Goal: Task Accomplishment & Management: Complete application form

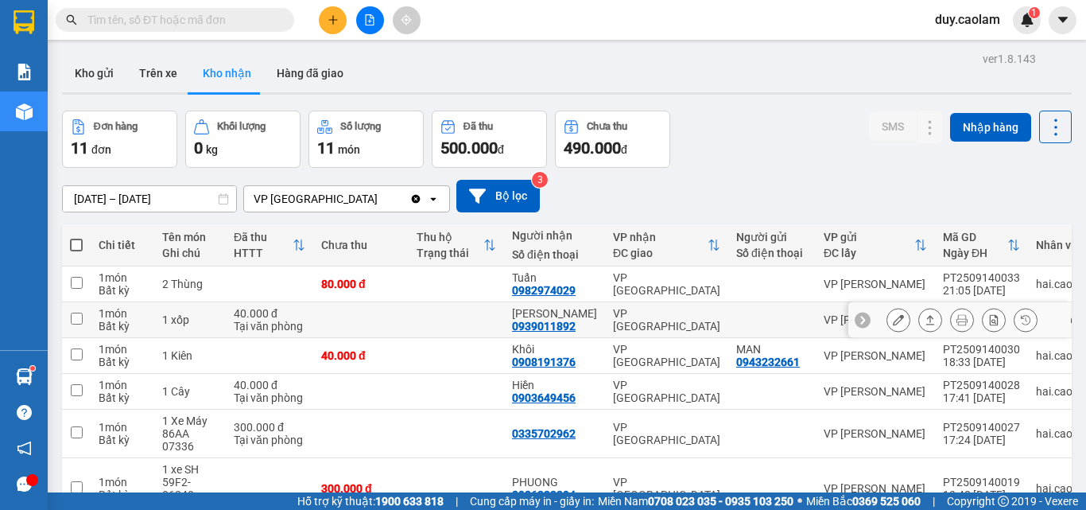
scroll to position [80, 0]
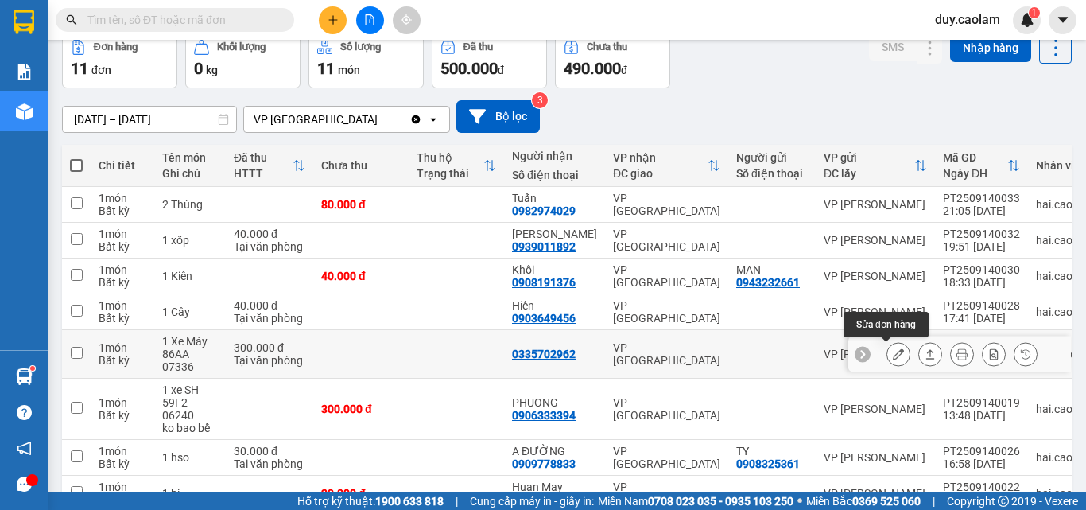
click at [893, 355] on icon at bounding box center [898, 353] width 11 height 11
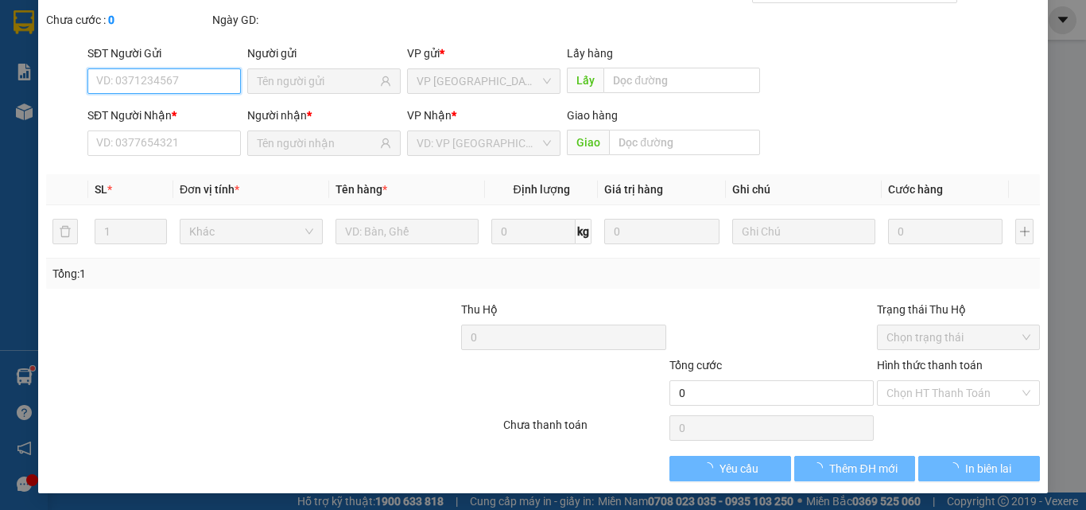
type input "0335702962"
type input "300.000"
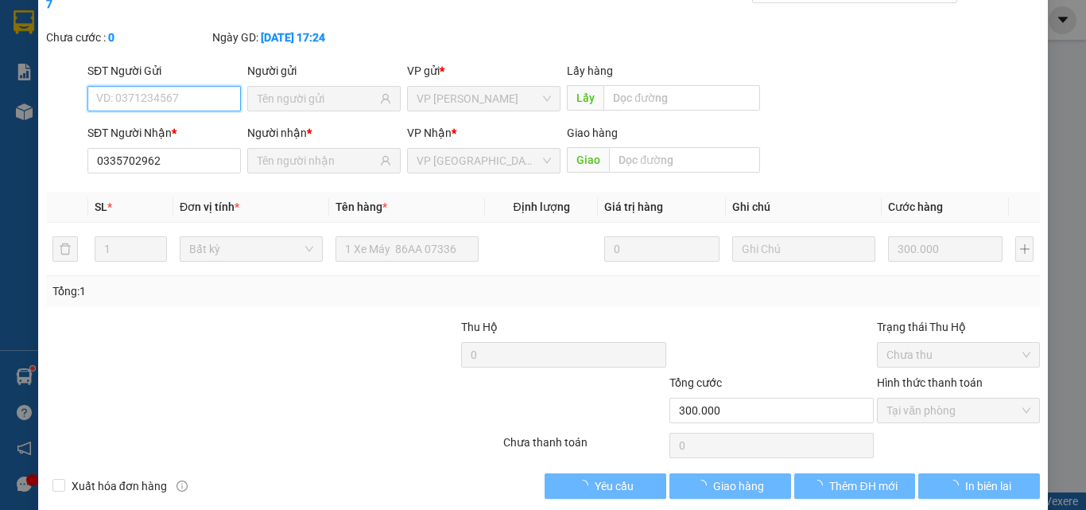
scroll to position [82, 0]
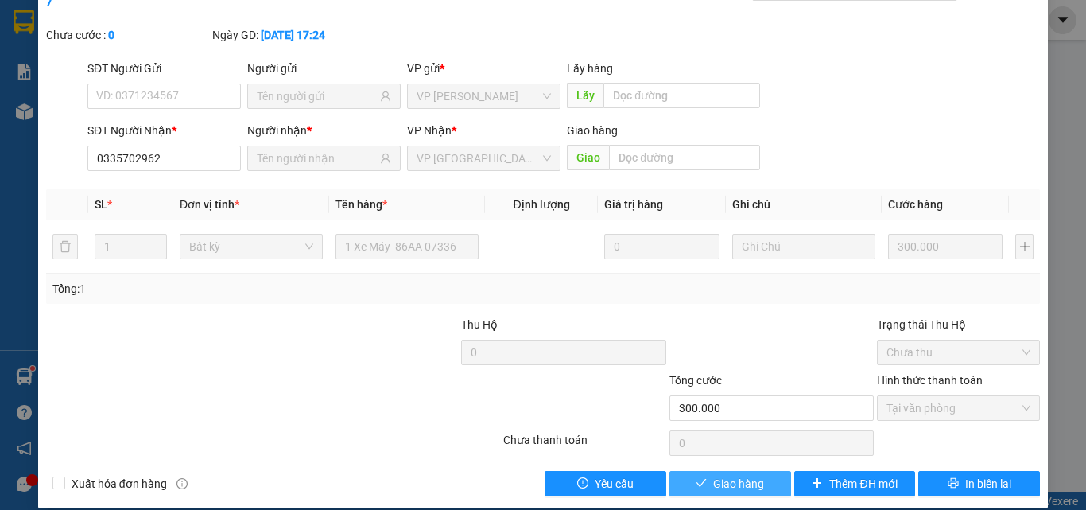
click at [747, 475] on span "Giao hàng" at bounding box center [738, 483] width 51 height 17
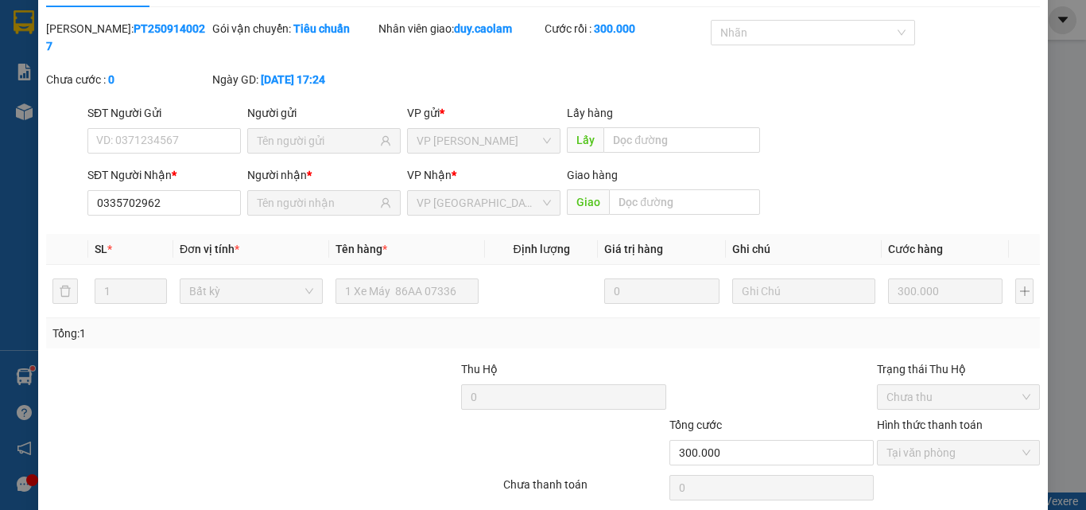
scroll to position [0, 0]
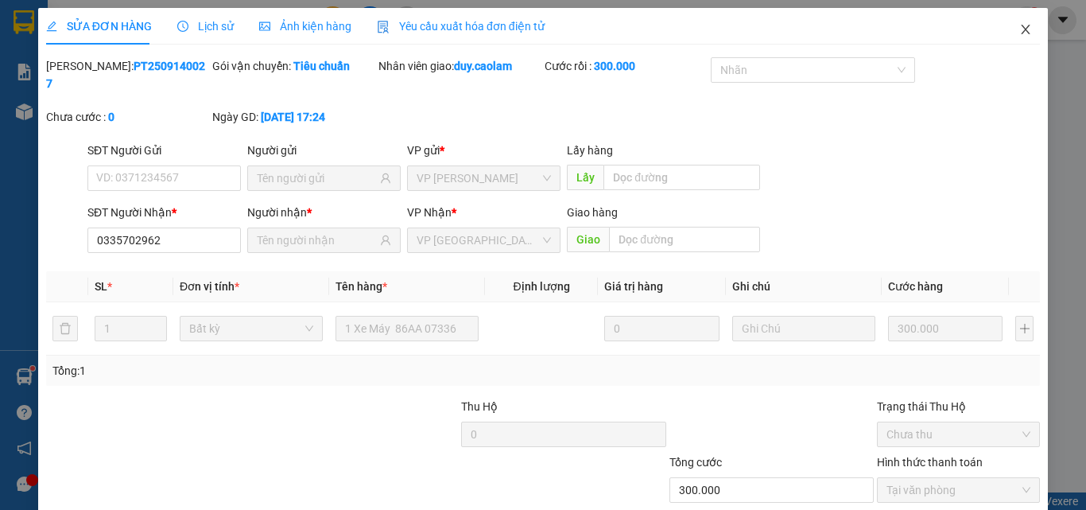
click at [1019, 29] on icon "close" at bounding box center [1025, 29] width 13 height 13
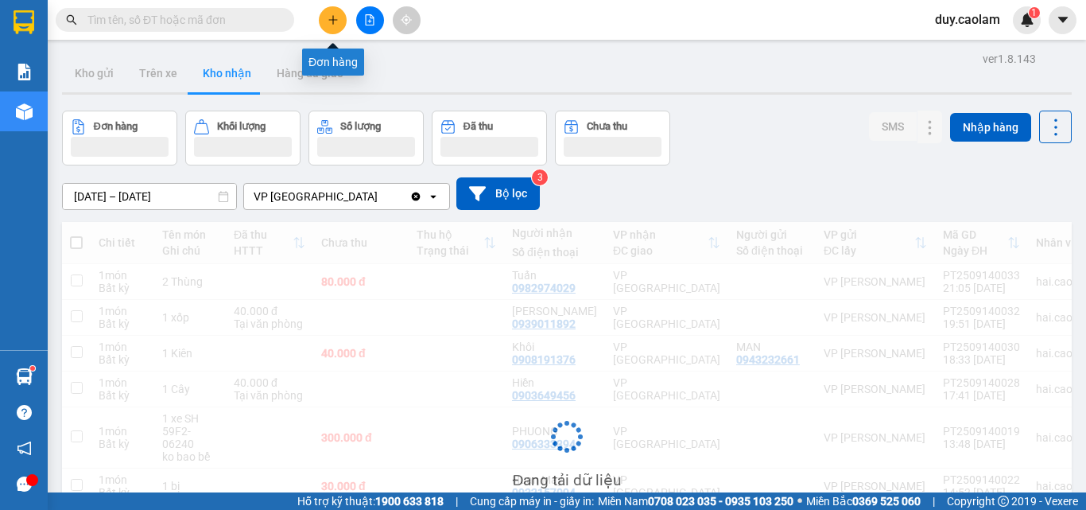
click at [334, 24] on icon "plus" at bounding box center [333, 19] width 11 height 11
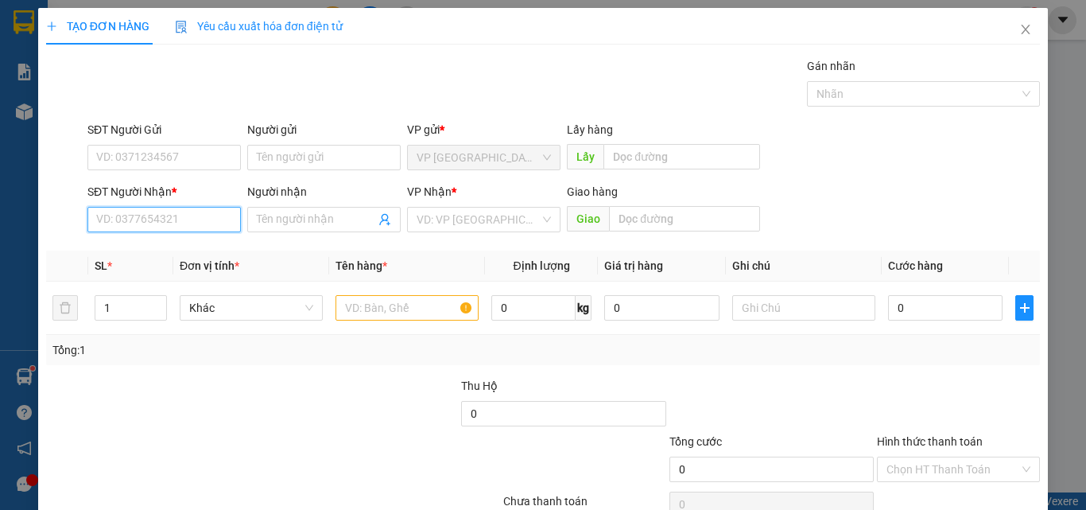
click at [156, 220] on input "SĐT Người Nhận *" at bounding box center [163, 219] width 153 height 25
click at [167, 218] on input "003" at bounding box center [163, 219] width 153 height 25
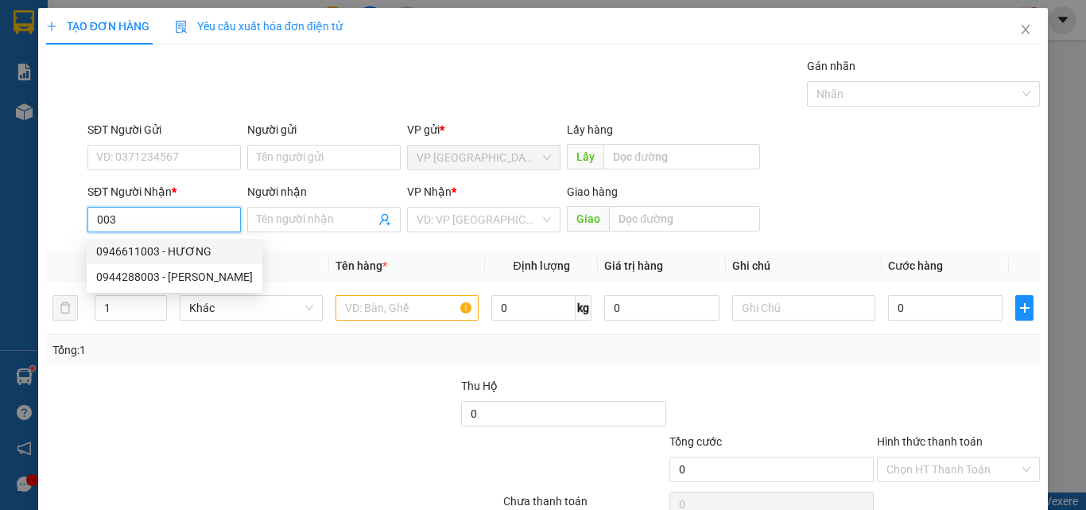
click at [195, 253] on div "0946611003 - HƯƠNG" at bounding box center [174, 250] width 157 height 17
type input "0946611003"
type input "HƯƠNG"
type input "CX [PERSON_NAME]"
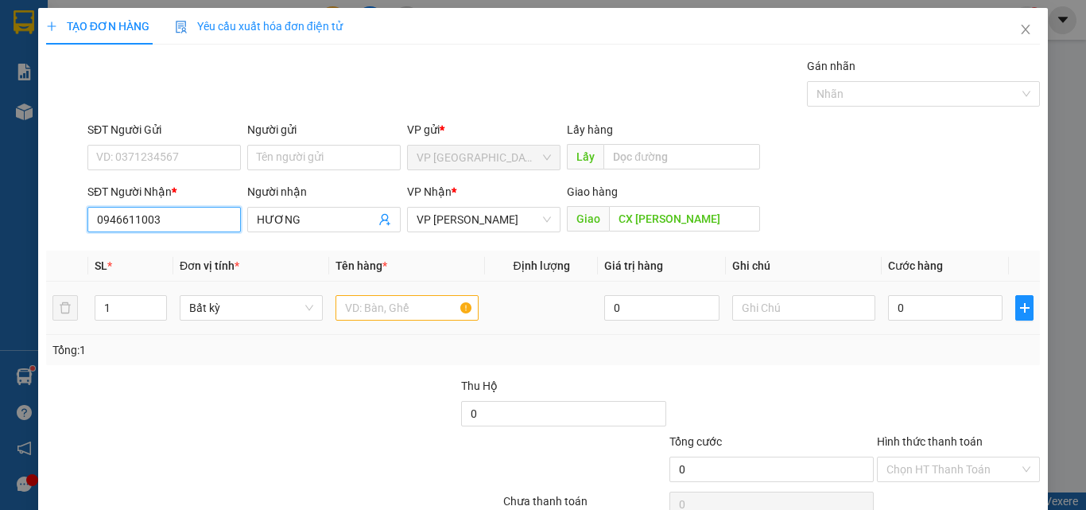
type input "0946611003"
click at [420, 301] on input "text" at bounding box center [407, 307] width 143 height 25
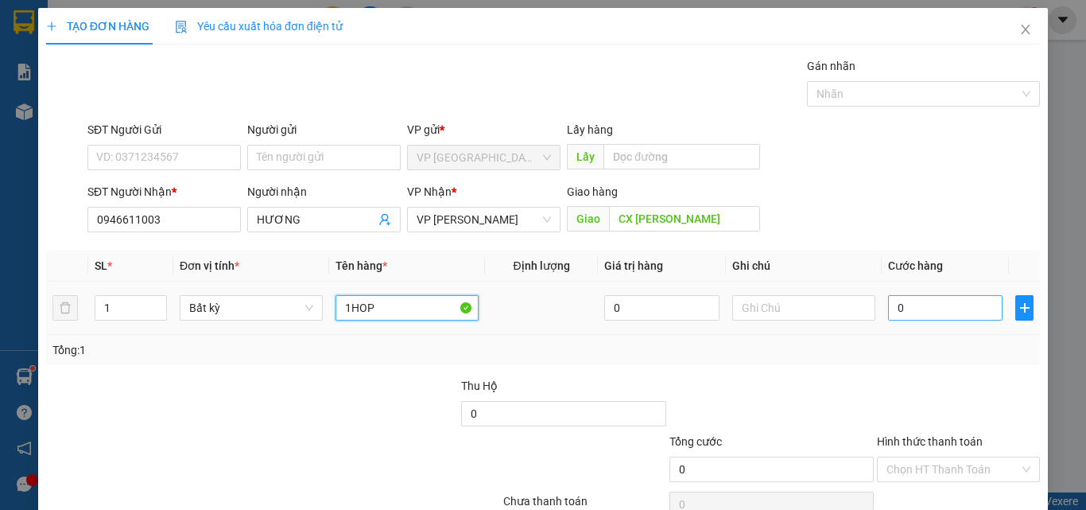
type input "1HOP"
click at [926, 312] on input "0" at bounding box center [945, 307] width 114 height 25
type input "3"
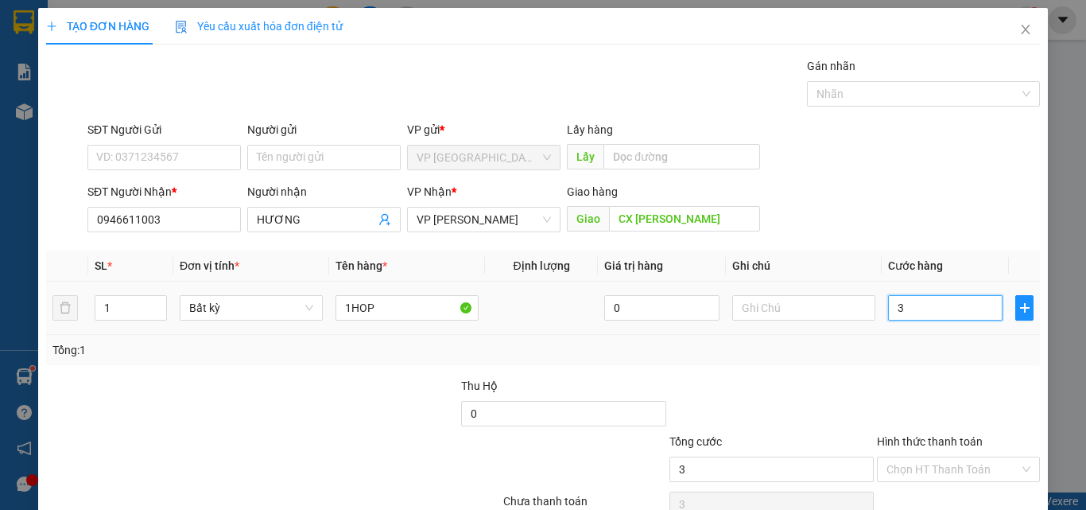
type input "30"
type input "300"
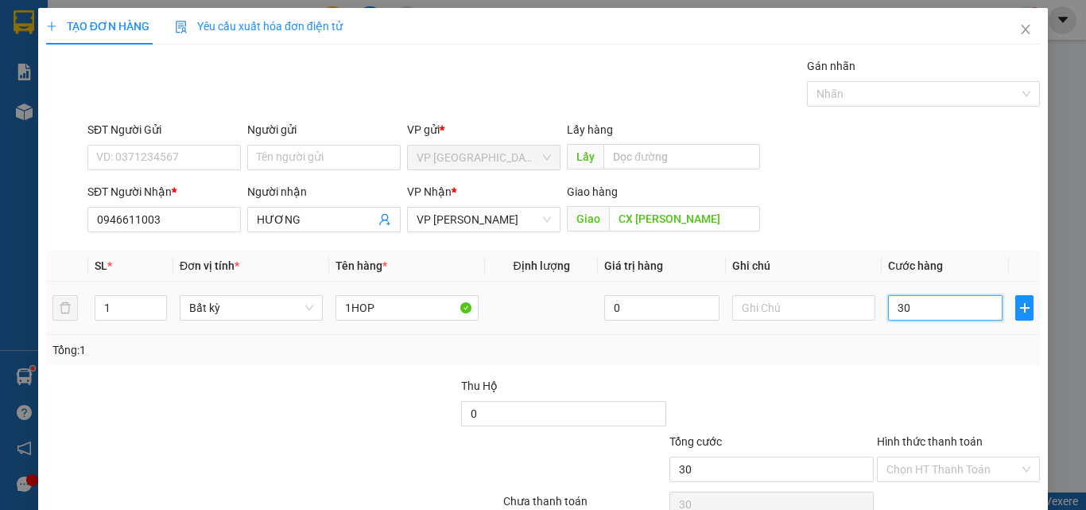
type input "300"
type input "3.000"
type input "30.000"
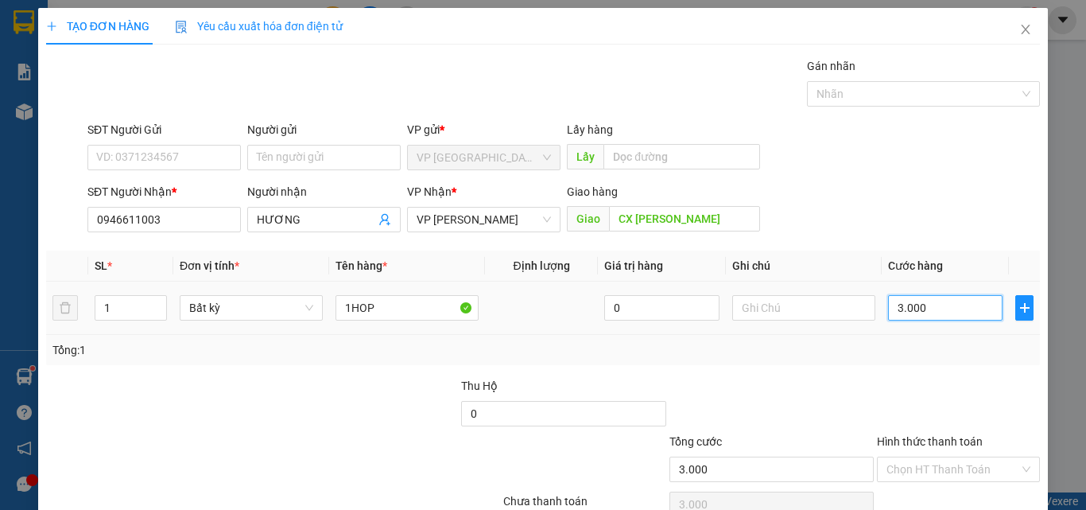
type input "30.000"
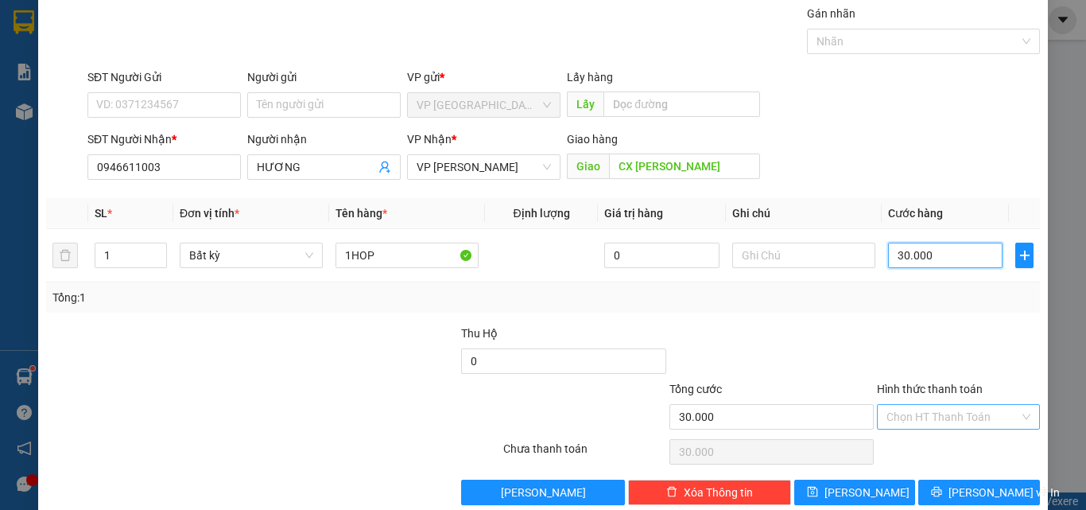
scroll to position [79, 0]
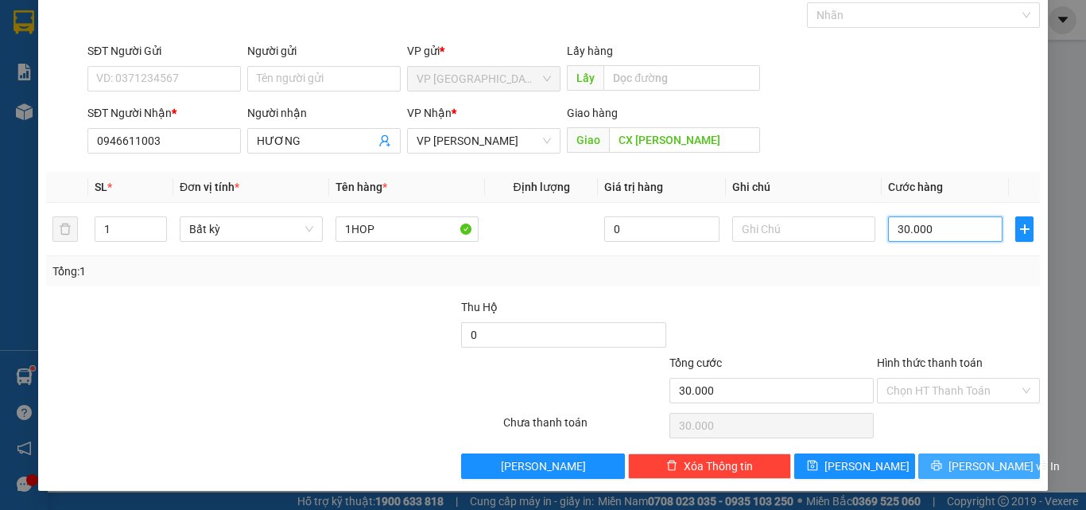
type input "30.000"
click at [953, 466] on button "[PERSON_NAME] và In" at bounding box center [979, 465] width 122 height 25
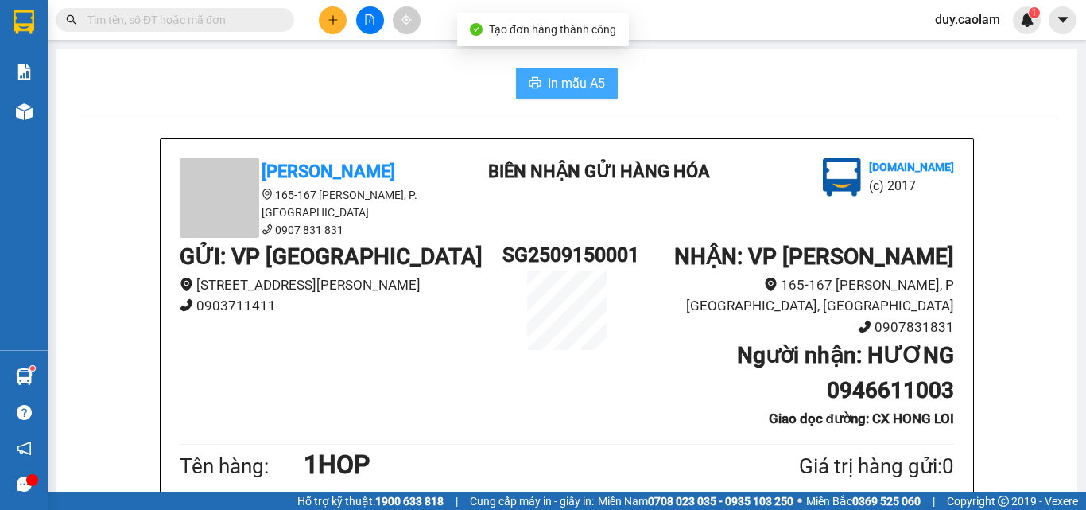
click at [567, 76] on span "In mẫu A5" at bounding box center [576, 83] width 57 height 20
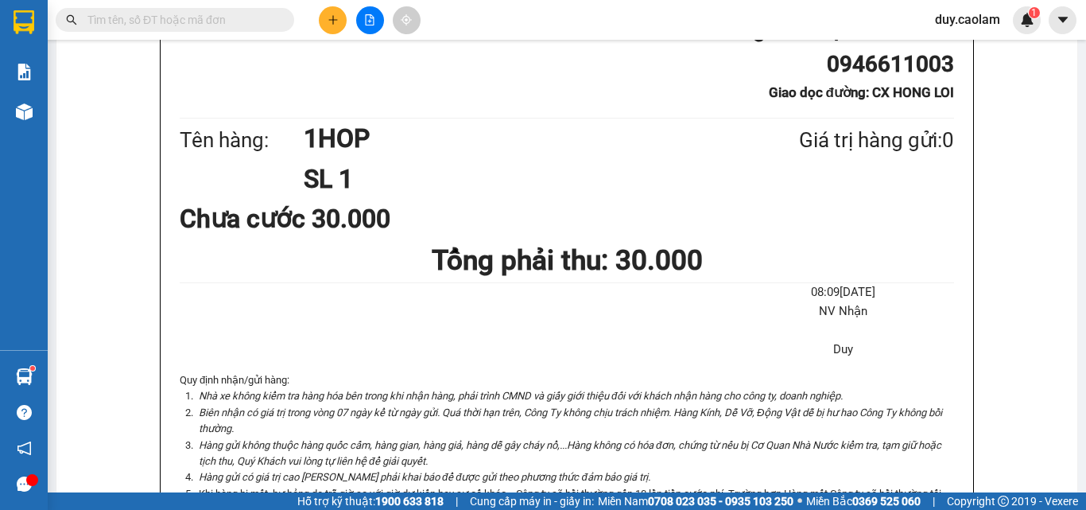
scroll to position [318, 0]
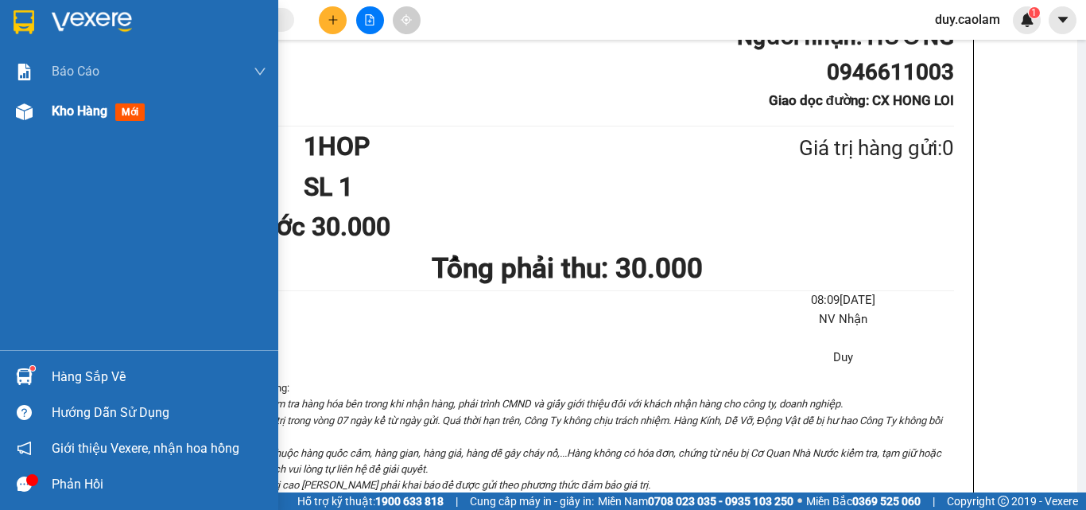
click at [68, 116] on span "Kho hàng" at bounding box center [80, 110] width 56 height 15
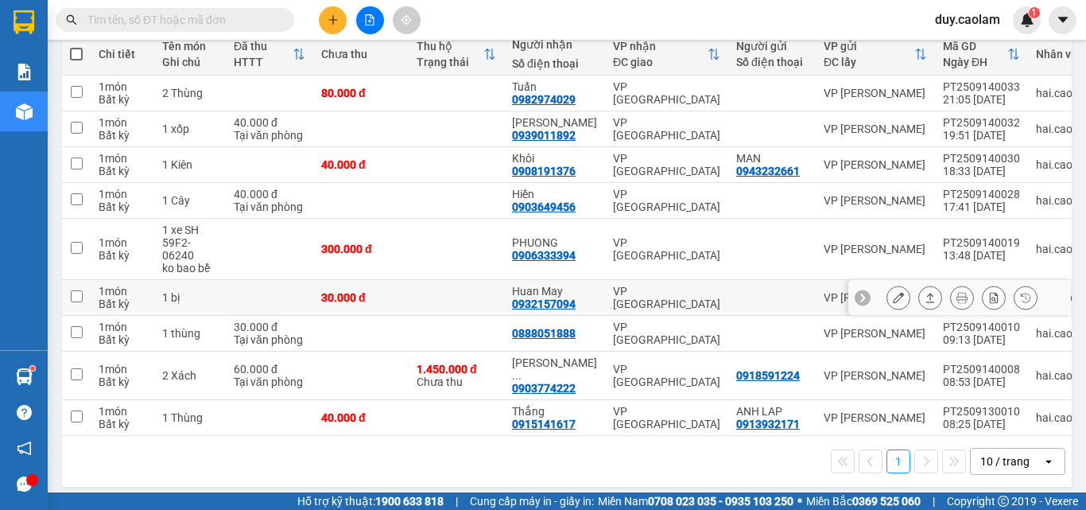
scroll to position [193, 0]
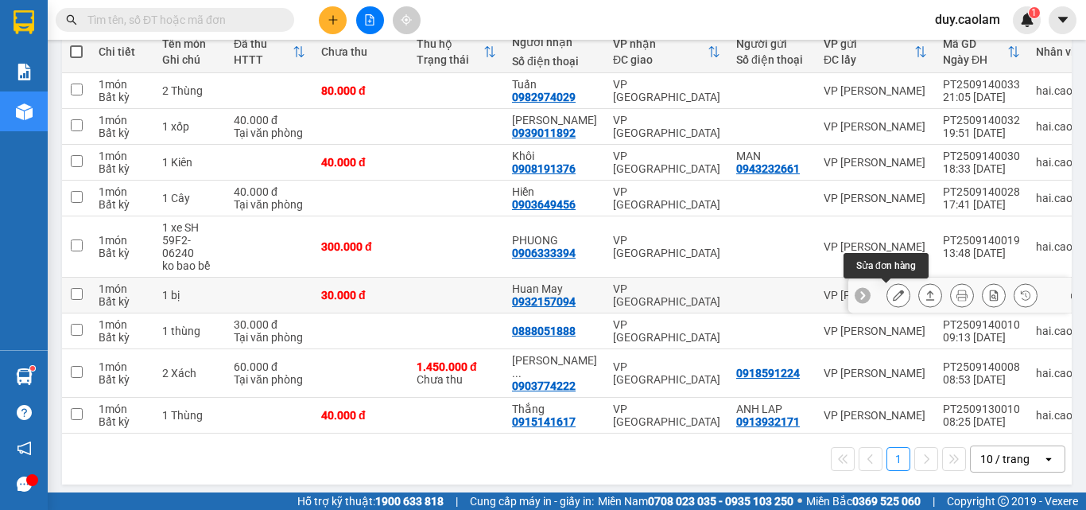
click at [887, 288] on button at bounding box center [898, 295] width 22 height 28
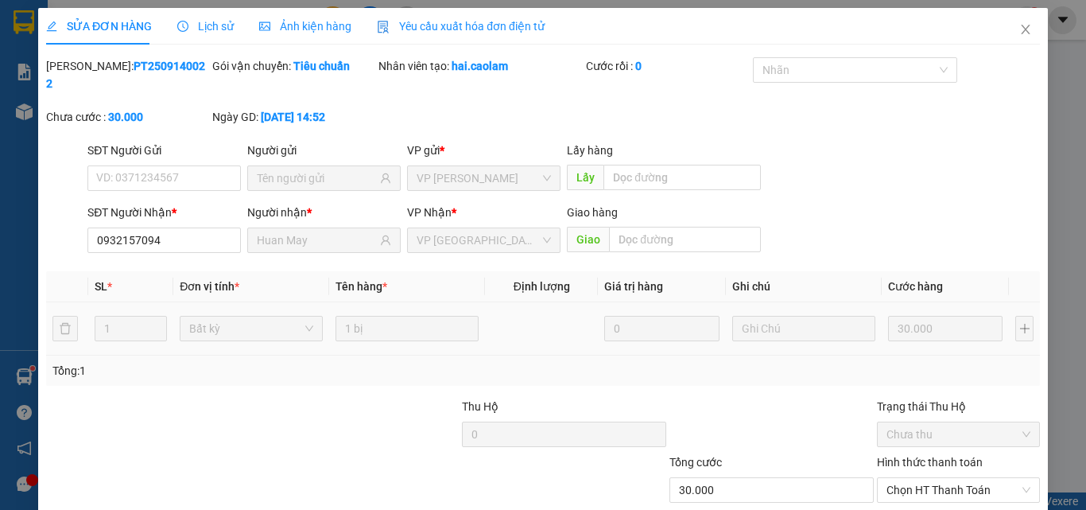
type input "0932157094"
type input "Huan May"
type input "30.000"
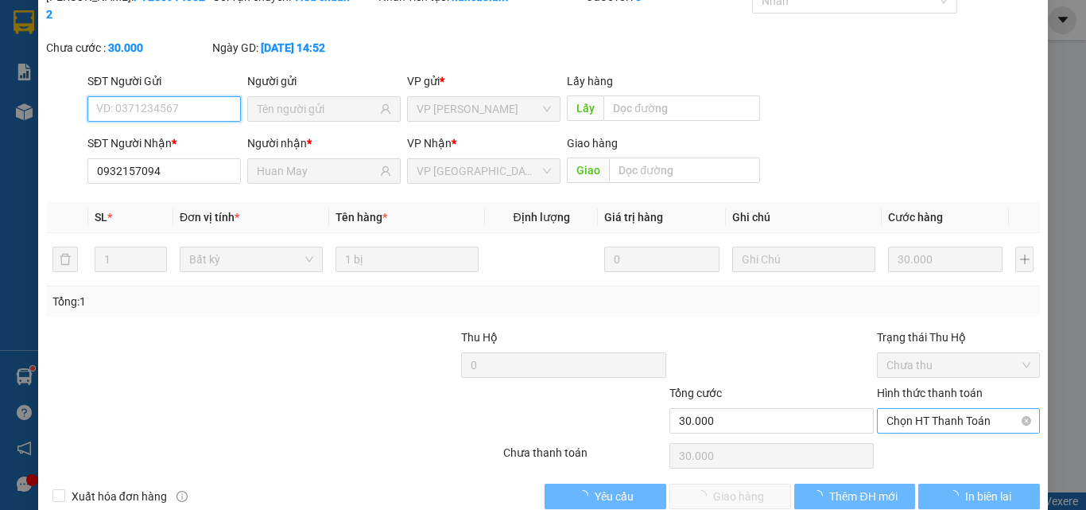
scroll to position [82, 0]
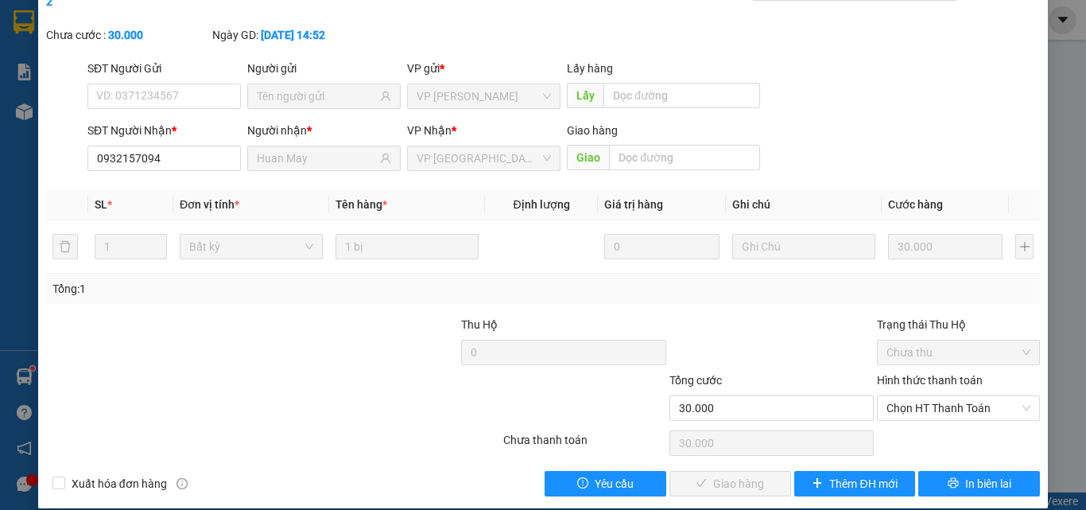
click at [949, 374] on label "Hình thức thanh toán" at bounding box center [930, 380] width 106 height 13
click at [949, 396] on input "Hình thức thanh toán" at bounding box center [952, 408] width 133 height 24
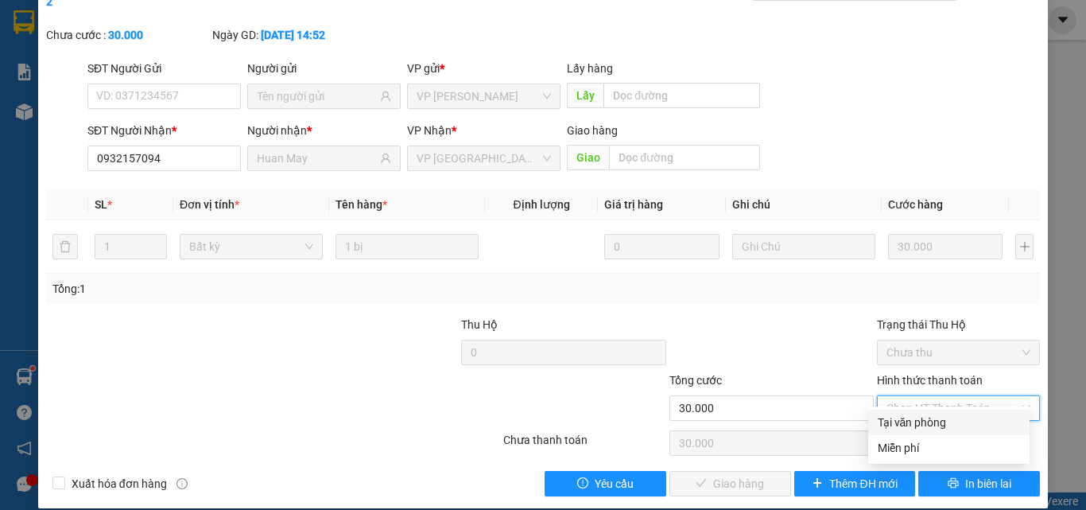
click at [935, 414] on div "Tại văn phòng" at bounding box center [949, 421] width 142 height 17
type input "0"
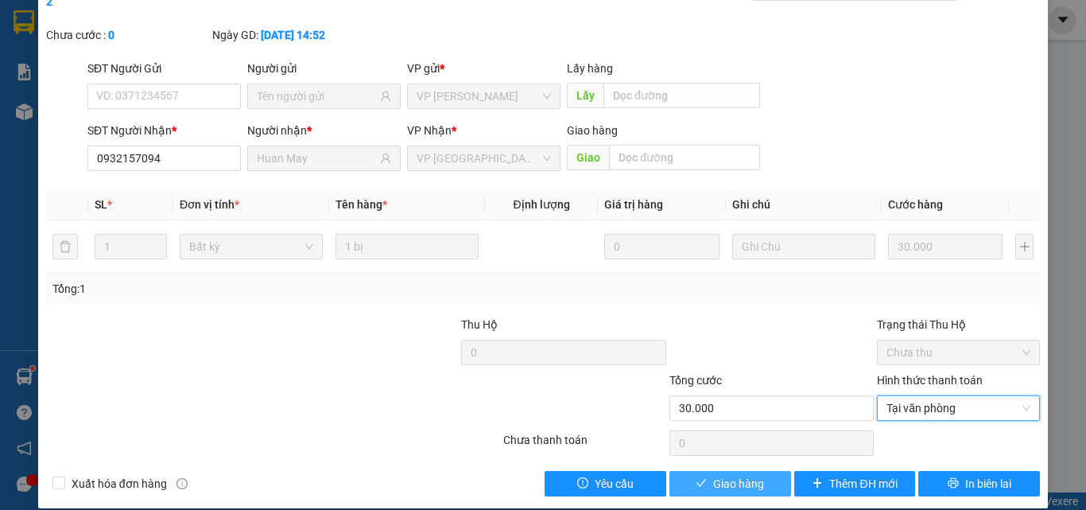
click at [747, 475] on span "Giao hàng" at bounding box center [738, 483] width 51 height 17
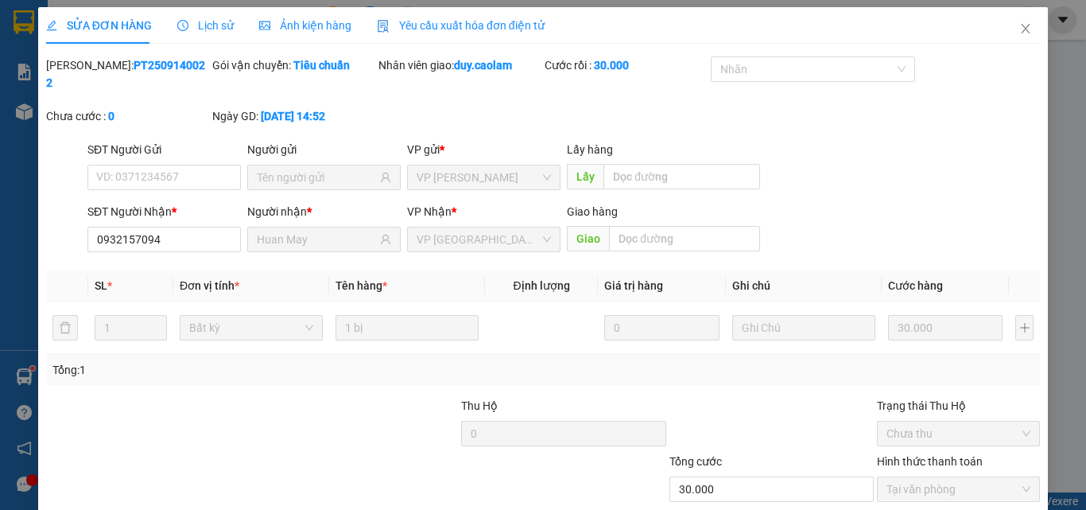
scroll to position [0, 0]
click at [1019, 25] on icon "close" at bounding box center [1025, 29] width 13 height 13
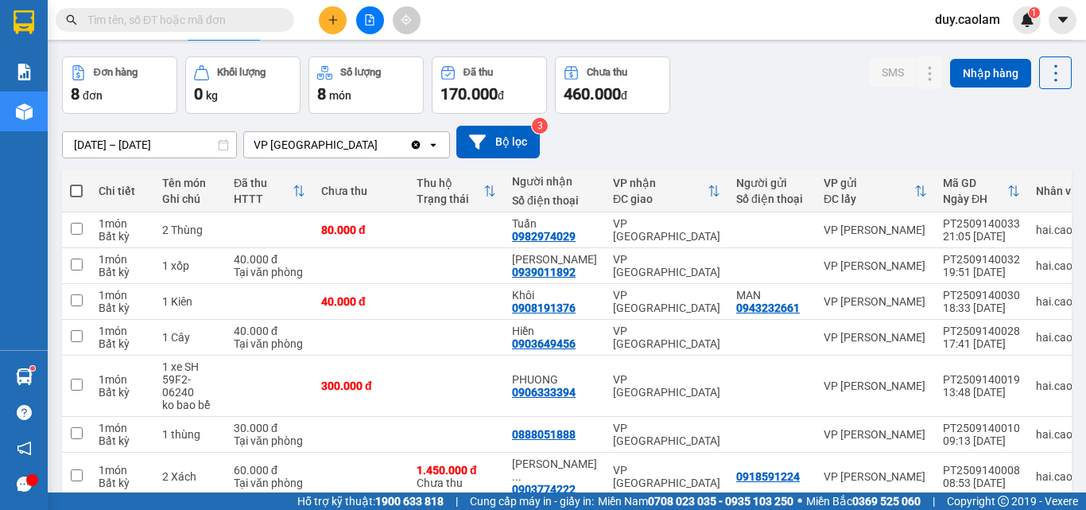
scroll to position [80, 0]
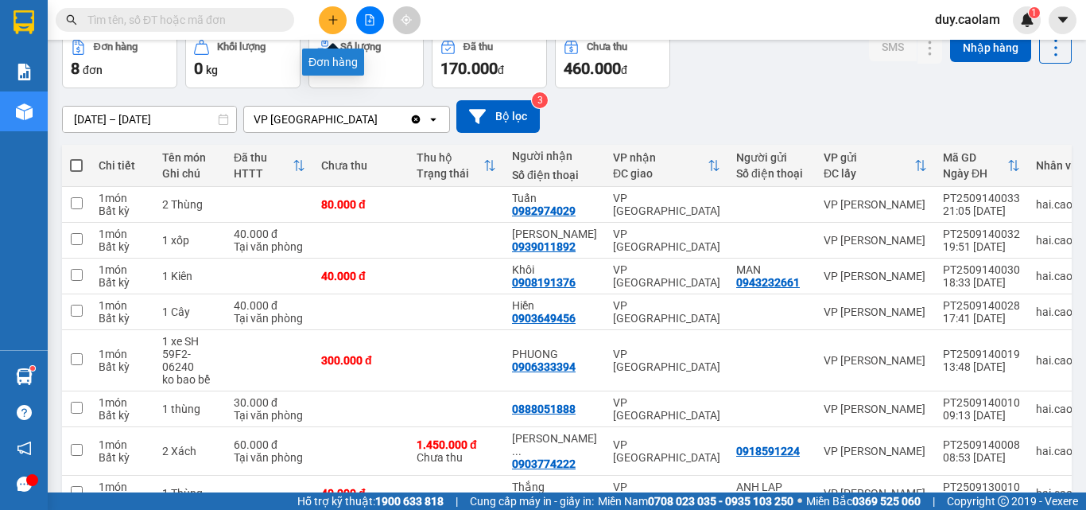
click at [338, 23] on icon "plus" at bounding box center [333, 19] width 11 height 11
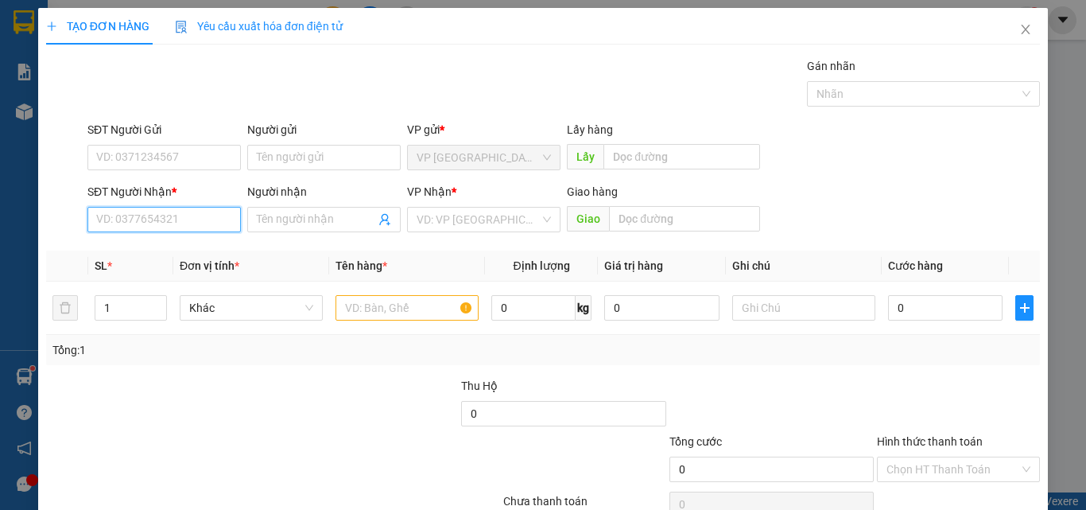
click at [178, 222] on input "SĐT Người Nhận *" at bounding box center [163, 219] width 153 height 25
click at [177, 220] on input "SĐT Người Nhận *" at bounding box center [163, 219] width 153 height 25
click at [398, 308] on input "text" at bounding box center [407, 307] width 143 height 25
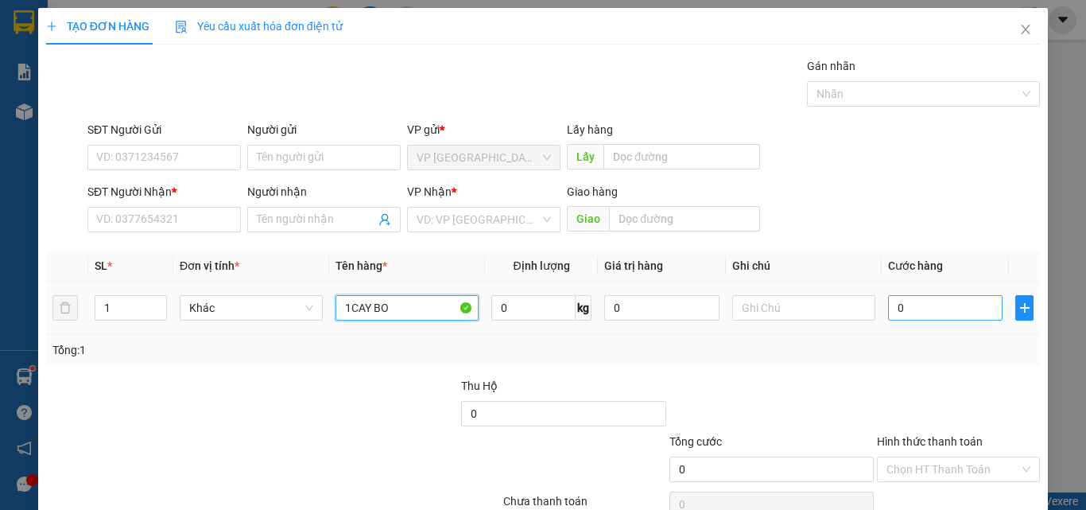
type input "1CAY BO"
click at [906, 306] on input "0" at bounding box center [945, 307] width 114 height 25
type input "4"
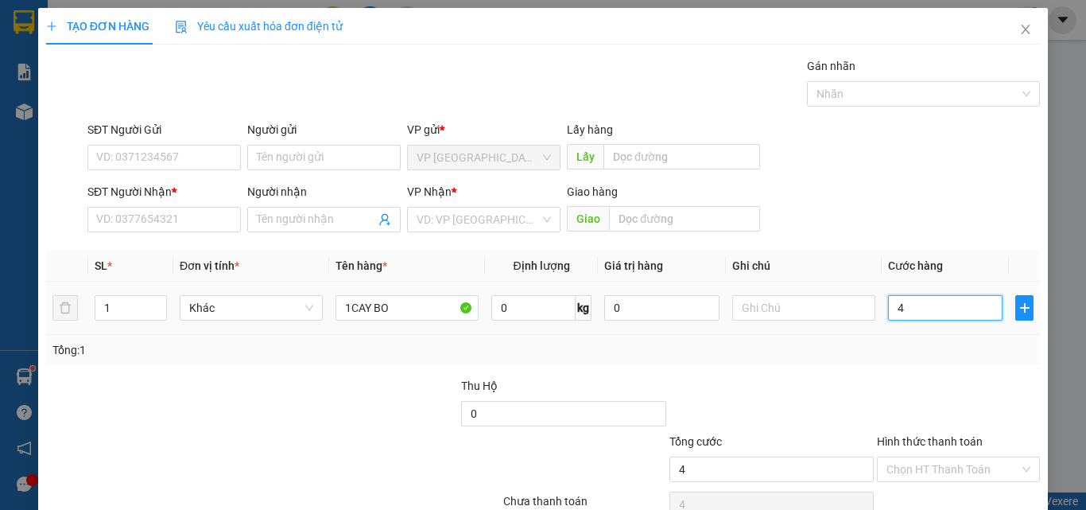
type input "40"
type input "400"
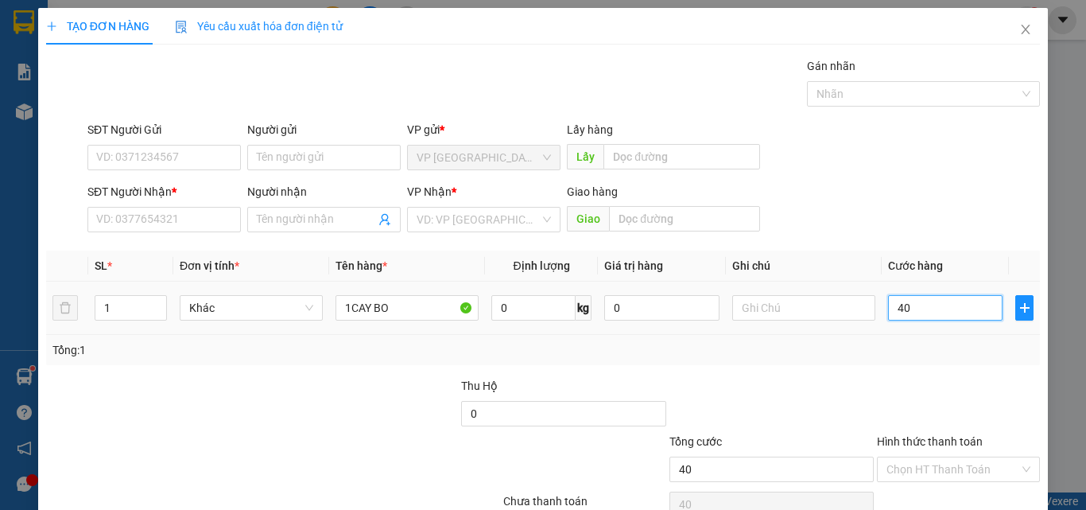
type input "400"
type input "4.000"
type input "40.000"
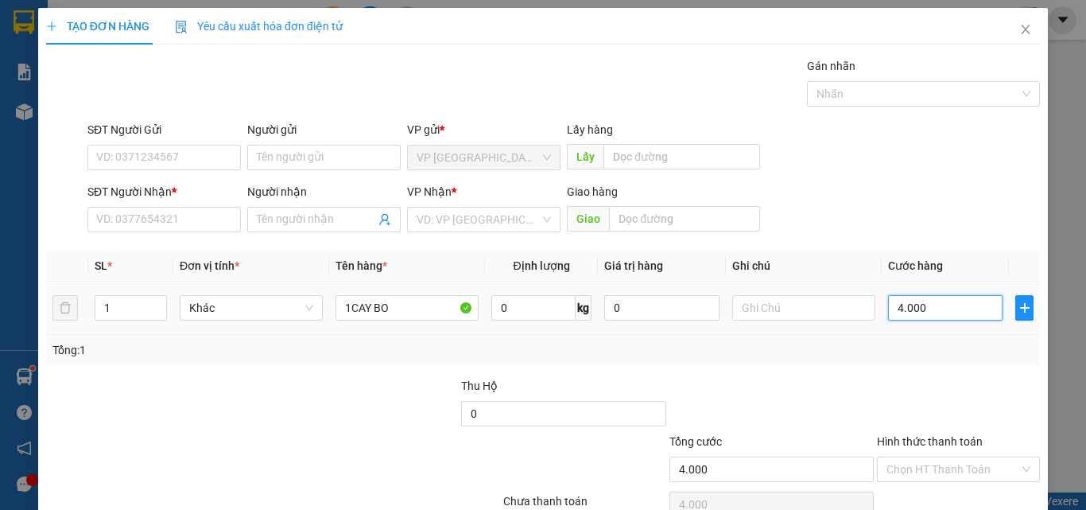
type input "40.000"
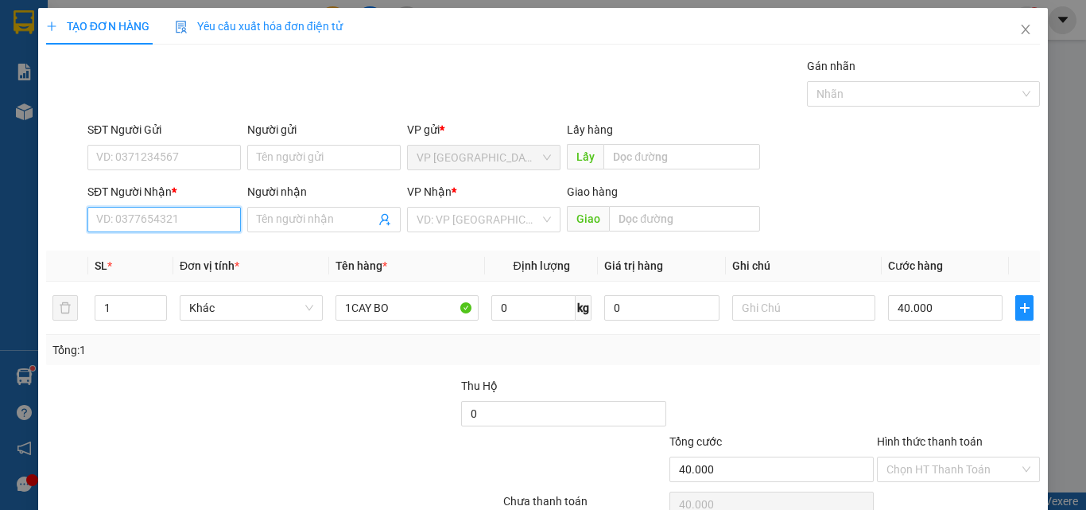
click at [188, 226] on input "SĐT Người Nhận *" at bounding box center [163, 219] width 153 height 25
type input "0384470636"
click at [184, 242] on div "0384470636 - CHINH" at bounding box center [162, 250] width 133 height 17
type input "CHINH"
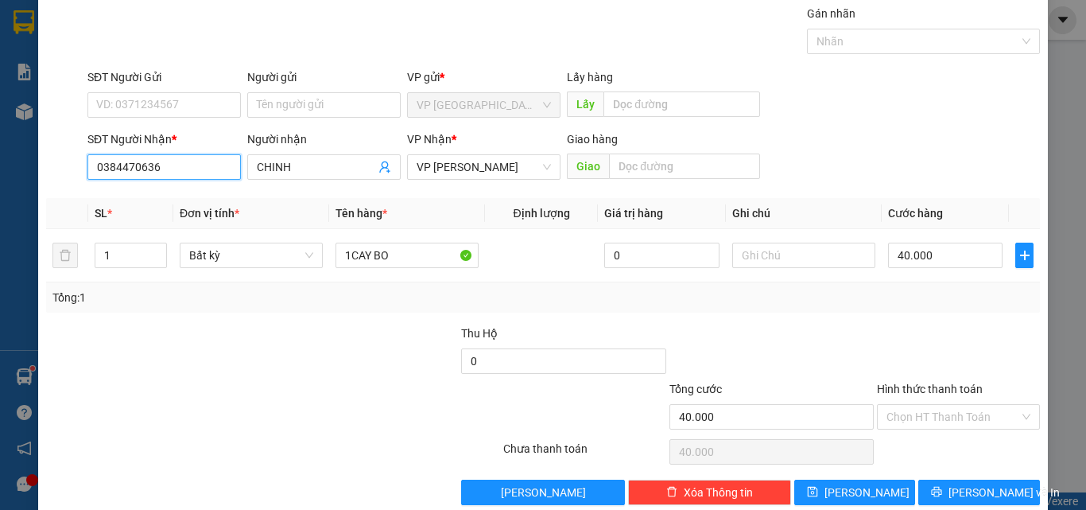
scroll to position [79, 0]
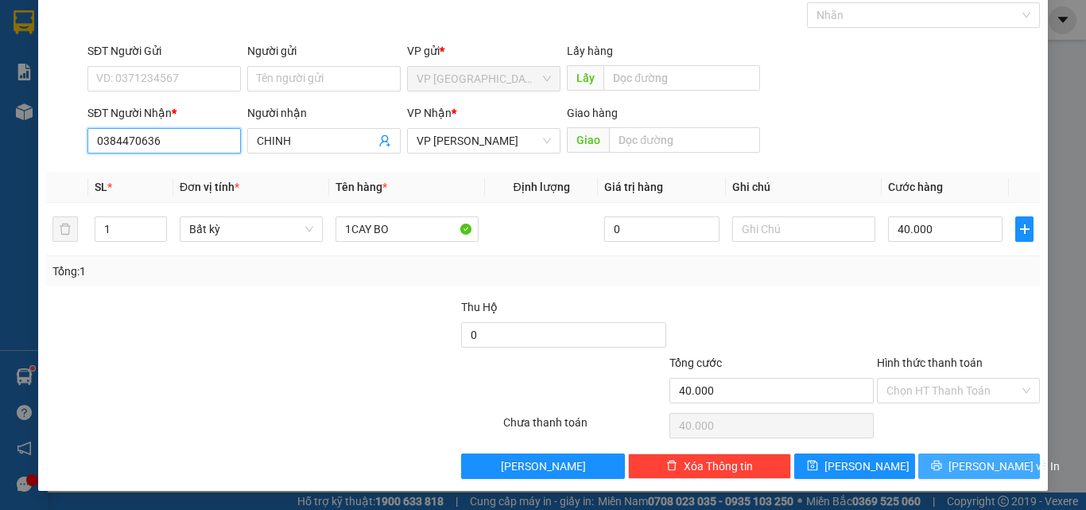
type input "0384470636"
click at [947, 459] on button "[PERSON_NAME] và In" at bounding box center [979, 465] width 122 height 25
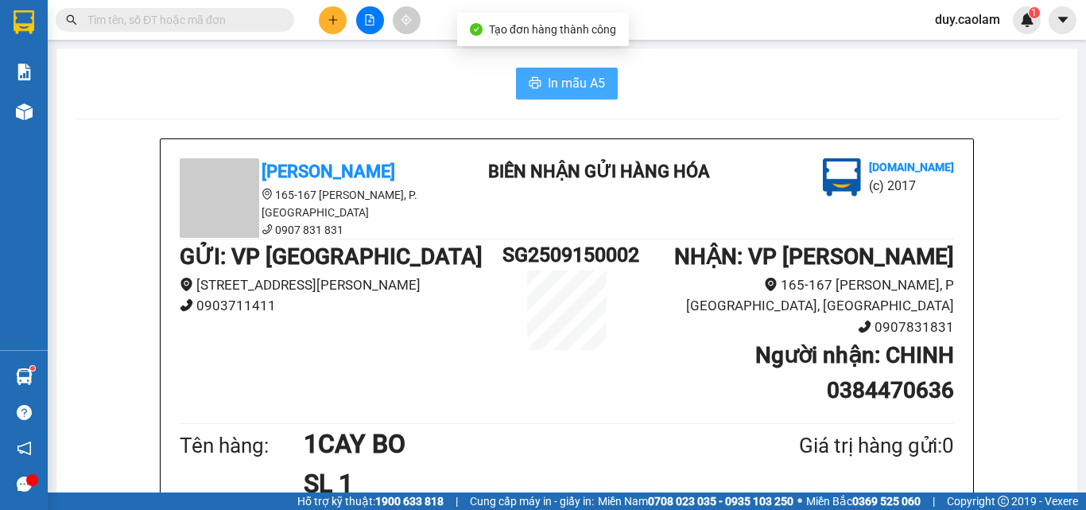
click at [560, 81] on span "In mẫu A5" at bounding box center [576, 83] width 57 height 20
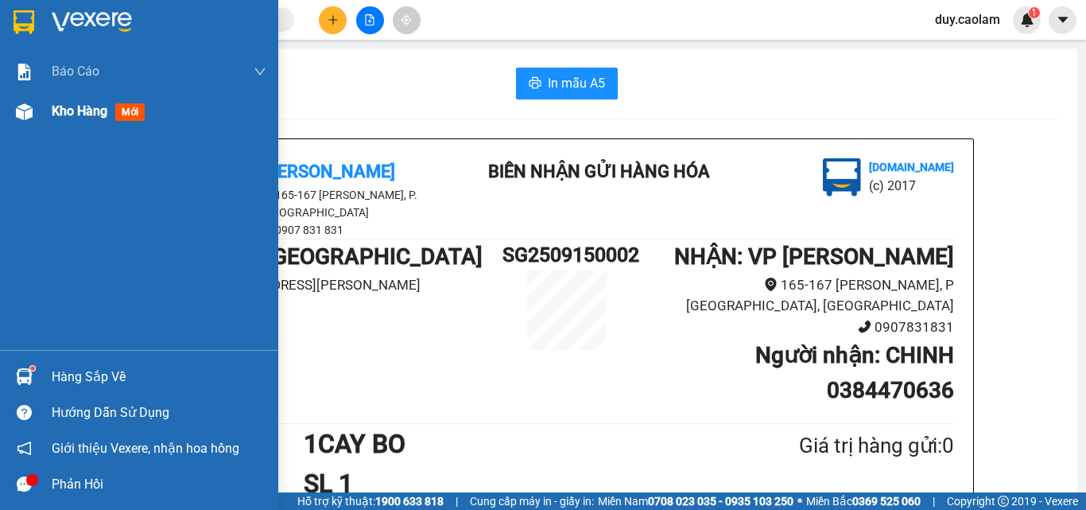
click at [43, 114] on div "Kho hàng mới" at bounding box center [139, 111] width 278 height 40
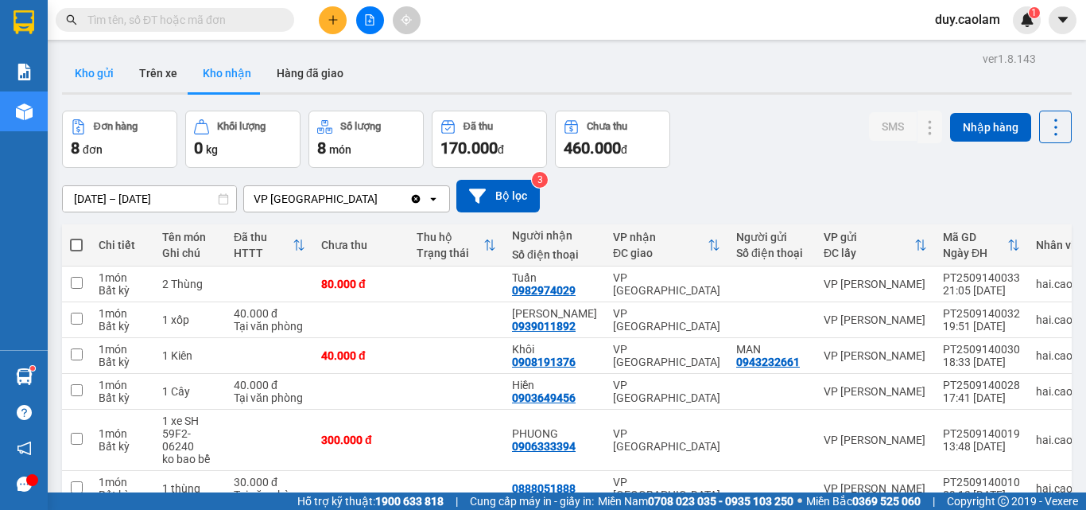
click at [86, 71] on button "Kho gửi" at bounding box center [94, 73] width 64 height 38
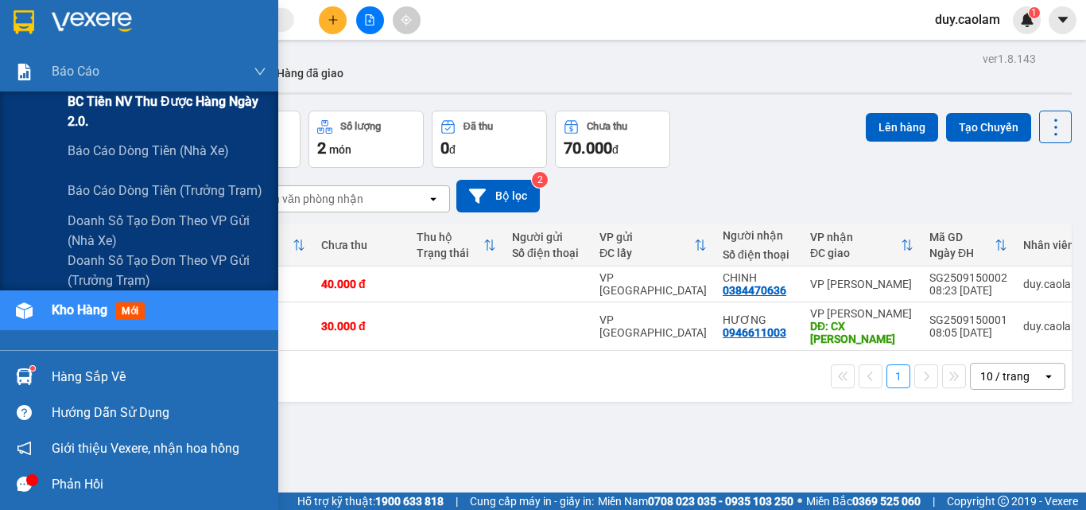
click at [77, 111] on span "BC Tiền NV thu được hàng ngày 2.0." at bounding box center [167, 111] width 199 height 40
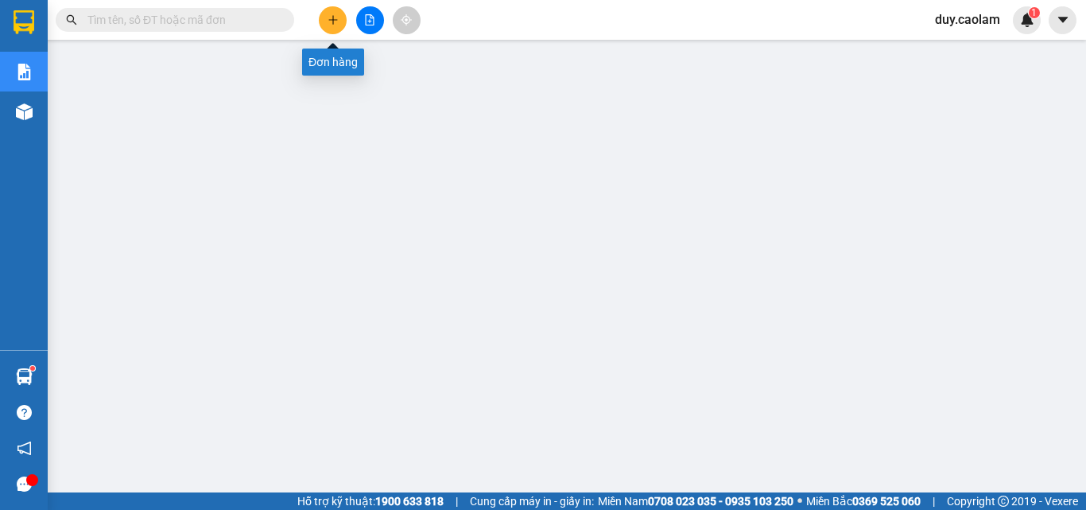
click at [339, 25] on button at bounding box center [333, 20] width 28 height 28
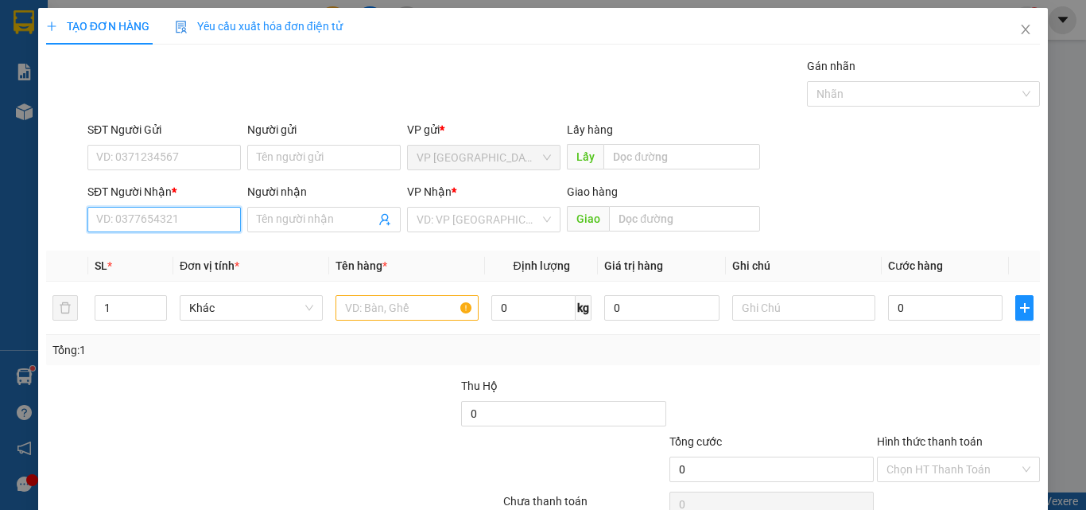
click at [130, 216] on input "SĐT Người Nhận *" at bounding box center [163, 219] width 153 height 25
drag, startPoint x: 139, startPoint y: 202, endPoint x: 153, endPoint y: 220, distance: 22.7
click at [140, 203] on div "SĐT Người Nhận *" at bounding box center [163, 195] width 153 height 24
click at [156, 223] on input "076" at bounding box center [163, 219] width 153 height 25
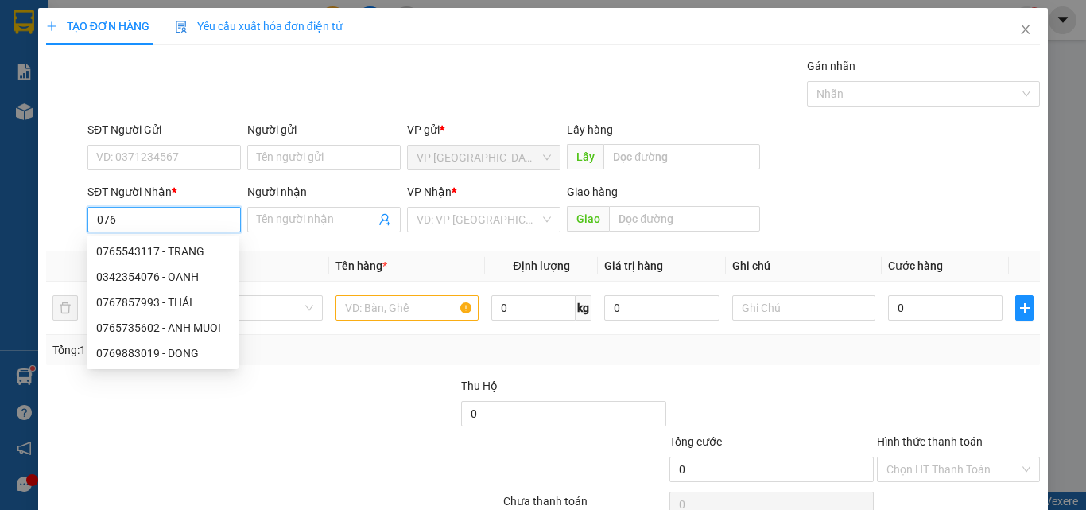
click at [176, 215] on input "076" at bounding box center [163, 219] width 153 height 25
click at [171, 270] on div "0342354076 - OANH" at bounding box center [162, 276] width 133 height 17
type input "0342354076"
type input "OANH"
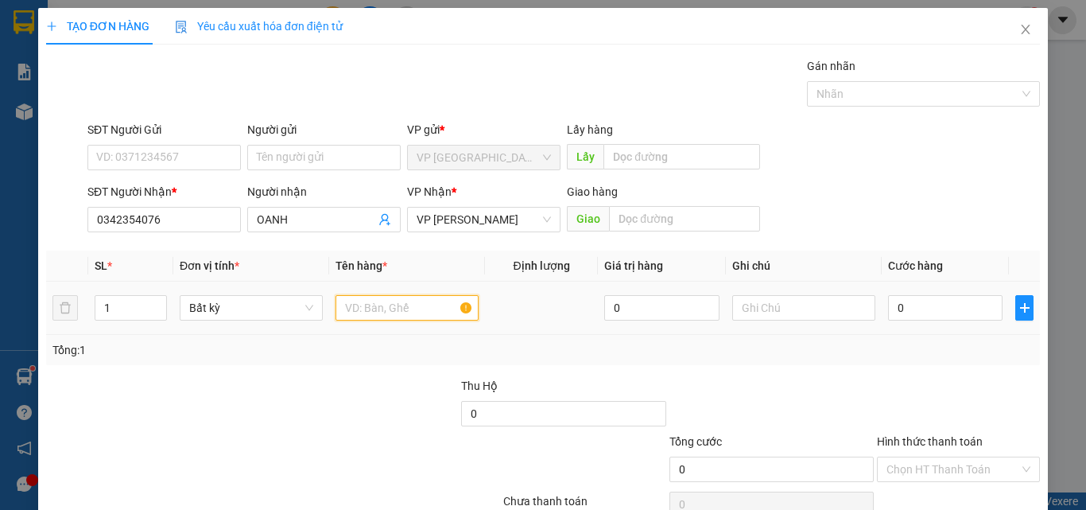
click at [390, 311] on input "text" at bounding box center [407, 307] width 143 height 25
type input "1 THUNGV"
click at [895, 305] on input "0" at bounding box center [945, 307] width 114 height 25
type input "4"
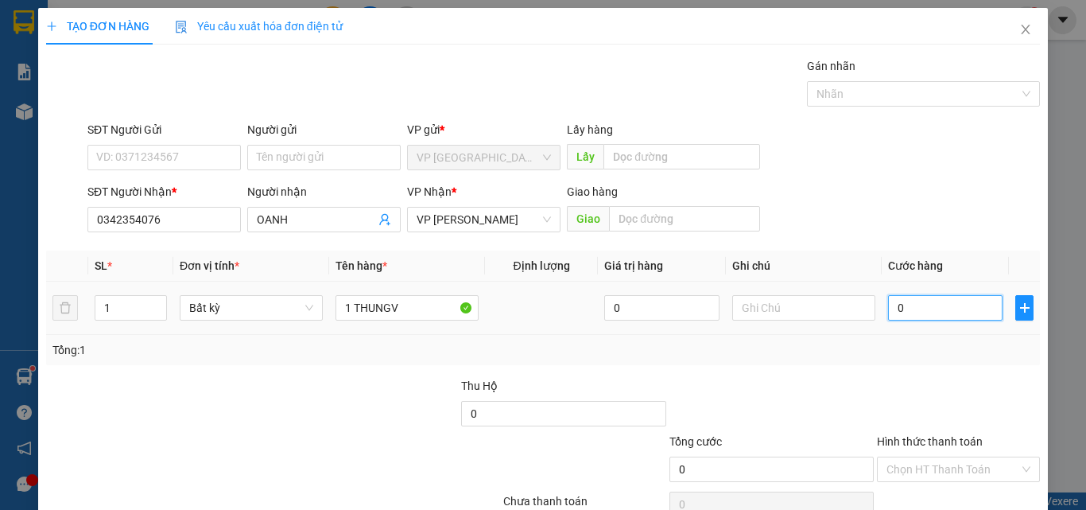
type input "4"
type input "40"
type input "400"
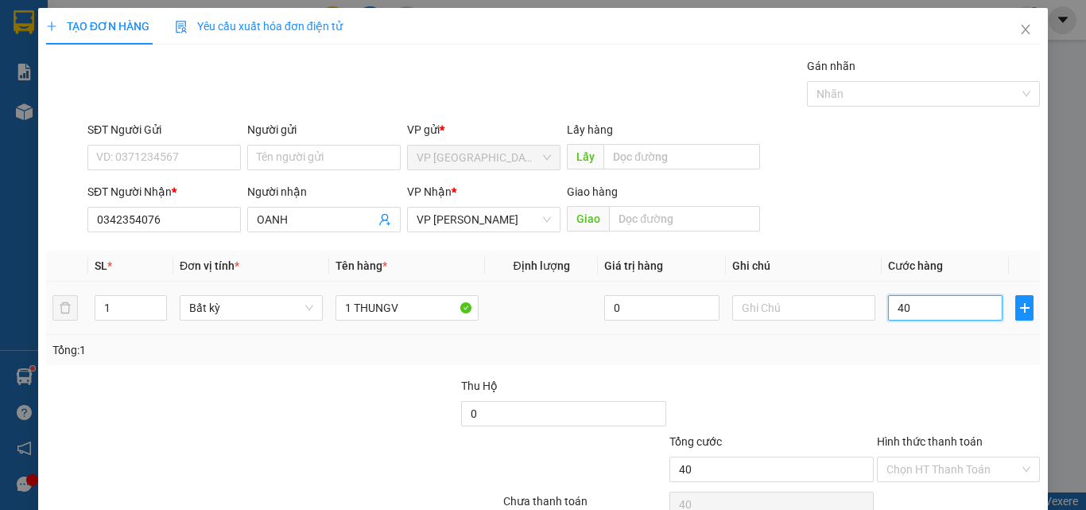
type input "400"
type input "4.000"
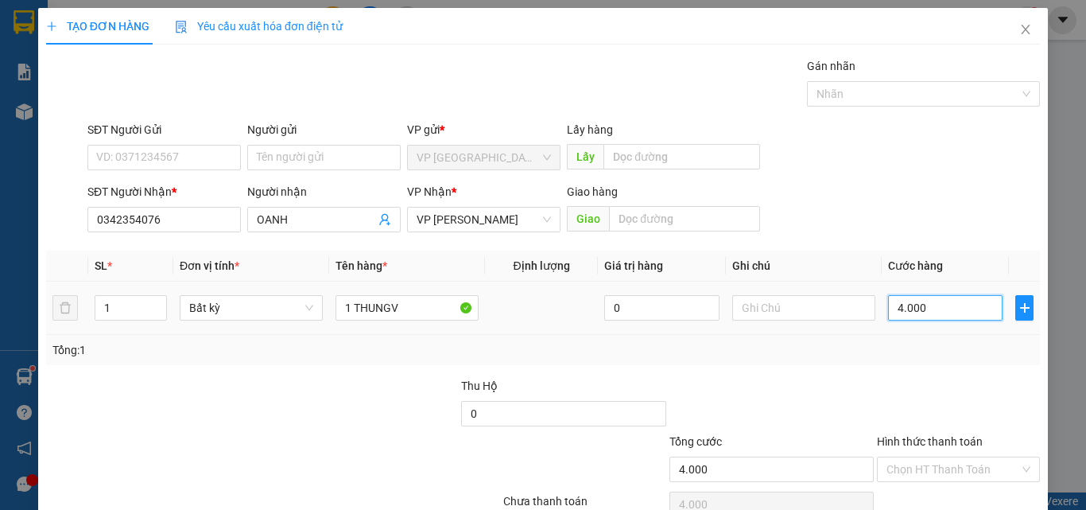
type input "40.000"
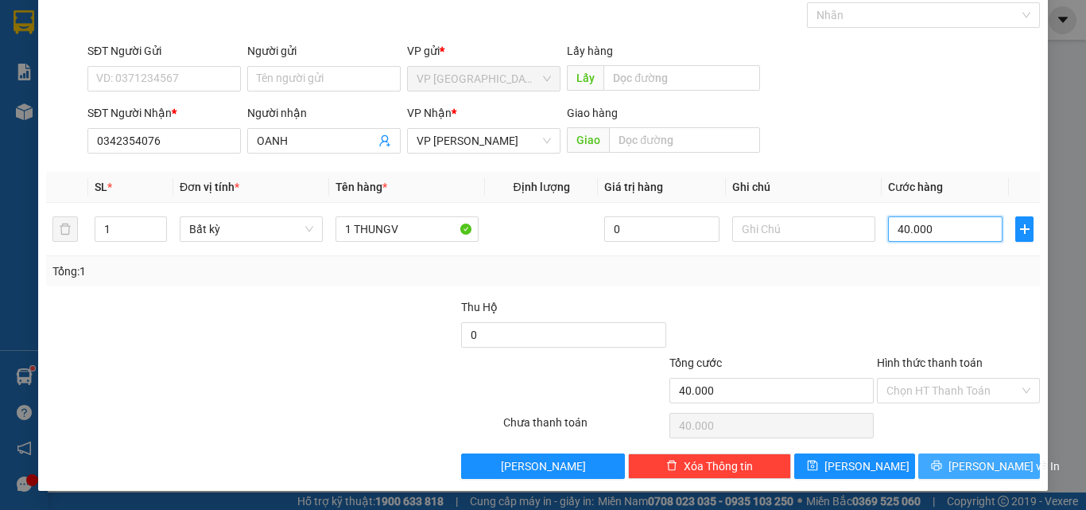
type input "40.000"
click at [952, 461] on button "[PERSON_NAME] và In" at bounding box center [979, 465] width 122 height 25
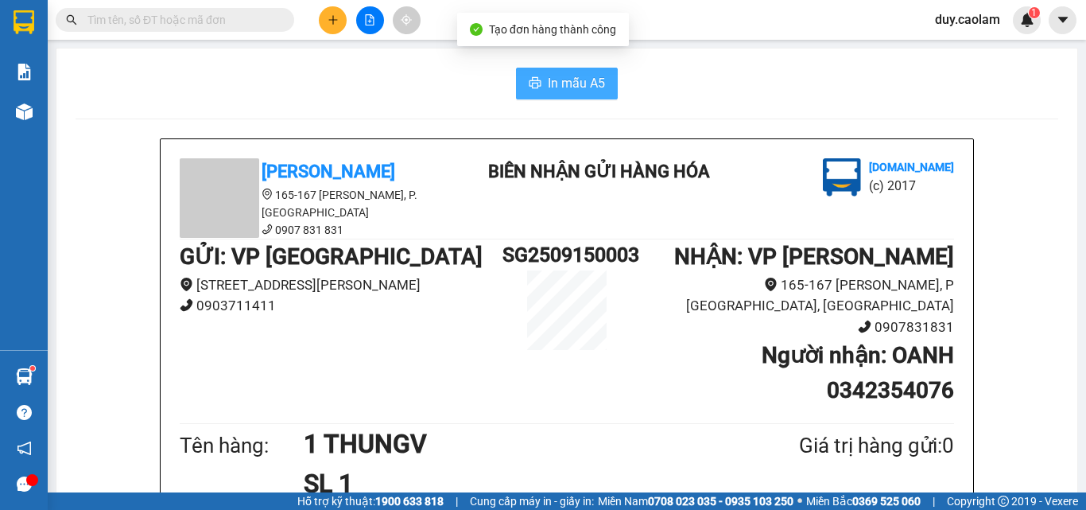
click at [550, 83] on span "In mẫu A5" at bounding box center [576, 83] width 57 height 20
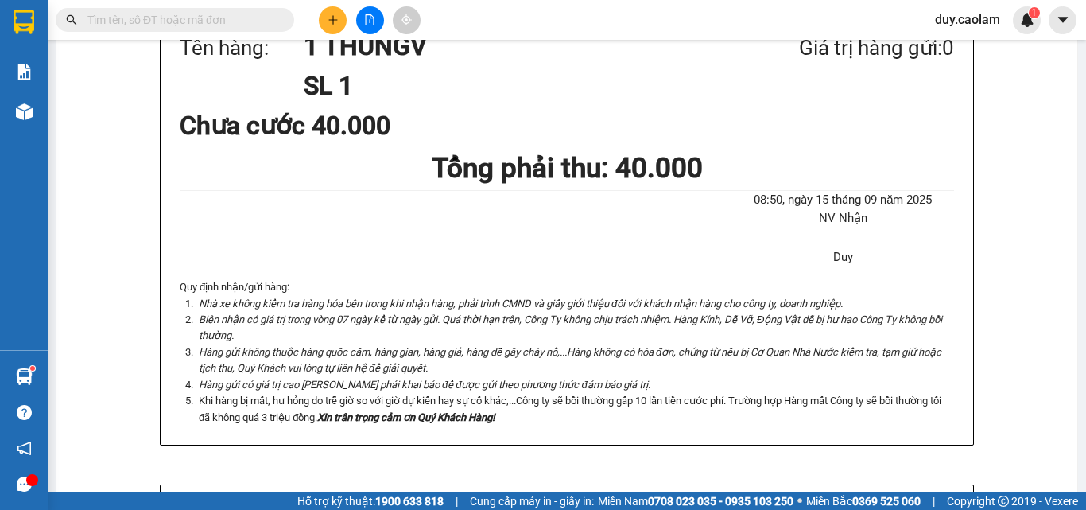
click at [529, 208] on div "08:50[DATE] NV Nhận Duy" at bounding box center [567, 235] width 781 height 89
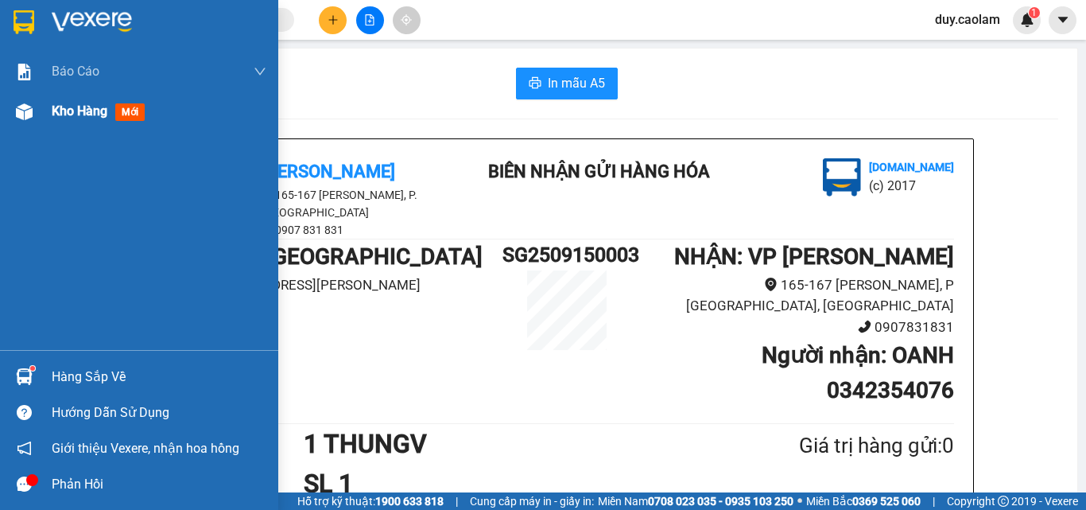
click at [100, 114] on span "Kho hàng" at bounding box center [80, 110] width 56 height 15
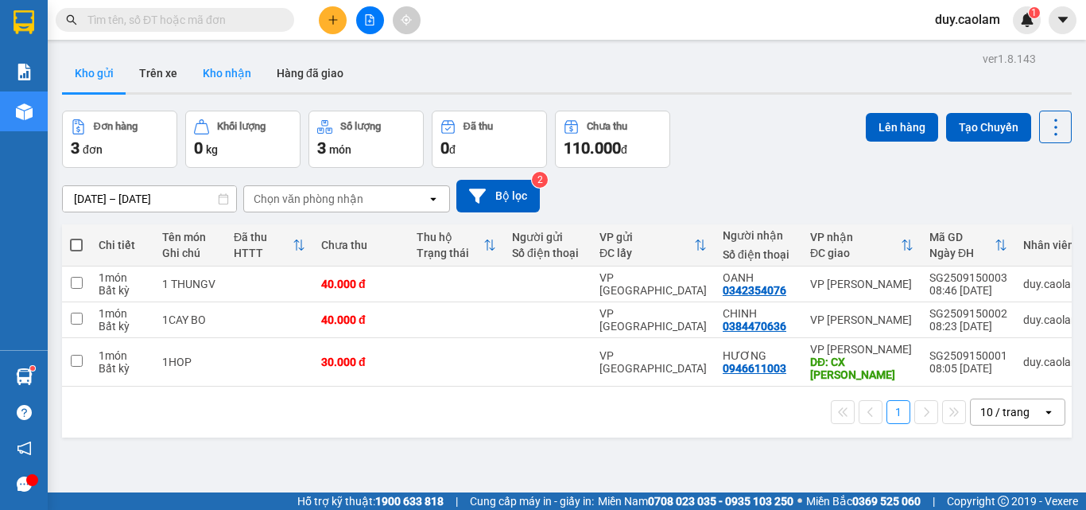
click at [225, 84] on button "Kho nhận" at bounding box center [227, 73] width 74 height 38
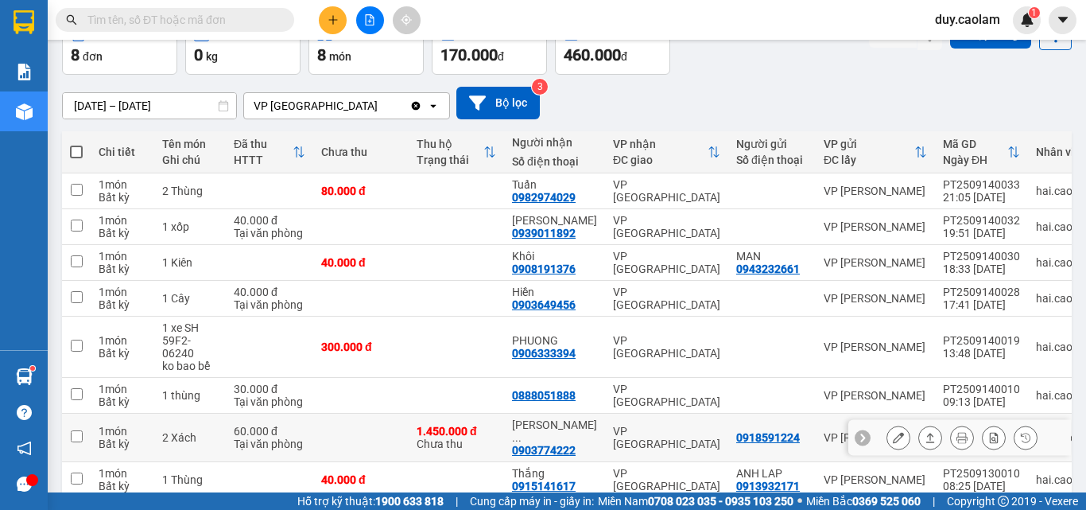
scroll to position [157, 0]
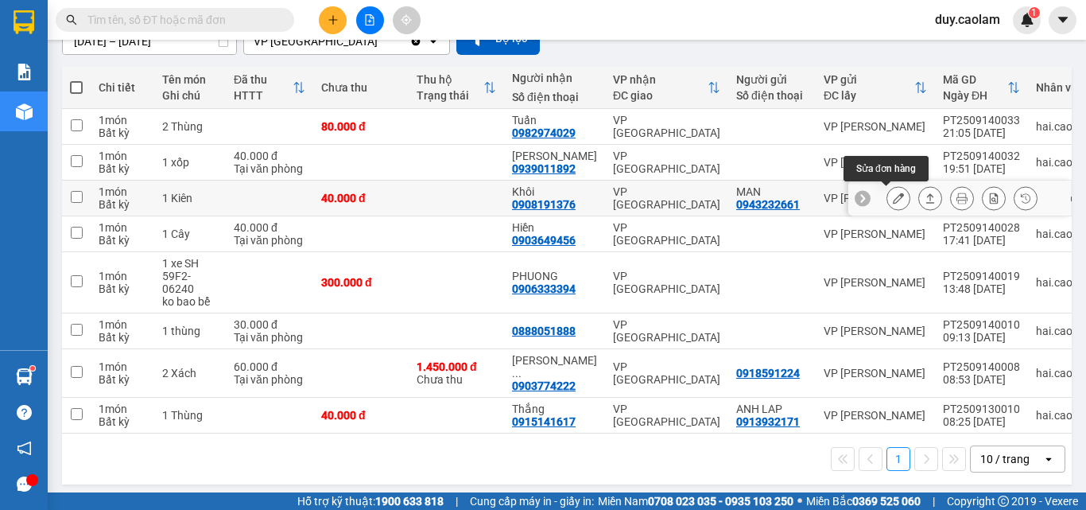
click at [893, 200] on icon at bounding box center [898, 197] width 11 height 11
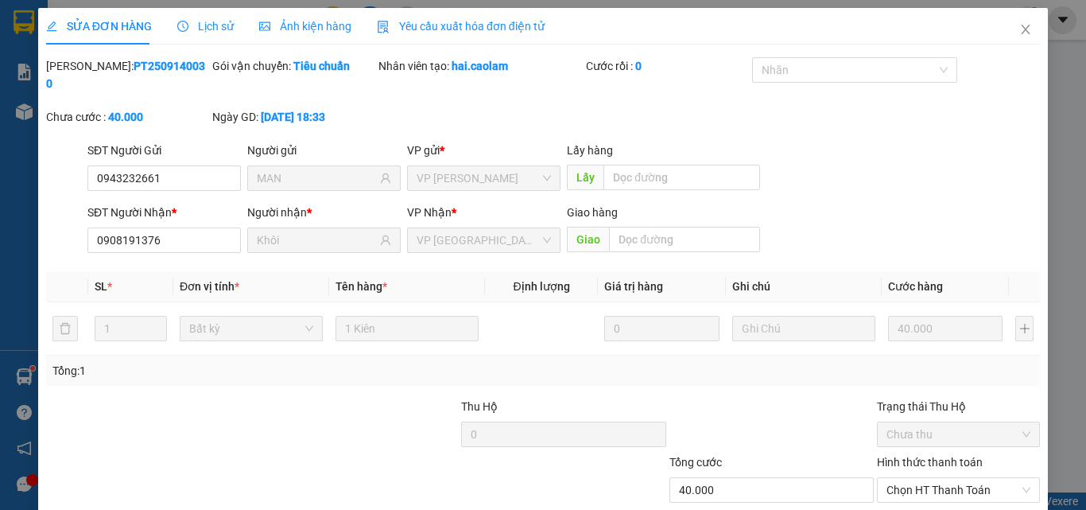
type input "0943232661"
type input "MAN"
type input "0908191376"
type input "Khôi"
type input "40.000"
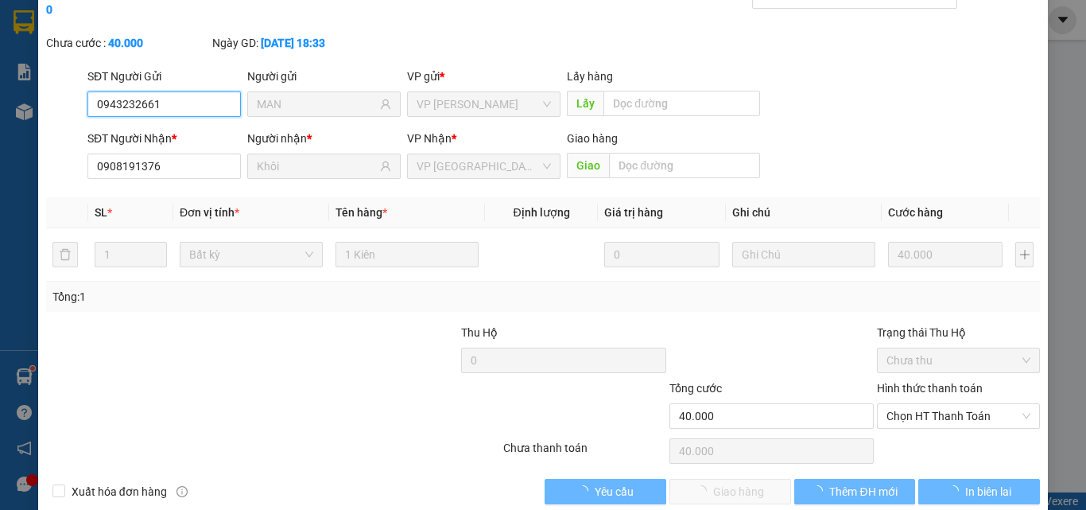
scroll to position [82, 0]
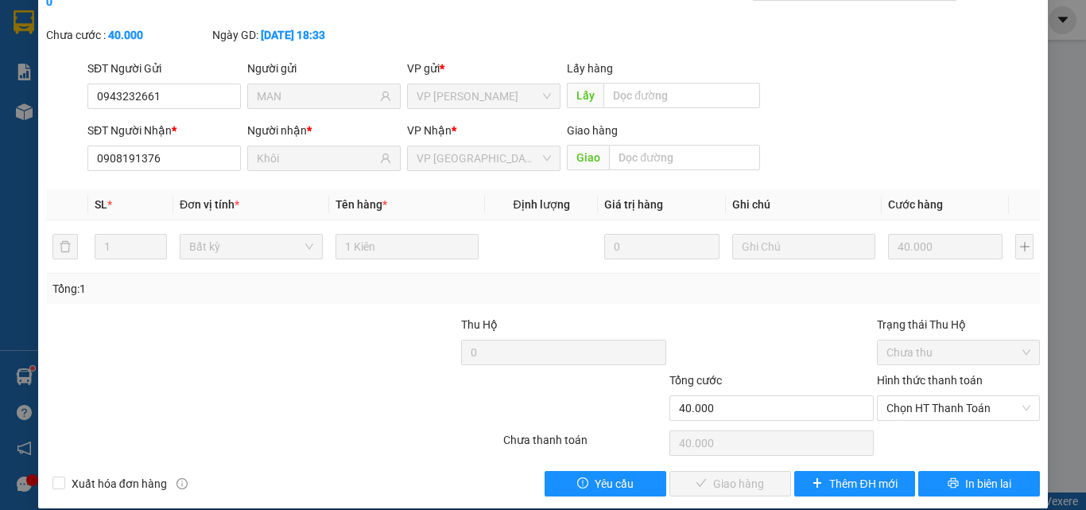
click at [925, 374] on label "Hình thức thanh toán" at bounding box center [930, 380] width 106 height 13
click at [925, 396] on input "Hình thức thanh toán" at bounding box center [952, 408] width 133 height 24
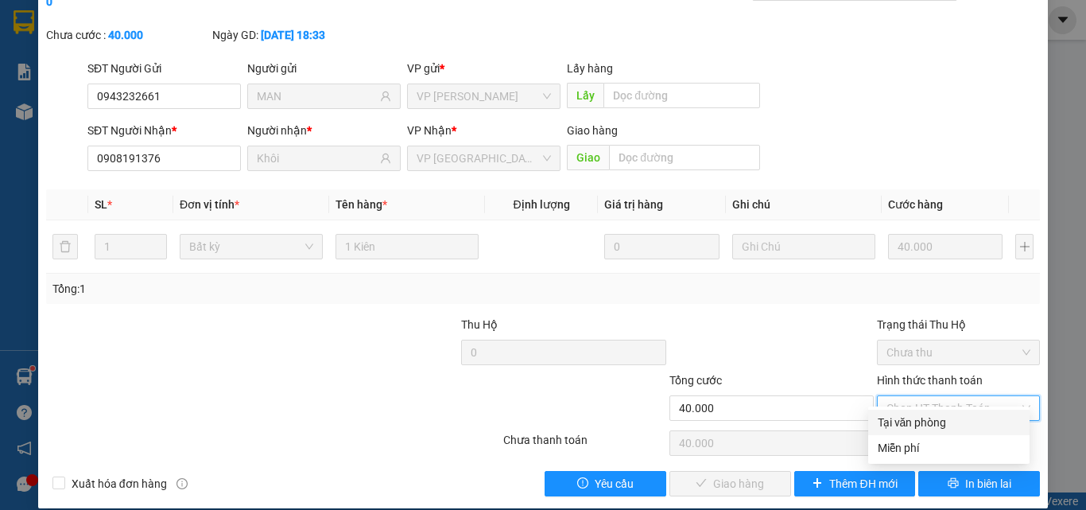
click at [917, 413] on div "Tại văn phòng" at bounding box center [949, 421] width 142 height 17
type input "0"
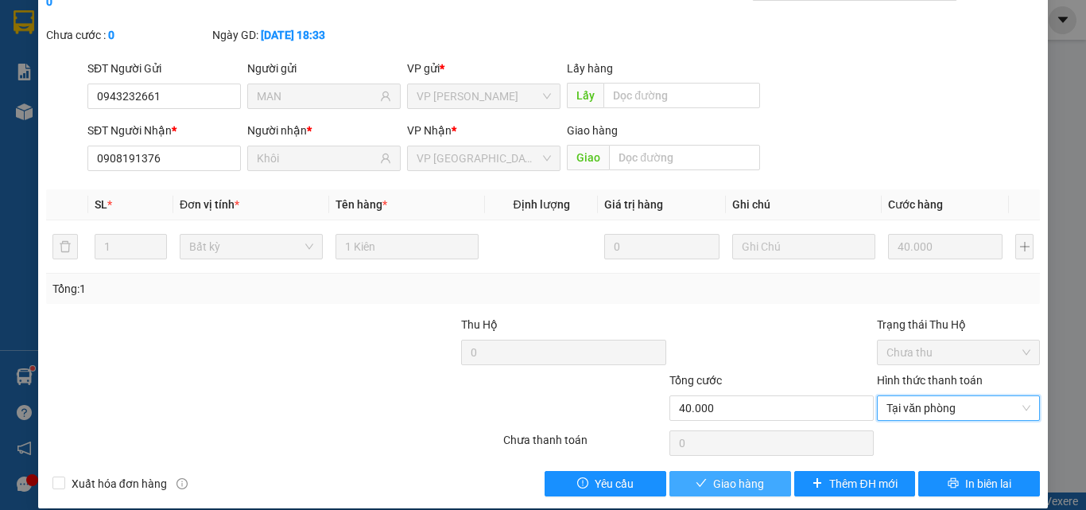
click at [741, 475] on span "Giao hàng" at bounding box center [738, 483] width 51 height 17
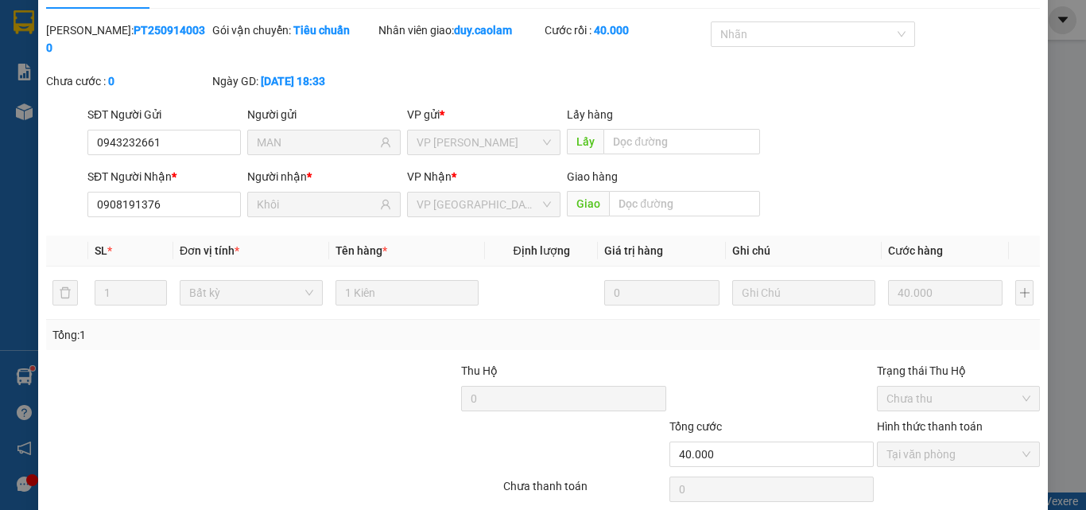
scroll to position [0, 0]
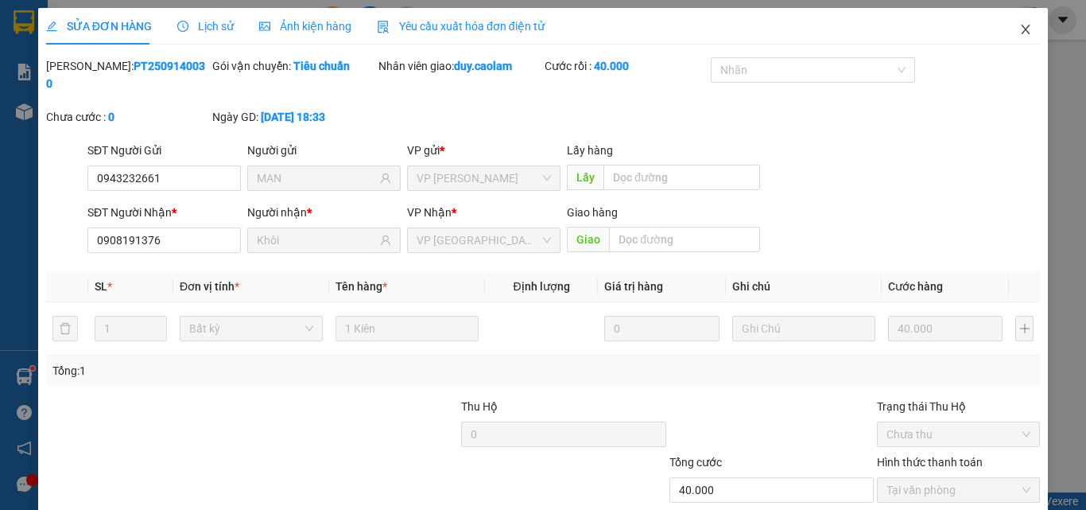
click at [1022, 31] on icon "close" at bounding box center [1026, 30] width 9 height 10
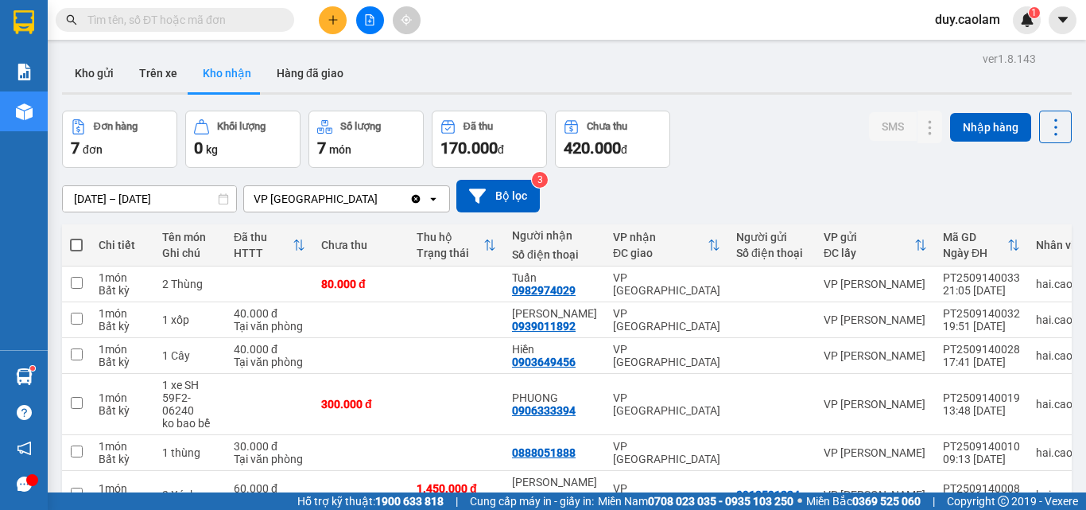
click at [340, 17] on button at bounding box center [333, 20] width 28 height 28
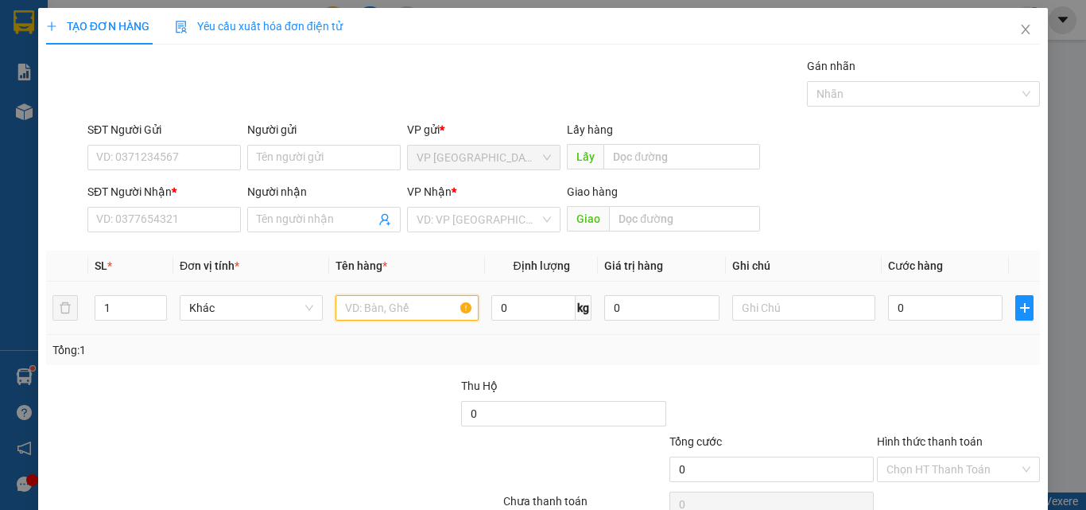
click at [385, 309] on input "text" at bounding box center [407, 307] width 143 height 25
type input "1 THUNG"
click at [936, 307] on input "0" at bounding box center [945, 307] width 114 height 25
type input "4"
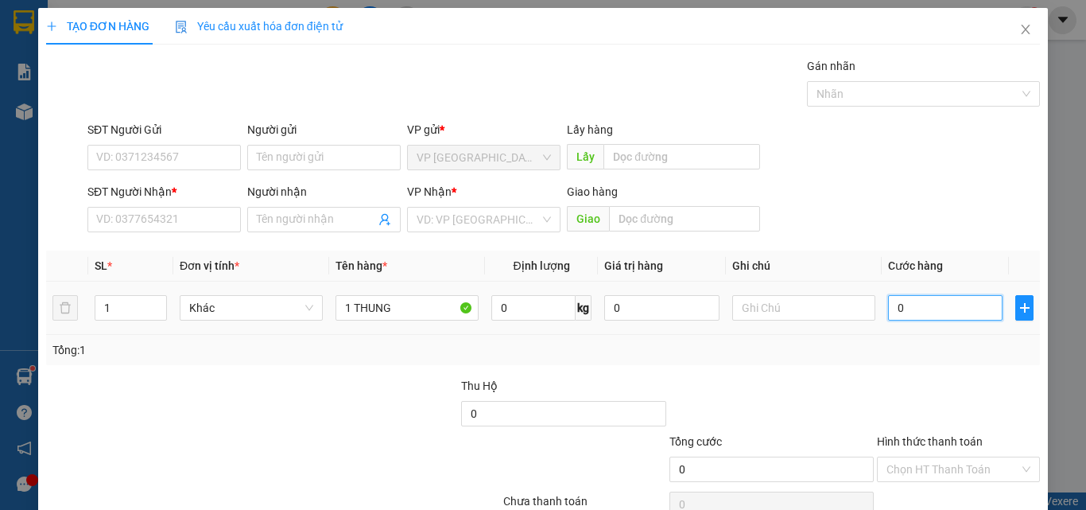
type input "4"
type input "40"
type input "400"
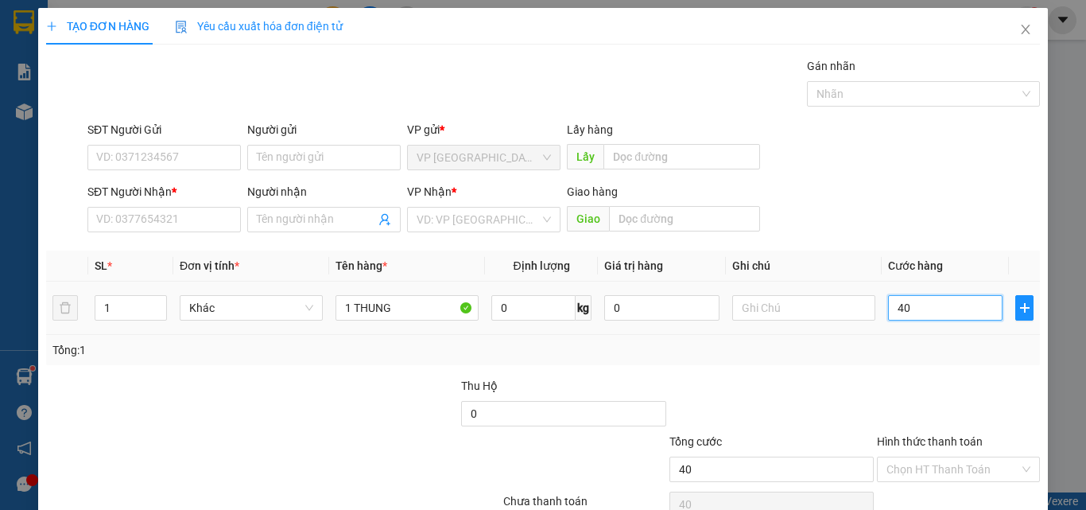
type input "400"
type input "4.000"
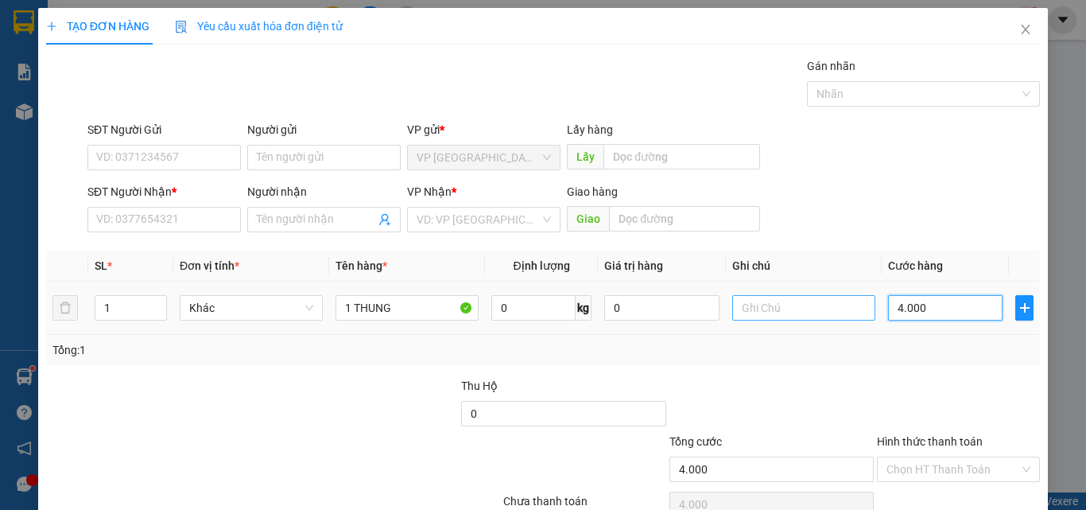
type input "40.000"
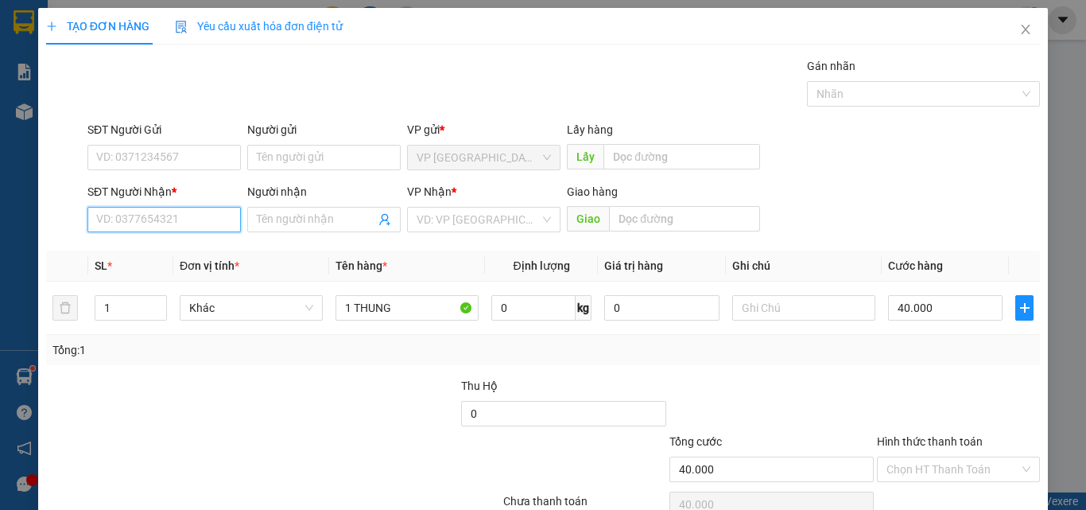
click at [167, 223] on input "SĐT Người Nhận *" at bounding box center [163, 219] width 153 height 25
click at [185, 211] on input "SĐT Người Nhận *" at bounding box center [163, 219] width 153 height 25
type input "0933025412"
click at [180, 242] on div "0933025412 - hưng" at bounding box center [163, 251] width 152 height 25
type input "hưng"
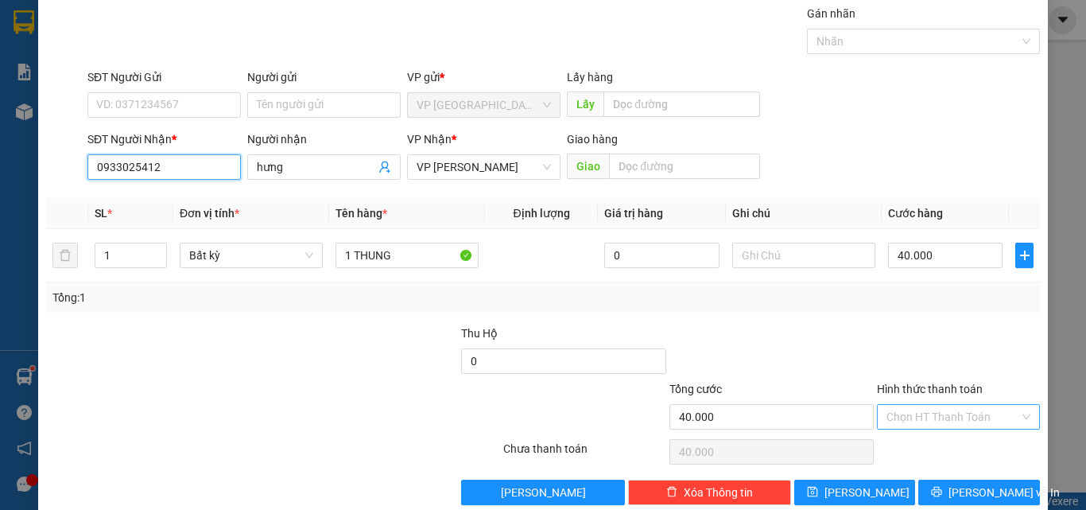
scroll to position [79, 0]
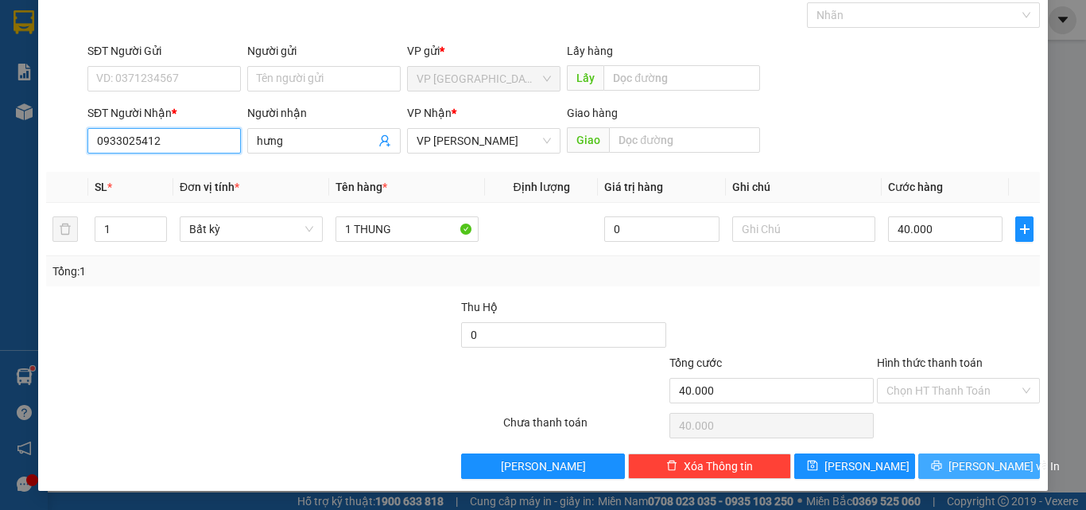
type input "0933025412"
click at [945, 457] on button "[PERSON_NAME] và In" at bounding box center [979, 465] width 122 height 25
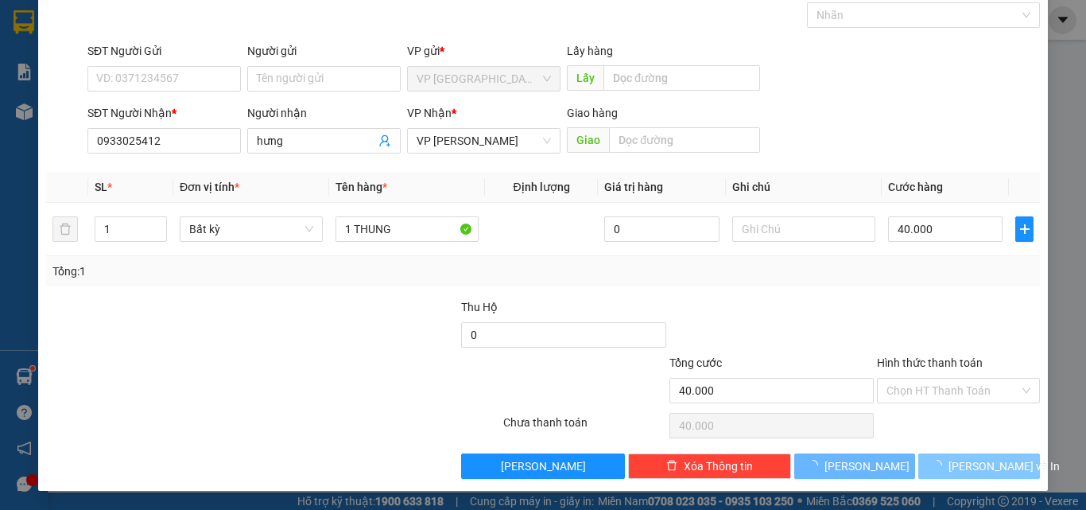
scroll to position [27, 0]
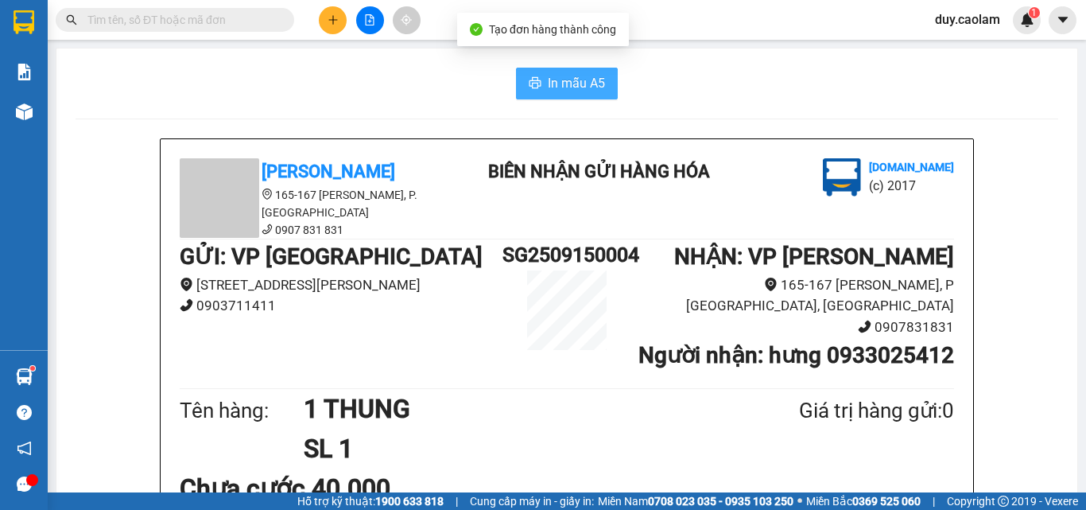
click at [580, 90] on span "In mẫu A5" at bounding box center [576, 83] width 57 height 20
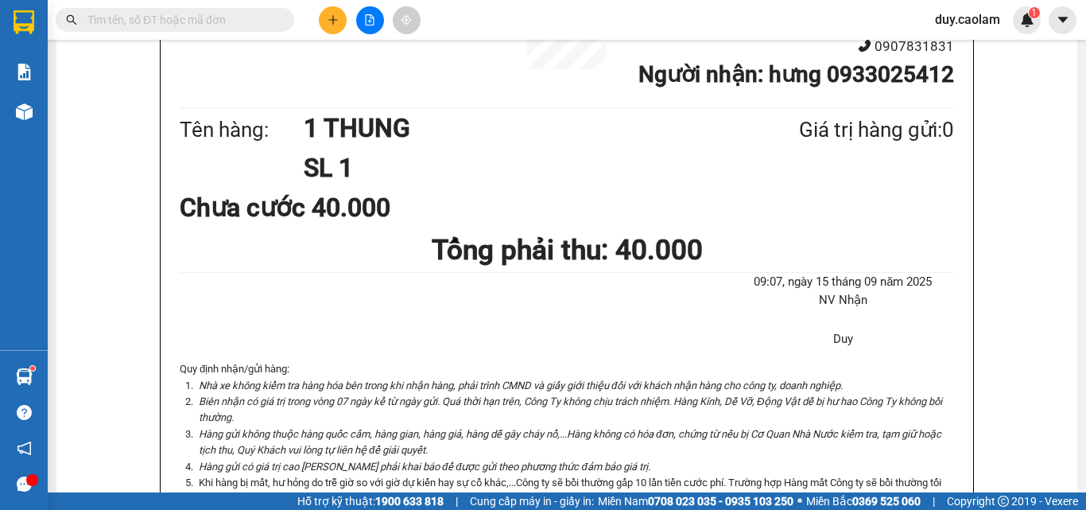
scroll to position [159, 0]
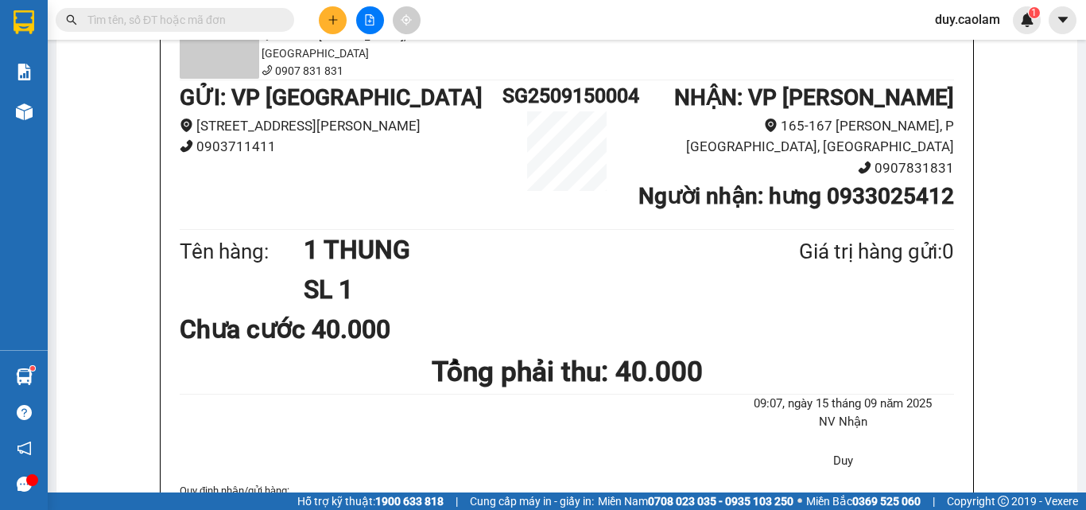
click at [333, 17] on icon "plus" at bounding box center [332, 19] width 1 height 9
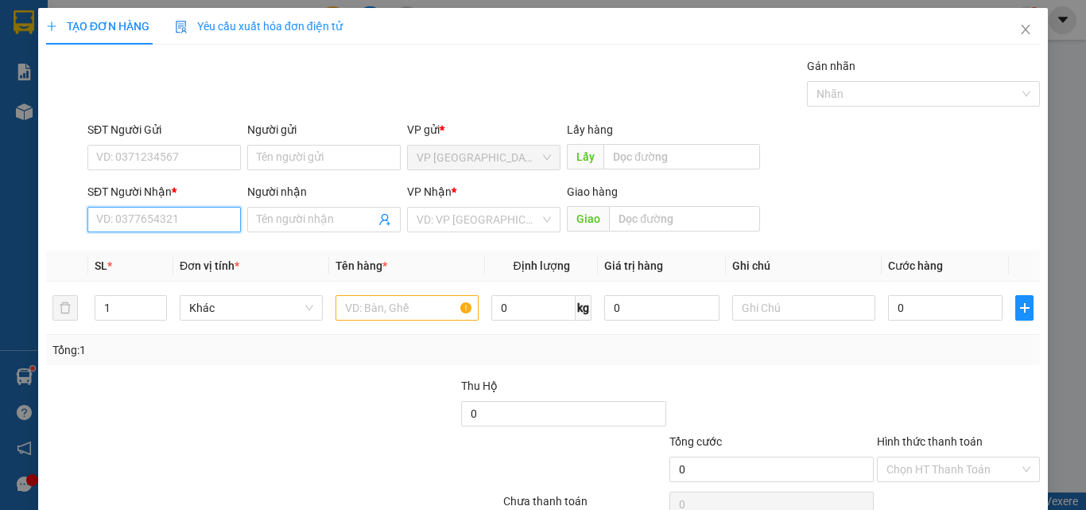
click at [176, 217] on input "SĐT Người Nhận *" at bounding box center [163, 219] width 153 height 25
click at [162, 250] on div "0933809599 - THẢO" at bounding box center [162, 250] width 133 height 17
type input "0933809599"
type input "THẢO"
type input "0933809599"
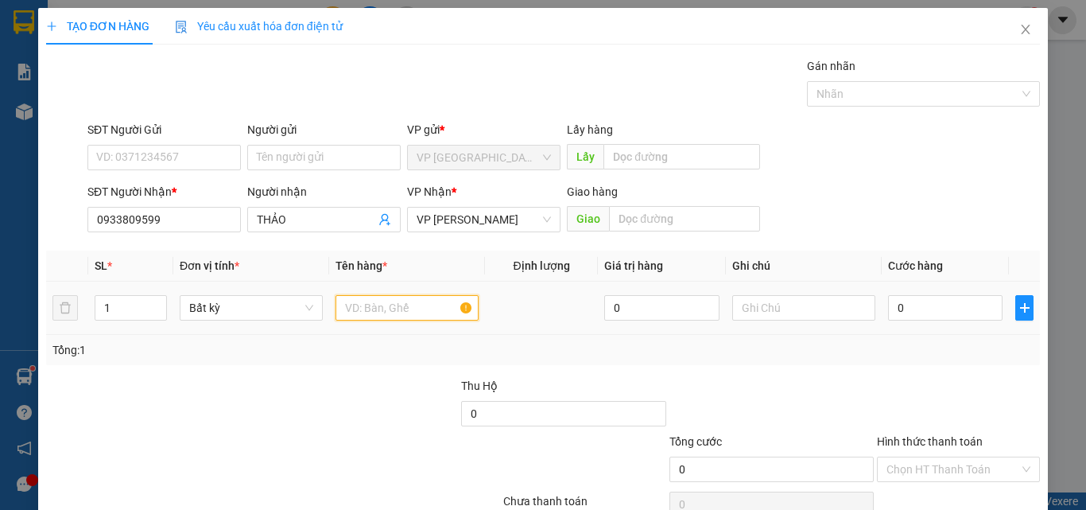
click at [394, 311] on input "text" at bounding box center [407, 307] width 143 height 25
type input "1 THUNG"
click at [964, 304] on input "0" at bounding box center [945, 307] width 114 height 25
type input "3"
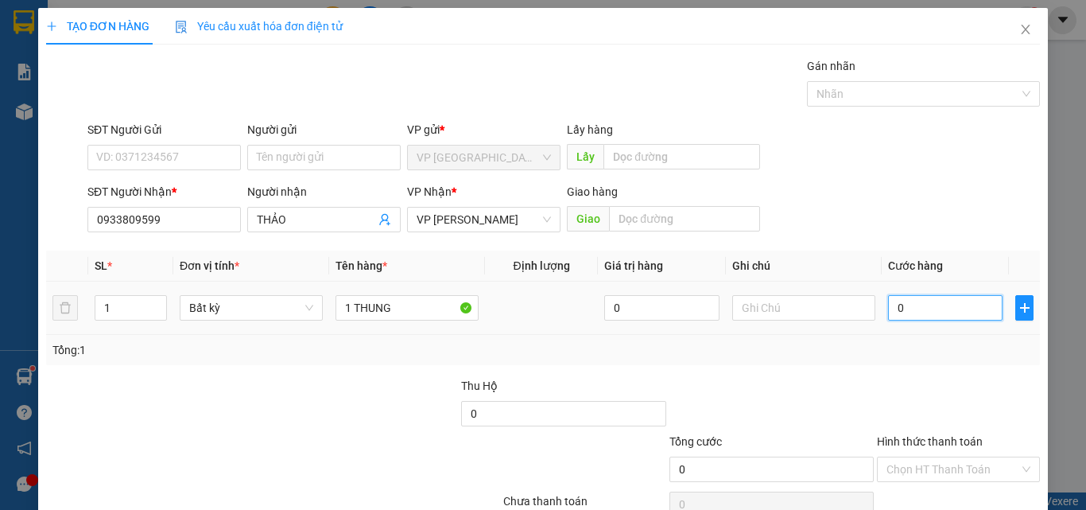
type input "3"
type input "30"
type input "300"
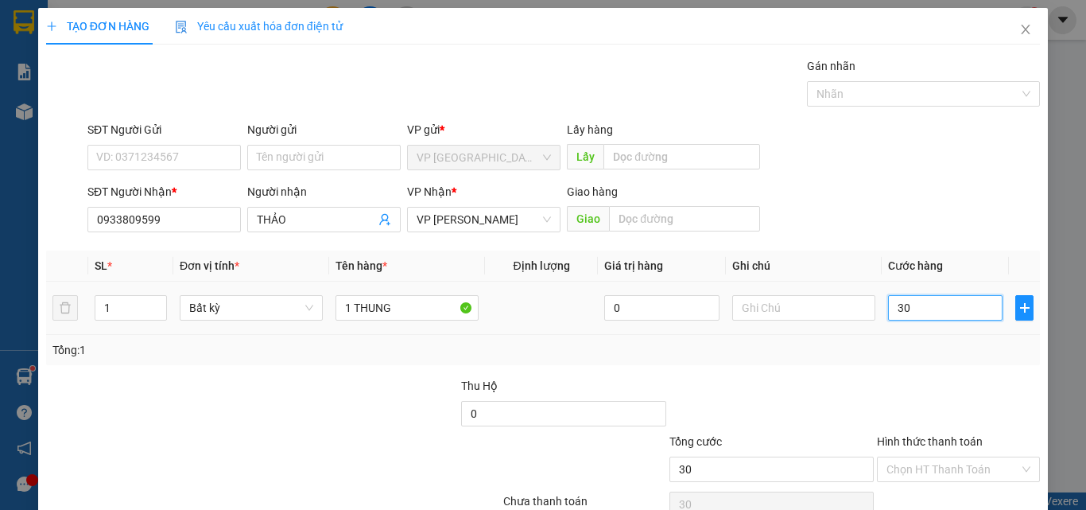
type input "300"
type input "3.000"
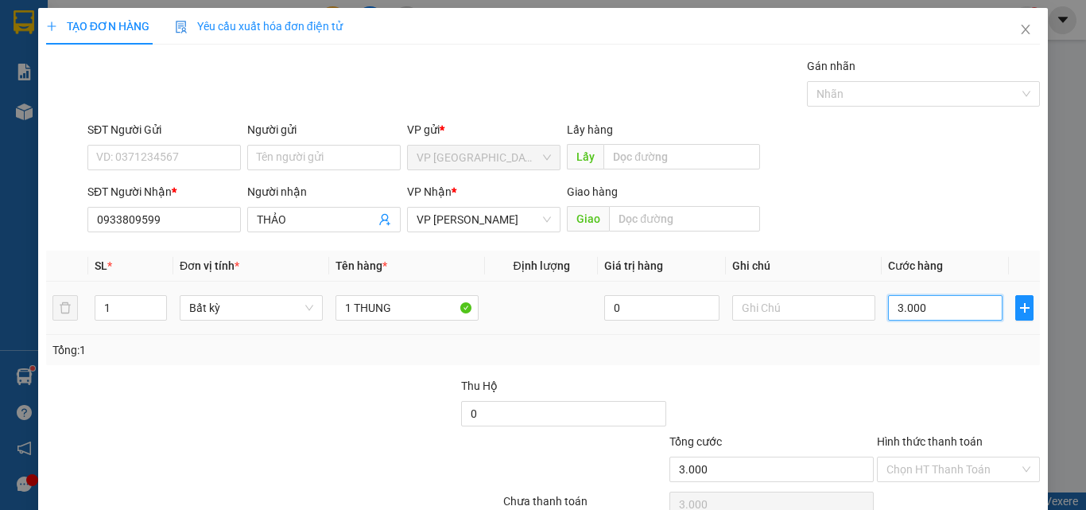
type input "30.000"
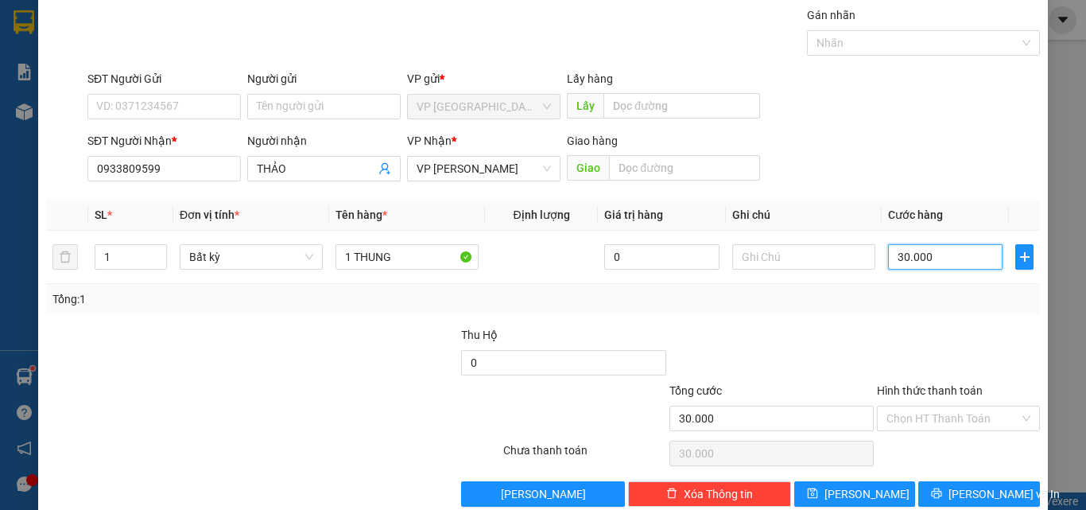
scroll to position [79, 0]
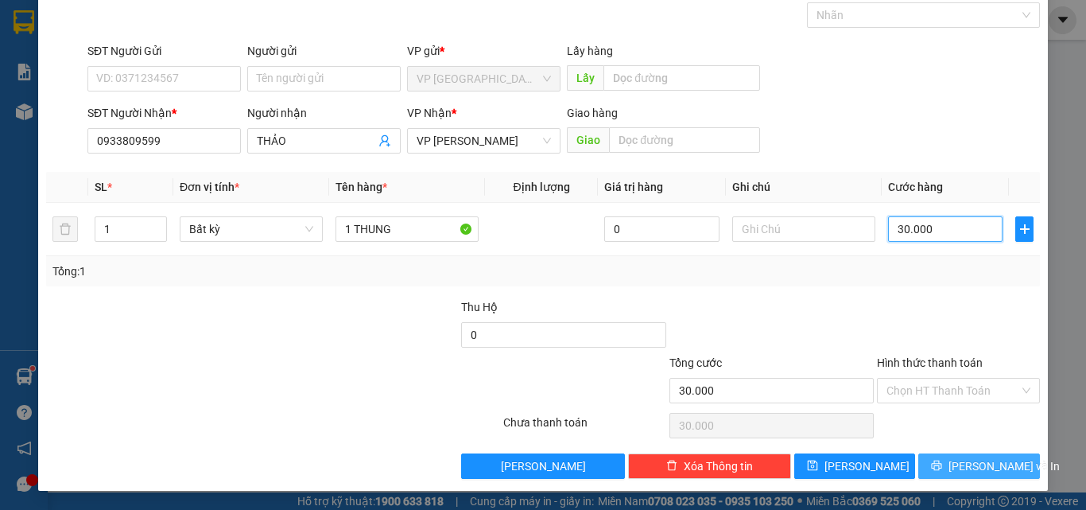
type input "30.000"
drag, startPoint x: 959, startPoint y: 463, endPoint x: 948, endPoint y: 409, distance: 55.0
click at [959, 462] on span "[PERSON_NAME] và In" at bounding box center [1003, 465] width 111 height 17
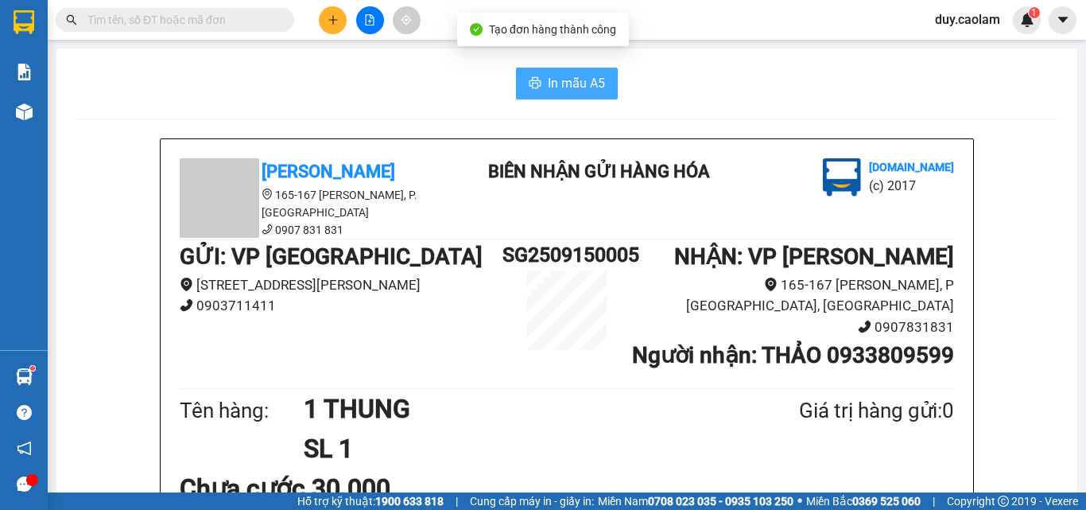
click at [595, 83] on span "In mẫu A5" at bounding box center [576, 83] width 57 height 20
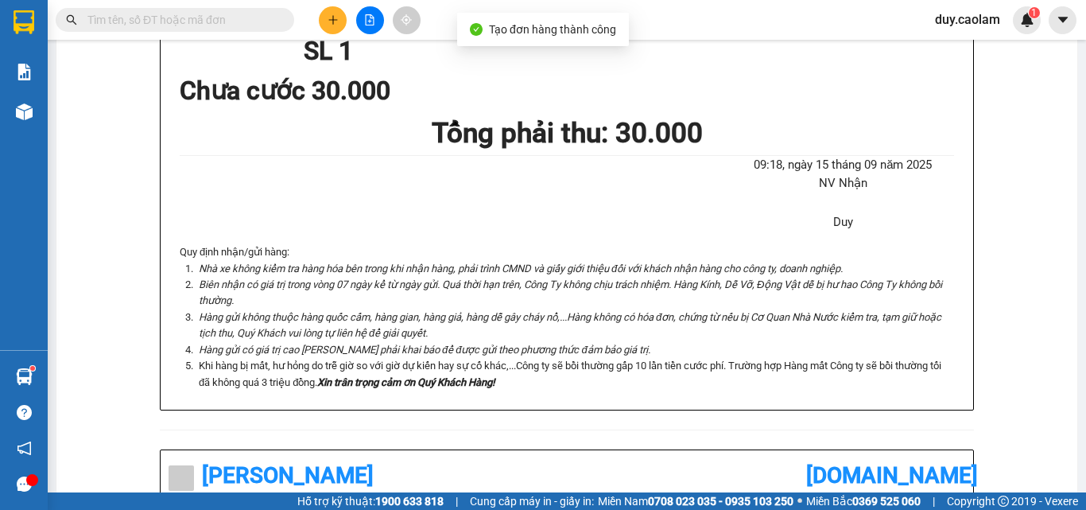
scroll to position [159, 0]
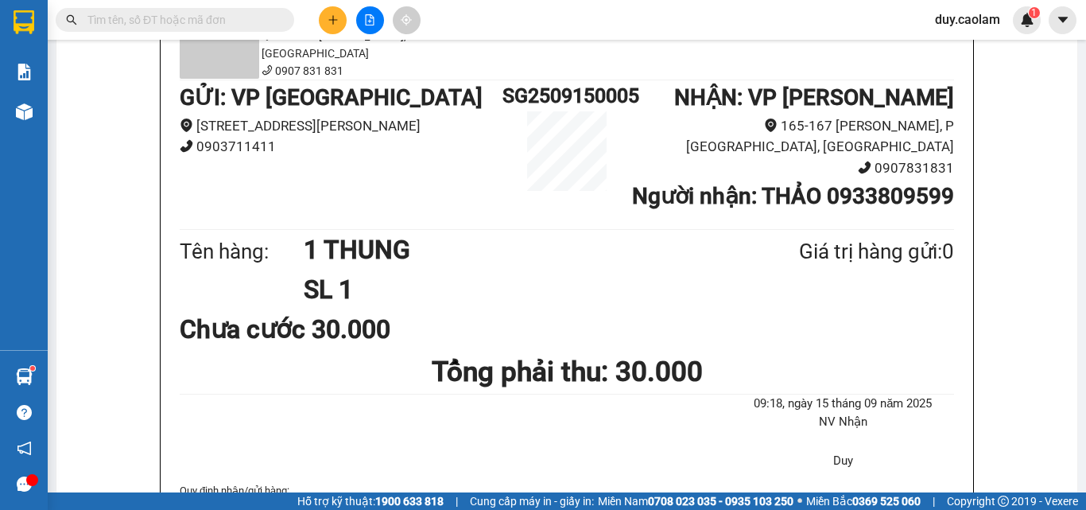
click at [329, 18] on icon "plus" at bounding box center [333, 19] width 11 height 11
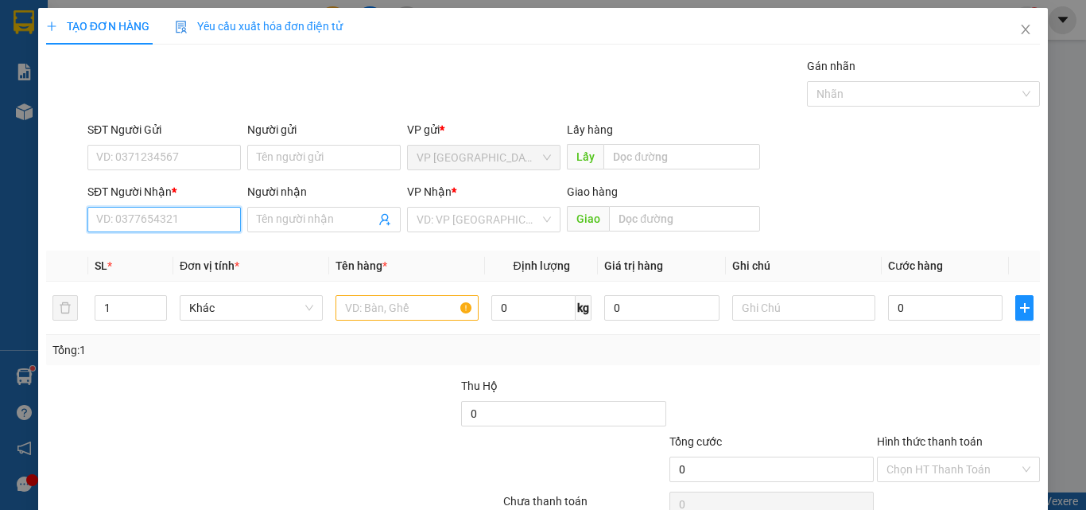
click at [166, 219] on input "SĐT Người Nhận *" at bounding box center [163, 219] width 153 height 25
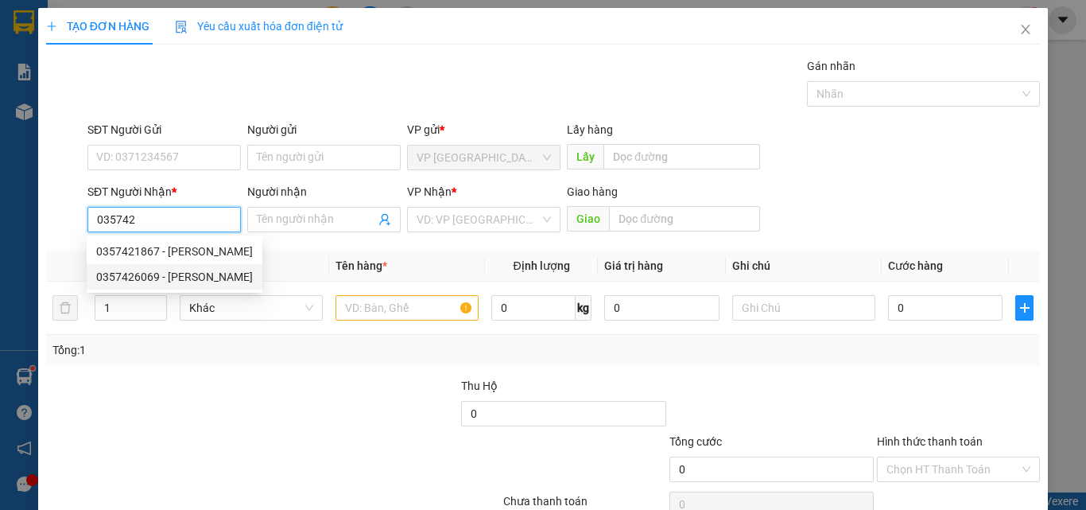
click at [152, 273] on div "0357426069 - [PERSON_NAME]" at bounding box center [174, 276] width 157 height 17
type input "0357426069"
type input "THANH"
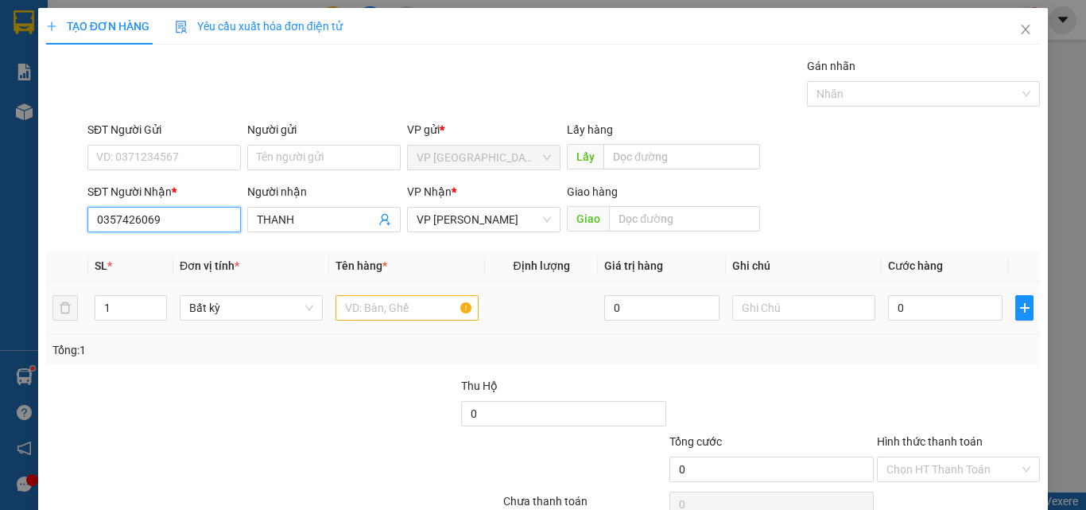
type input "0357426069"
click at [374, 300] on input "text" at bounding box center [407, 307] width 143 height 25
click at [390, 301] on input "text" at bounding box center [407, 307] width 143 height 25
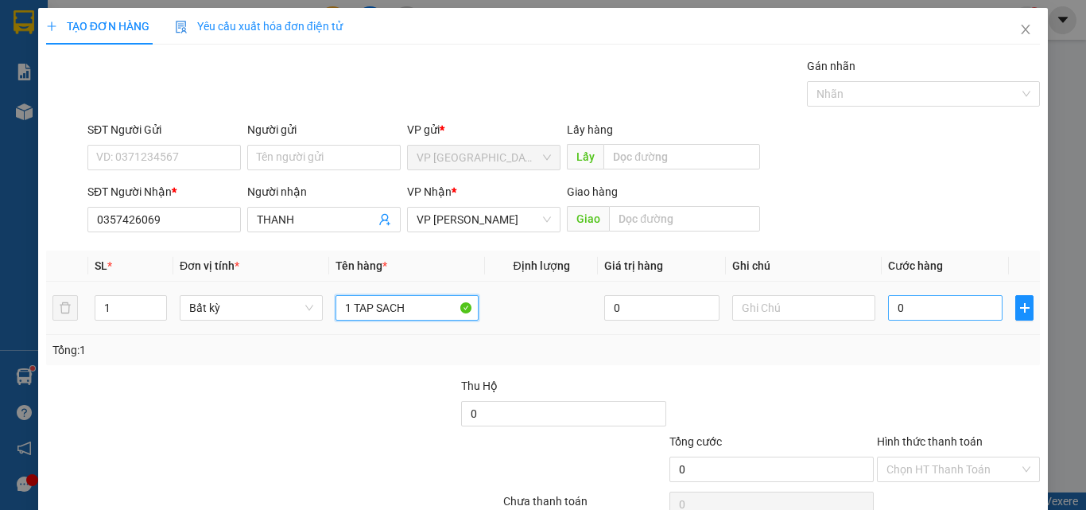
type input "1 TAP SACH"
click at [964, 316] on input "0" at bounding box center [945, 307] width 114 height 25
type input "3"
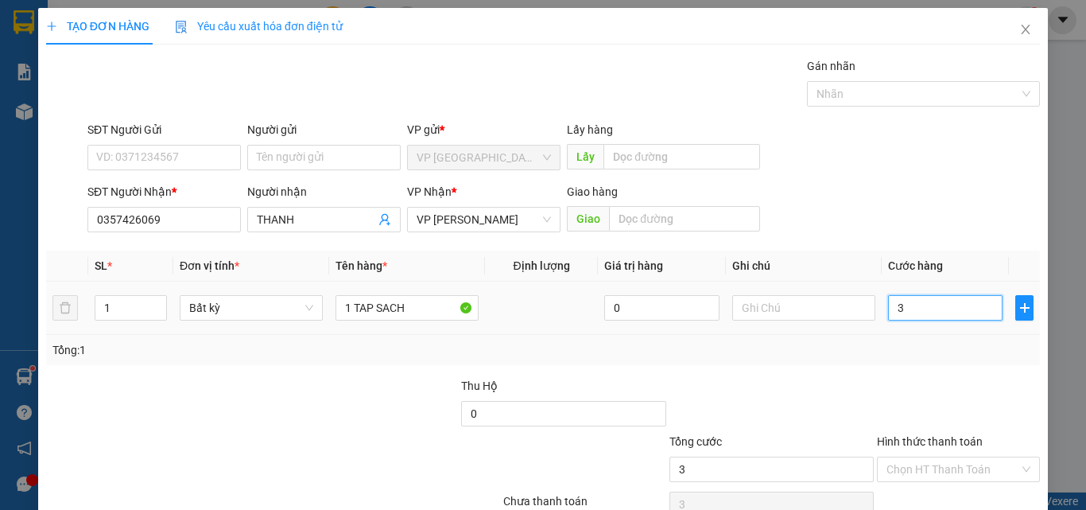
type input "30"
type input "300"
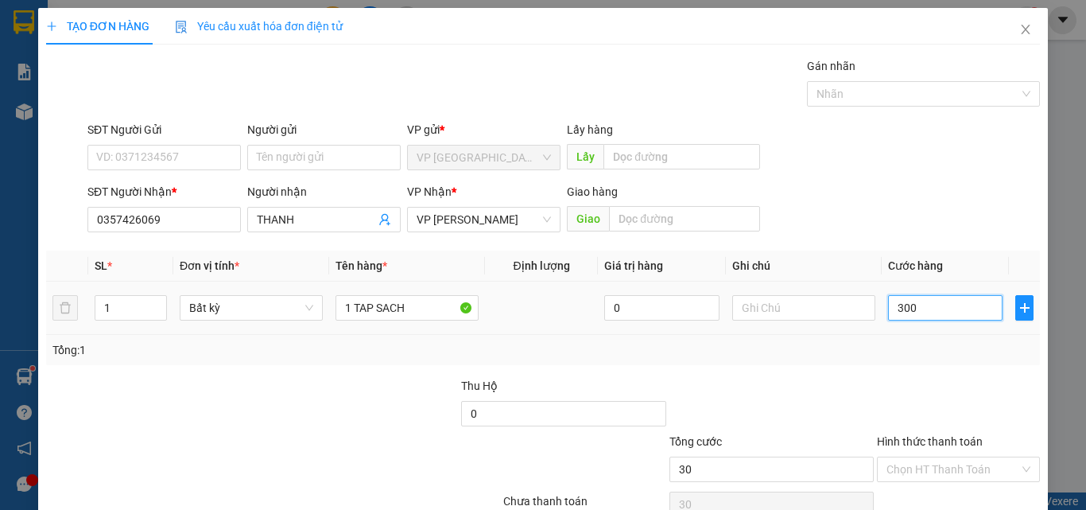
type input "300"
type input "3.000"
type input "30.000"
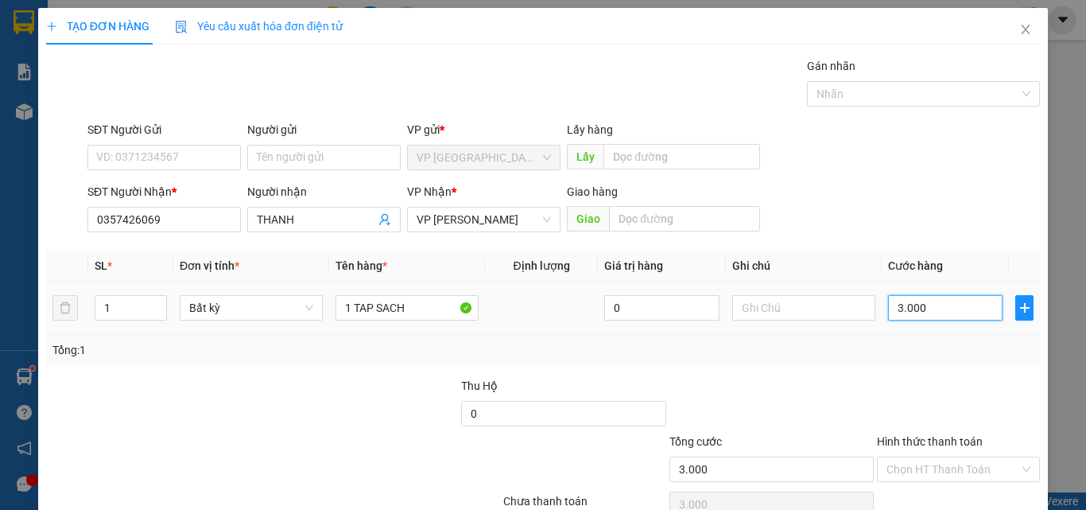
type input "30.000"
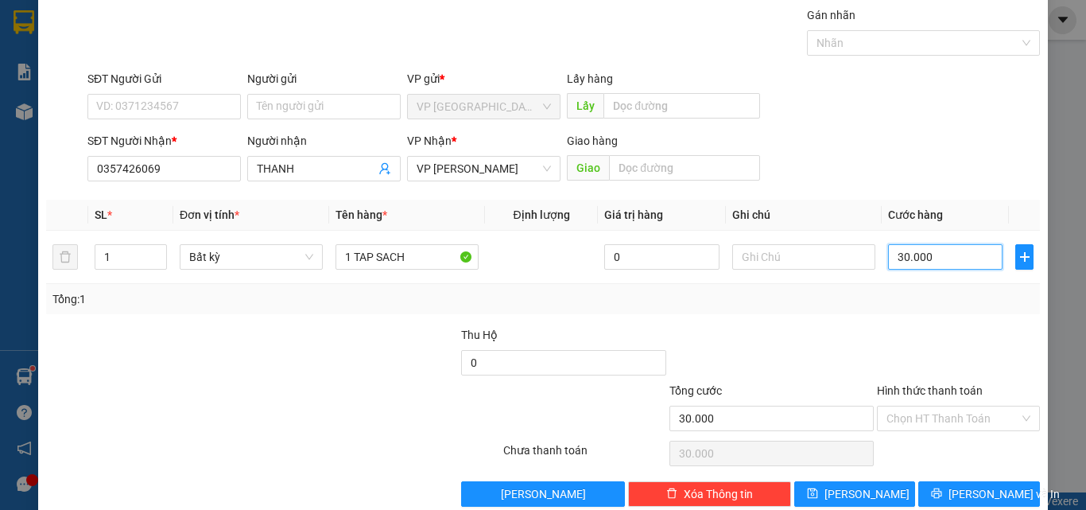
scroll to position [79, 0]
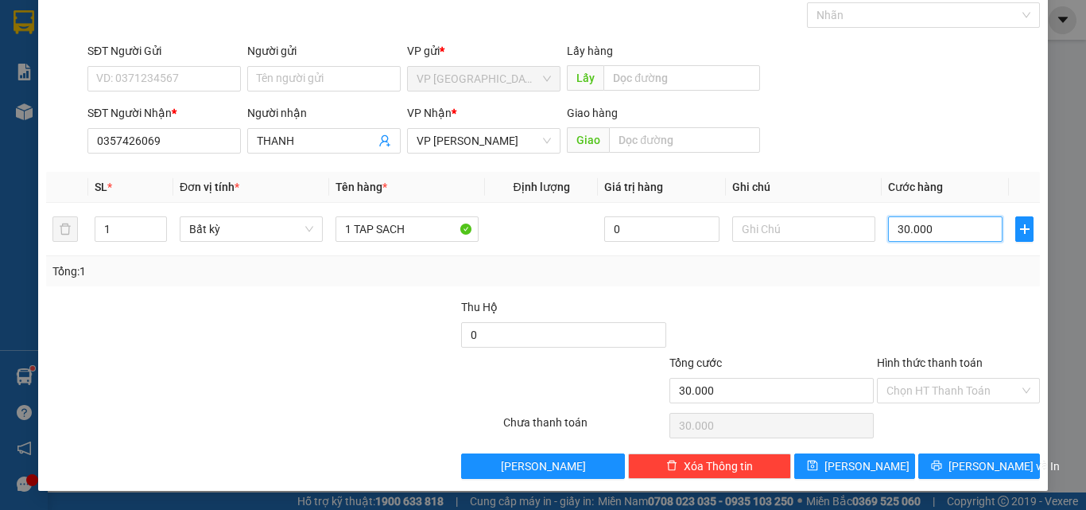
type input "30.000"
click at [952, 359] on label "Hình thức thanh toán" at bounding box center [930, 362] width 106 height 13
click at [952, 378] on input "Hình thức thanh toán" at bounding box center [952, 390] width 133 height 24
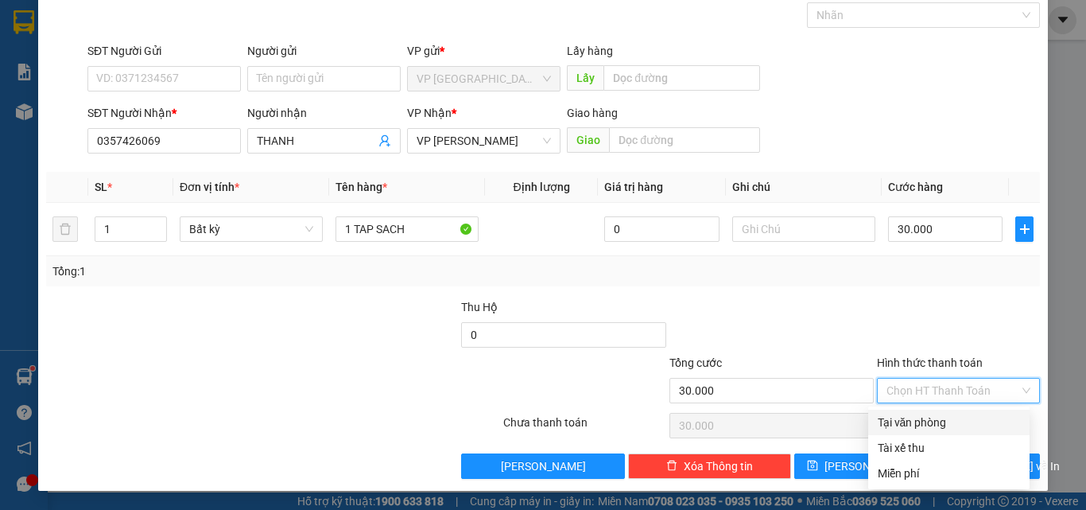
click at [940, 419] on div "Tại văn phòng" at bounding box center [949, 421] width 142 height 17
type input "0"
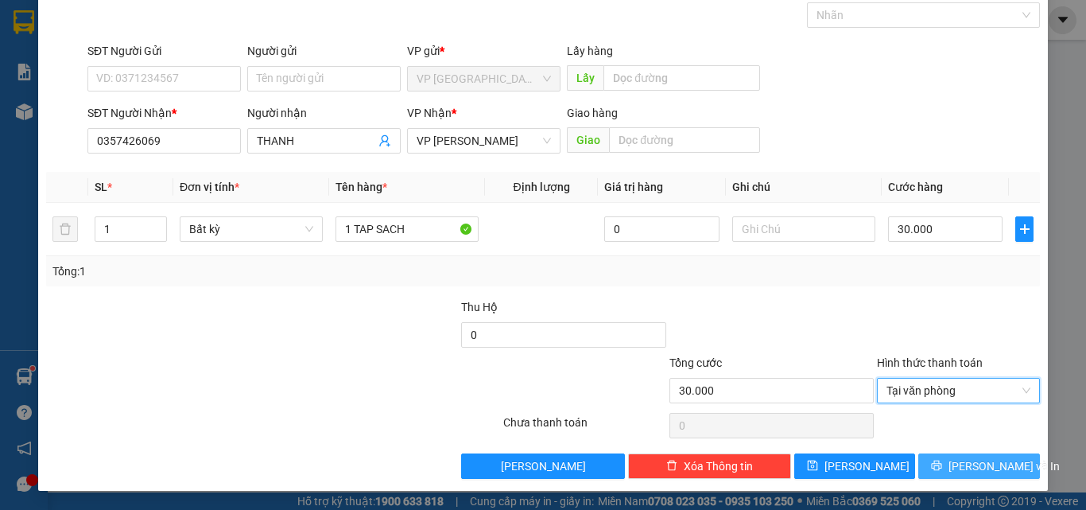
click at [945, 459] on button "[PERSON_NAME] và In" at bounding box center [979, 465] width 122 height 25
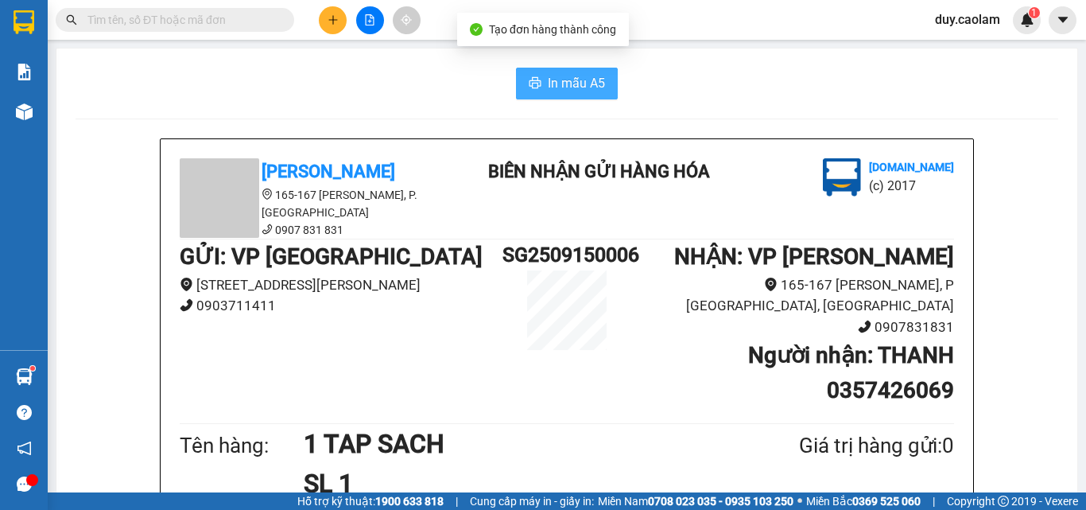
click at [566, 85] on span "In mẫu A5" at bounding box center [576, 83] width 57 height 20
click at [581, 83] on span "In mẫu A5" at bounding box center [576, 83] width 57 height 20
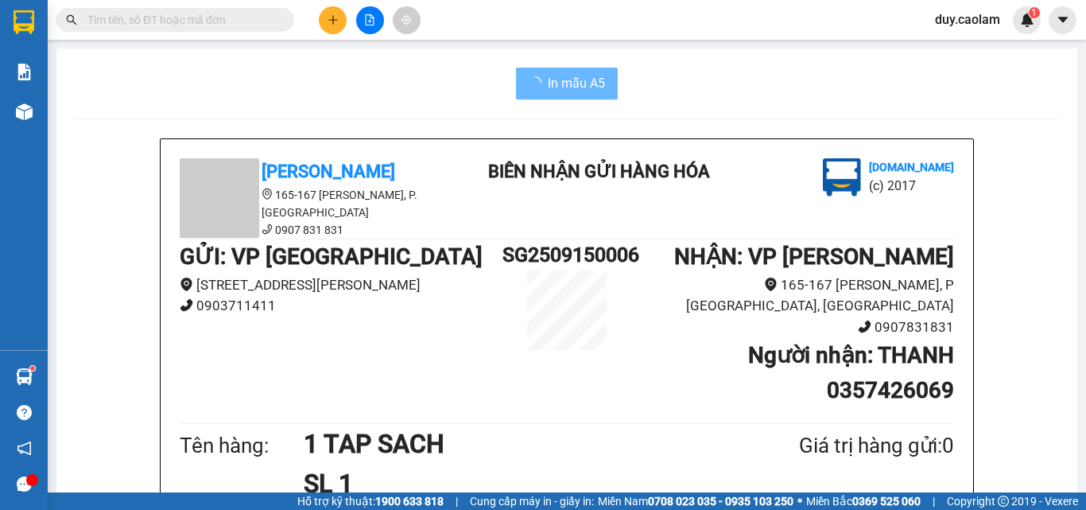
scroll to position [318, 0]
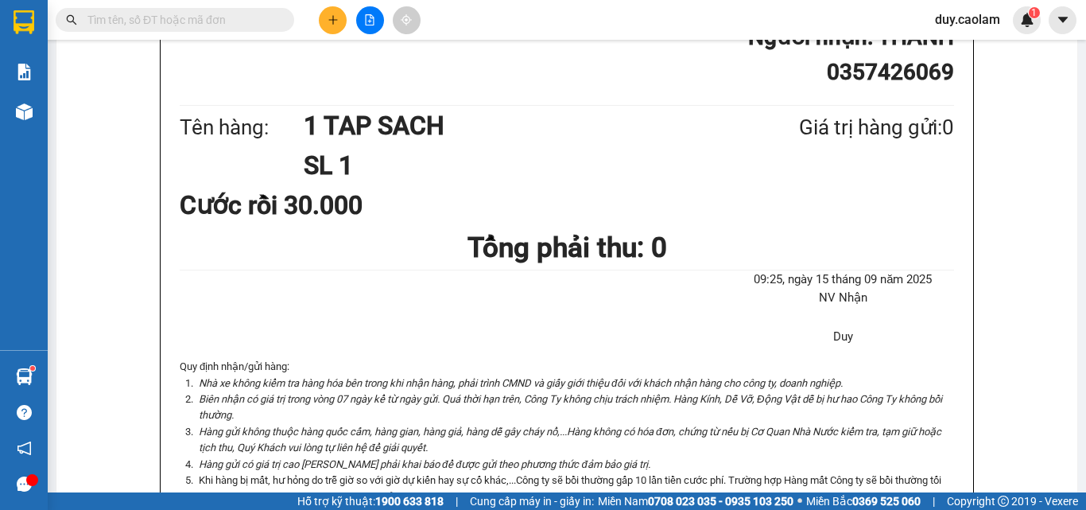
click at [331, 25] on icon "plus" at bounding box center [333, 19] width 11 height 11
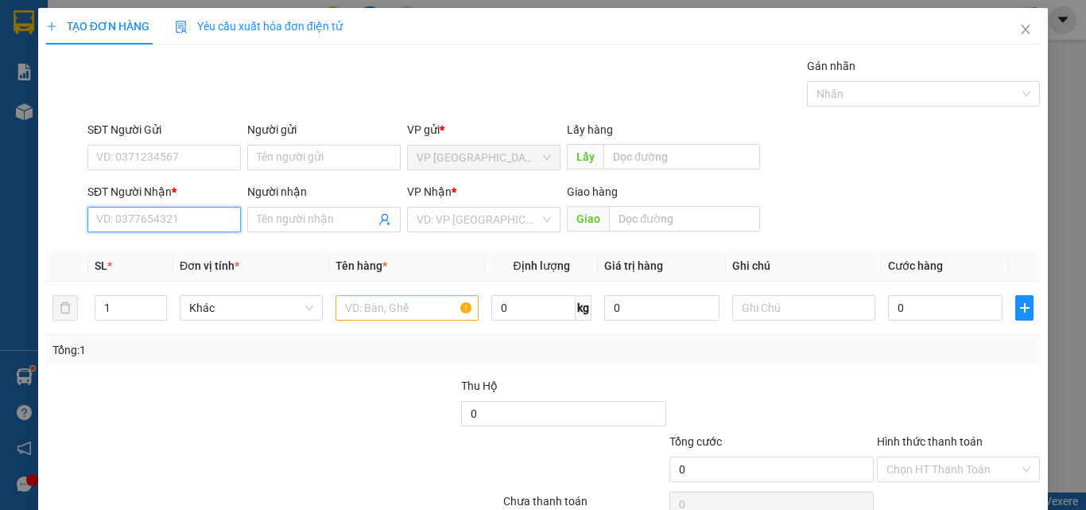
click at [183, 223] on input "SĐT Người Nhận *" at bounding box center [163, 219] width 153 height 25
click at [278, 226] on input "Người nhận" at bounding box center [316, 219] width 118 height 17
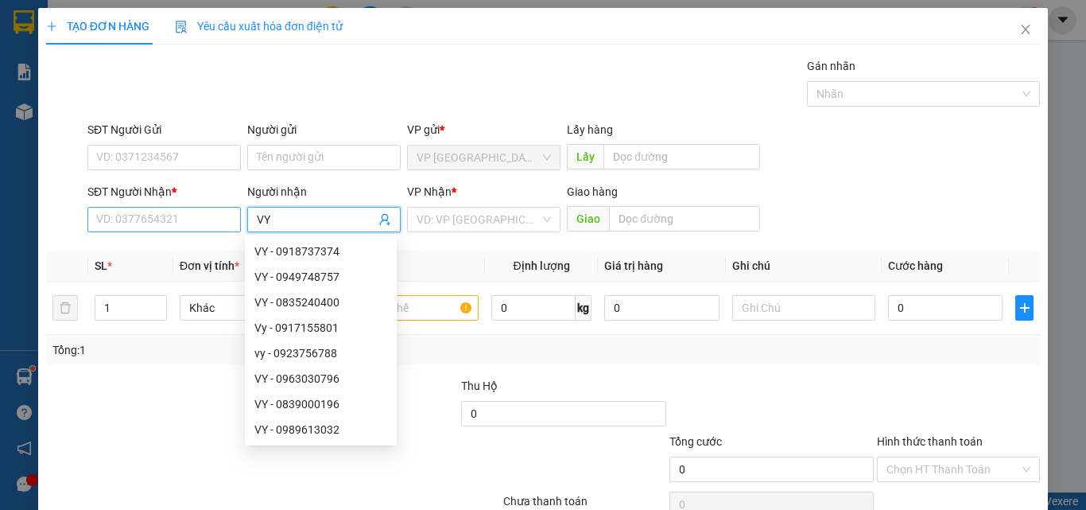
type input "VY"
click at [189, 219] on input "SĐT Người Nhận *" at bounding box center [163, 219] width 153 height 25
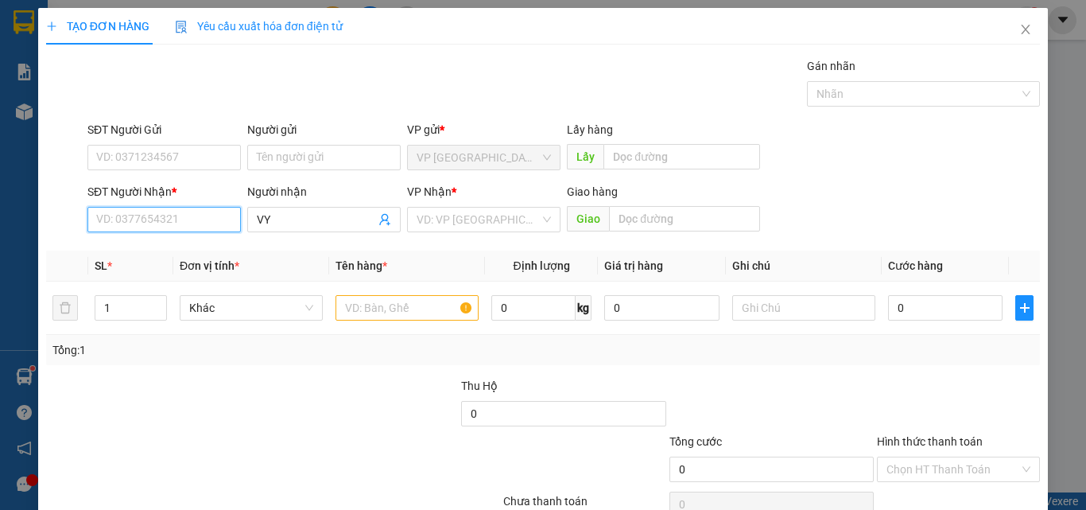
click at [189, 217] on input "SĐT Người Nhận *" at bounding box center [163, 219] width 153 height 25
click at [188, 217] on input "791" at bounding box center [163, 219] width 153 height 25
click at [161, 251] on div "0908281791 - [PERSON_NAME]" at bounding box center [174, 250] width 157 height 17
type input "0908281791"
type input "QUAN DAI PHU"
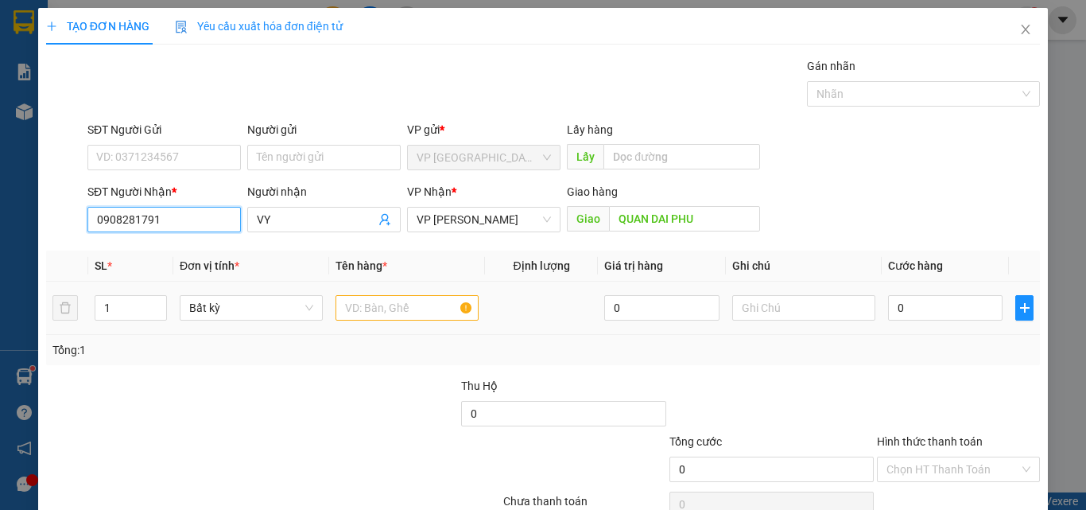
type input "0908281791"
click at [388, 301] on input "text" at bounding box center [407, 307] width 143 height 25
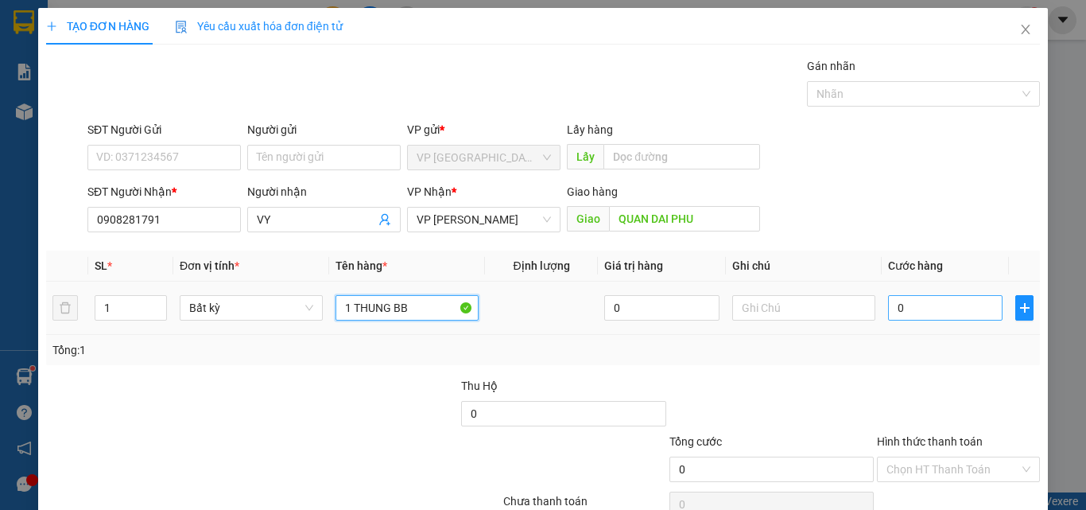
type input "1 THUNG BB"
click at [964, 308] on input "0" at bounding box center [945, 307] width 114 height 25
type input "4"
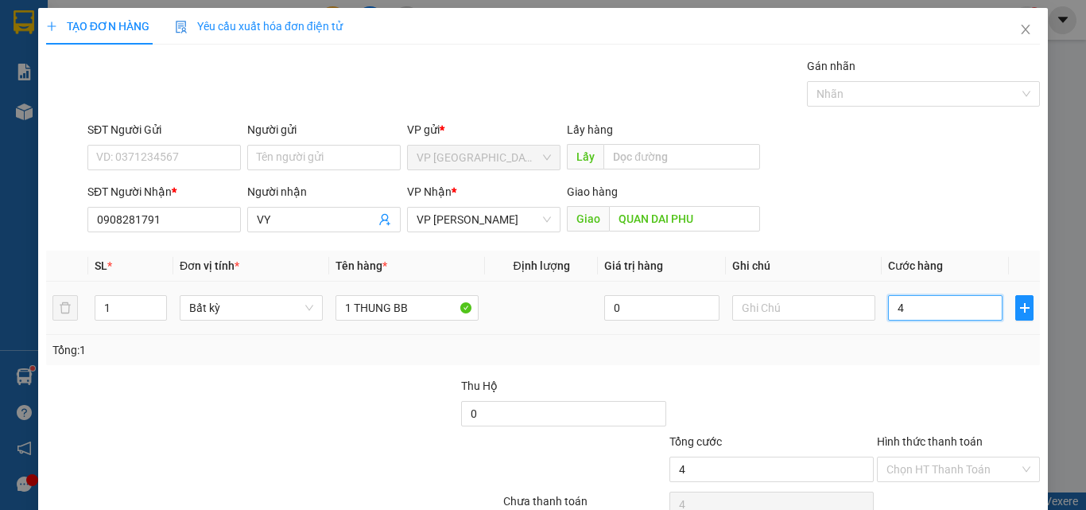
type input "40"
type input "400"
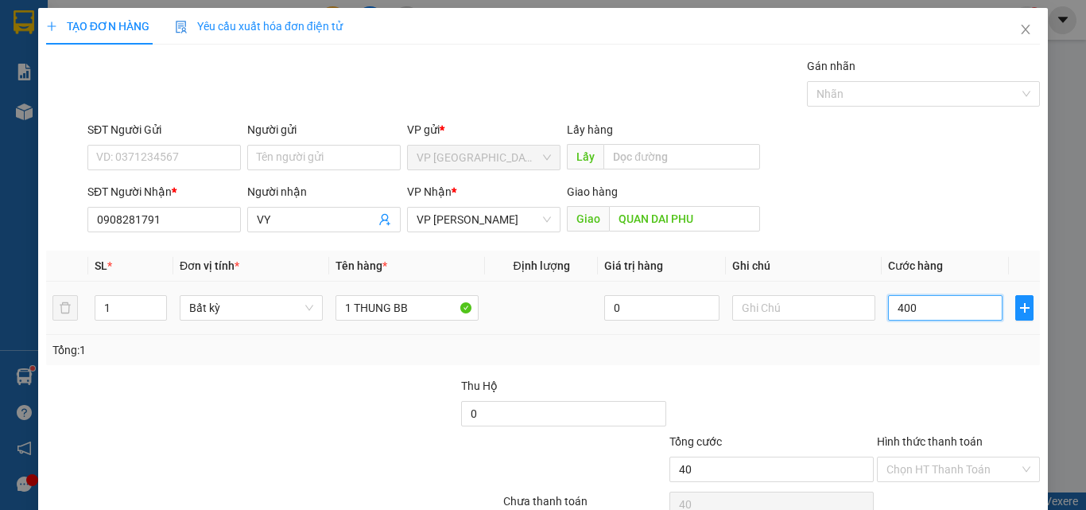
type input "400"
type input "4.000"
type input "40.000"
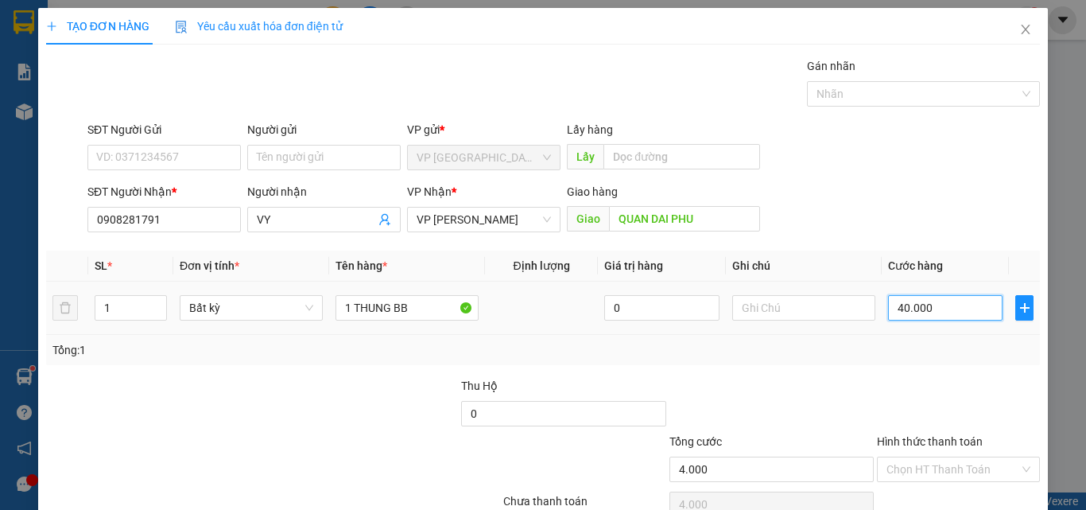
type input "40.000"
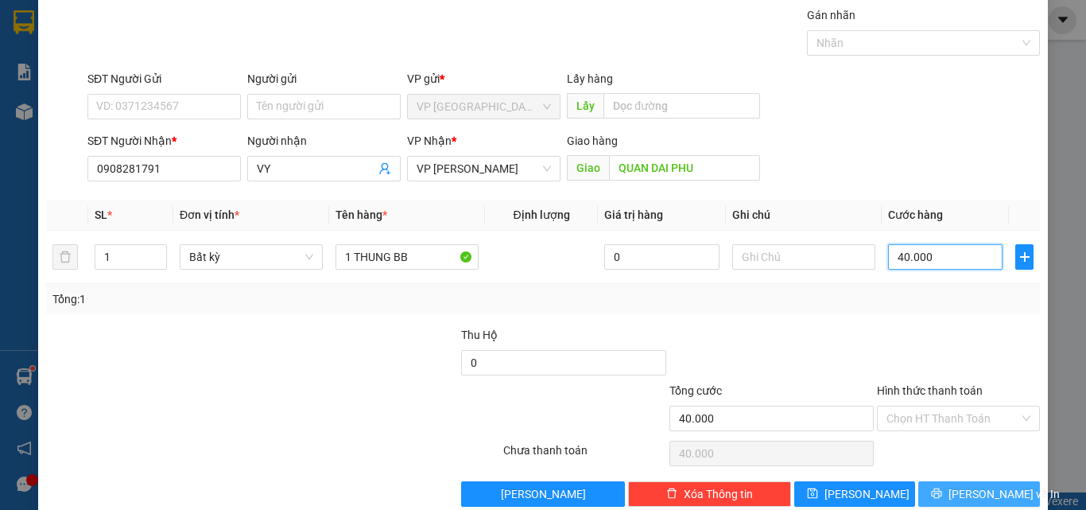
scroll to position [79, 0]
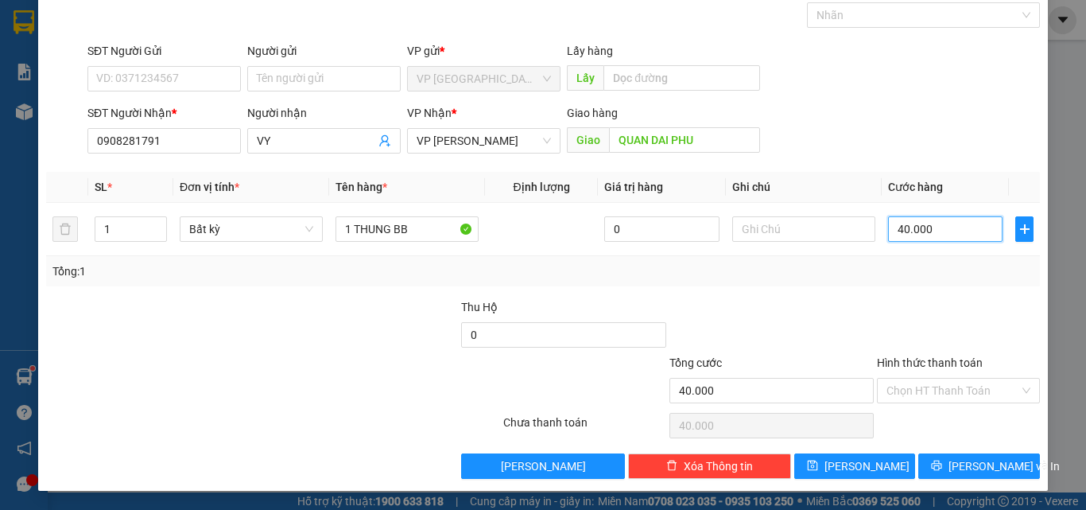
type input "40.000"
click at [946, 363] on label "Hình thức thanh toán" at bounding box center [930, 362] width 106 height 13
click at [946, 378] on input "Hình thức thanh toán" at bounding box center [952, 390] width 133 height 24
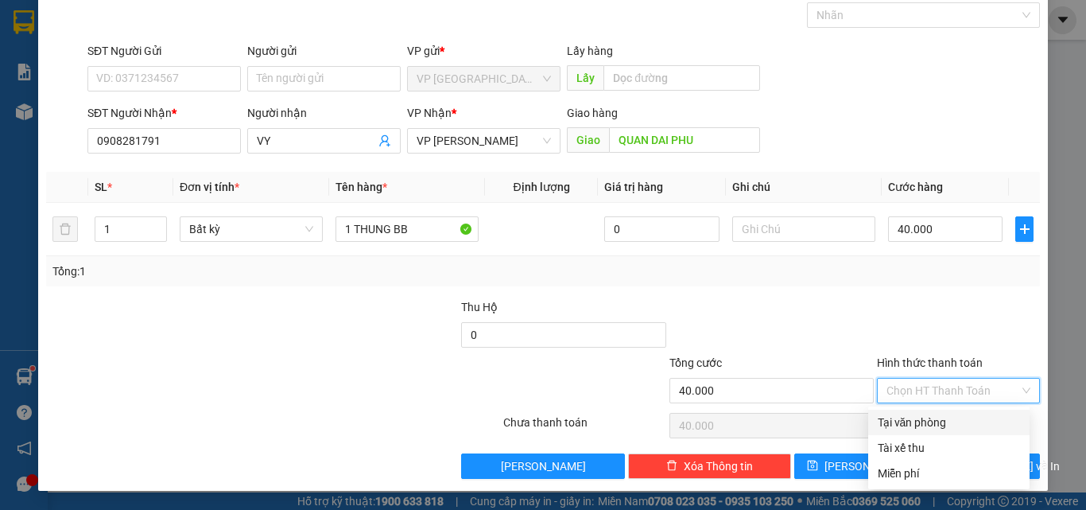
click at [933, 422] on div "Tại văn phòng" at bounding box center [949, 421] width 142 height 17
type input "0"
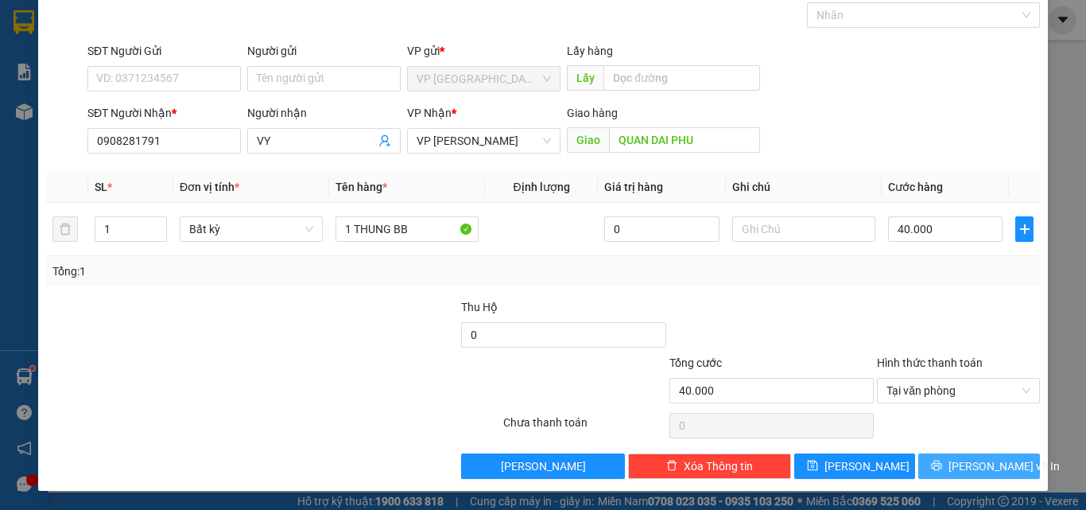
click at [949, 464] on button "[PERSON_NAME] và In" at bounding box center [979, 465] width 122 height 25
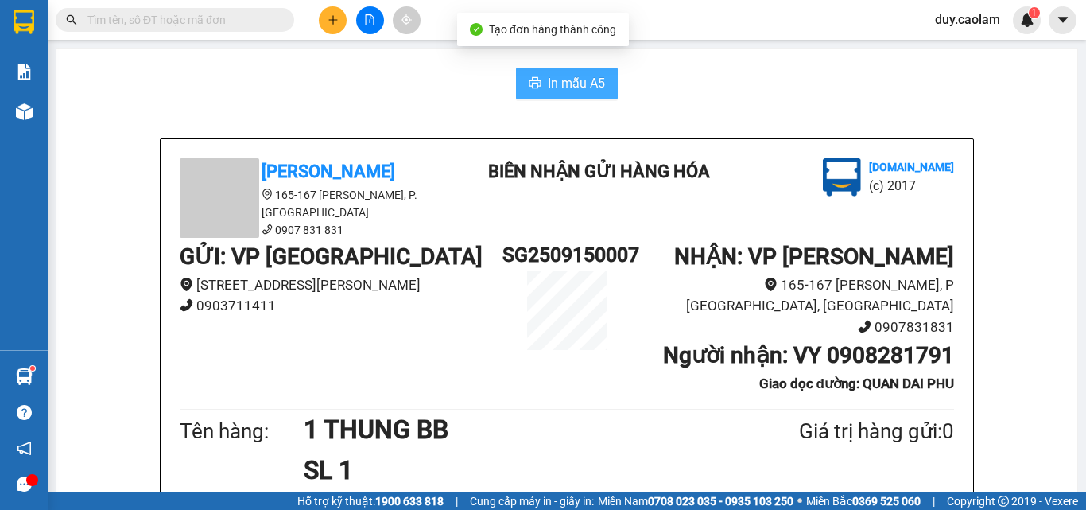
click at [576, 85] on span "In mẫu A5" at bounding box center [576, 83] width 57 height 20
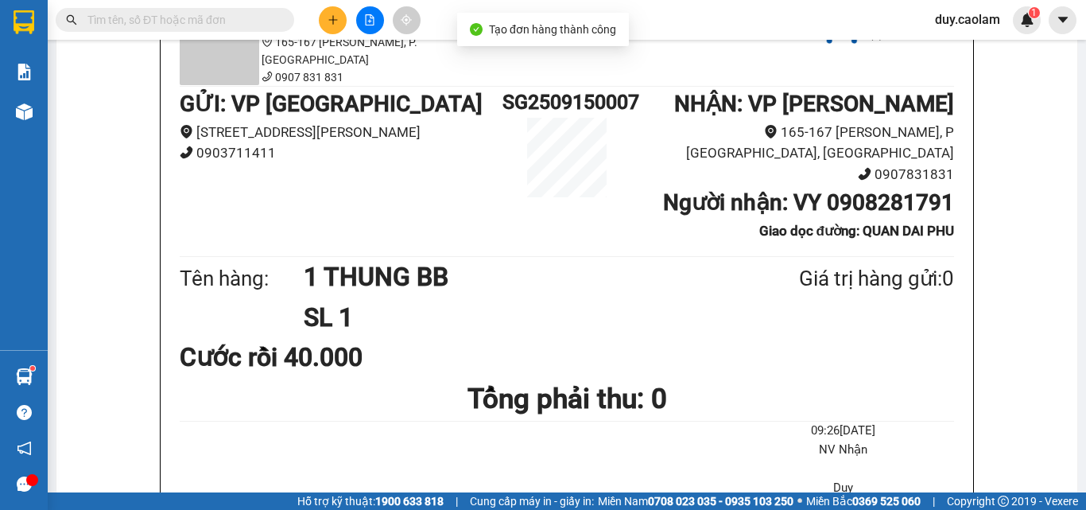
scroll to position [318, 0]
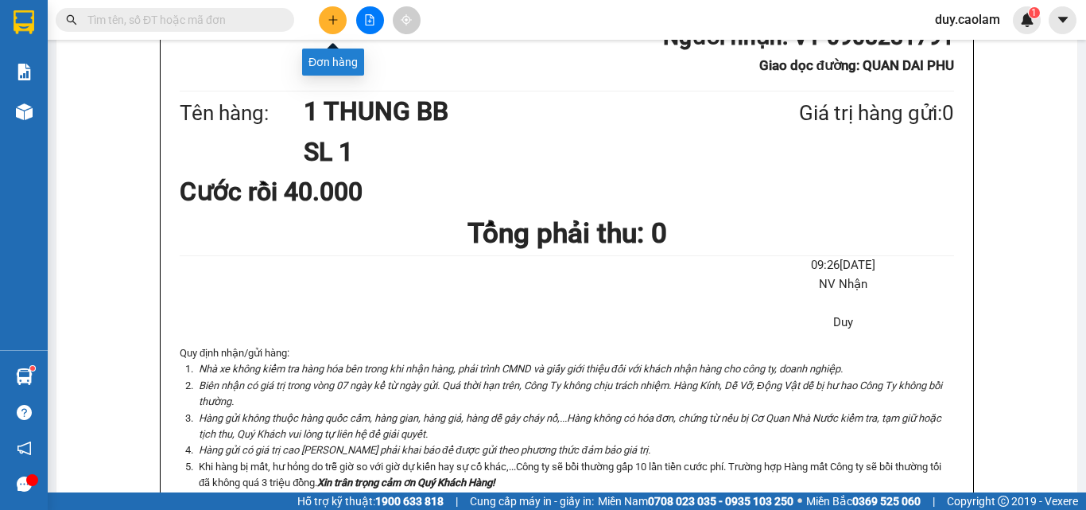
click at [340, 17] on button at bounding box center [333, 20] width 28 height 28
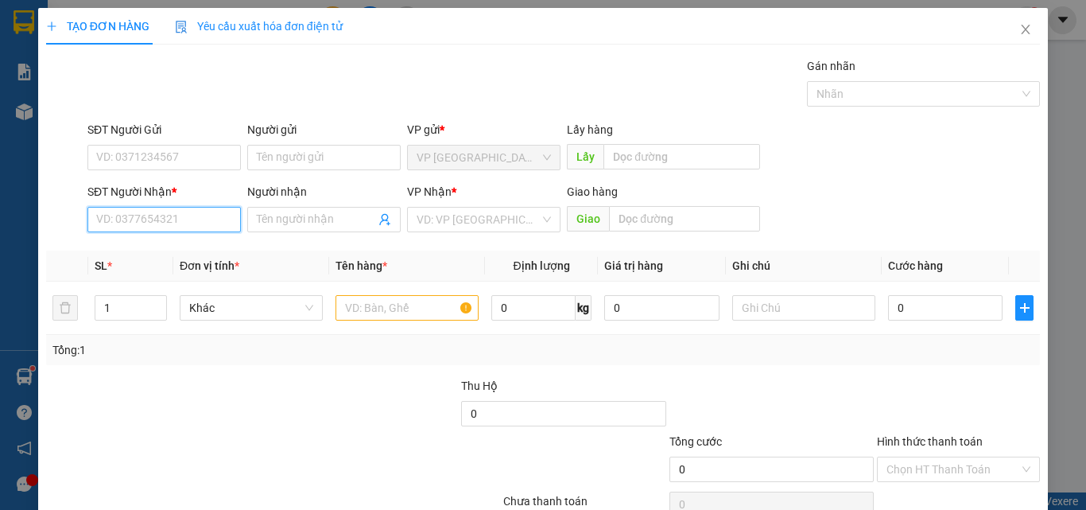
click at [157, 227] on input "SĐT Người Nhận *" at bounding box center [163, 219] width 153 height 25
click at [160, 223] on input "797" at bounding box center [163, 219] width 153 height 25
click at [175, 249] on div "0353912797 - PHƯỢNG HANG" at bounding box center [174, 250] width 156 height 17
type input "0353912797"
type input "PHƯỢNG HANG"
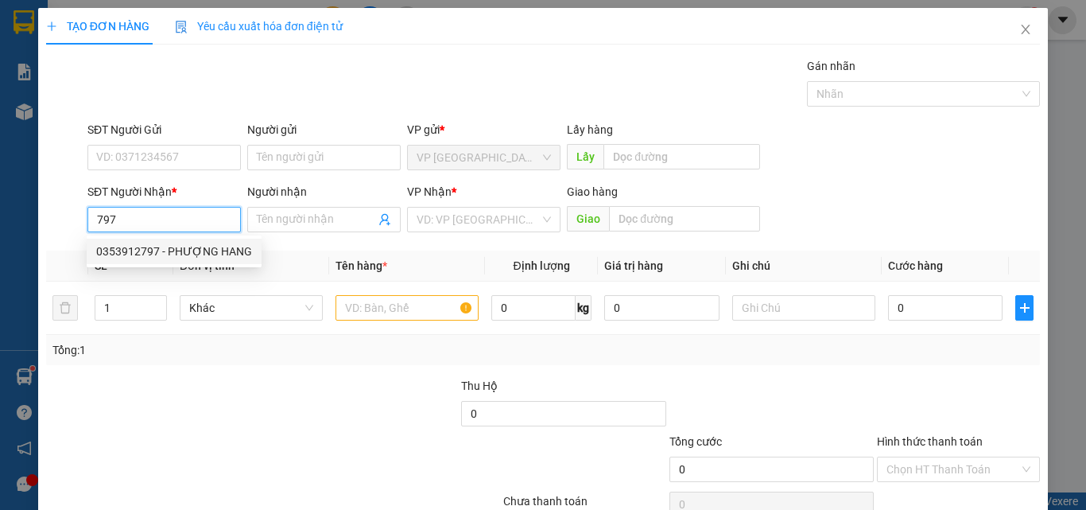
type input "KM 40"
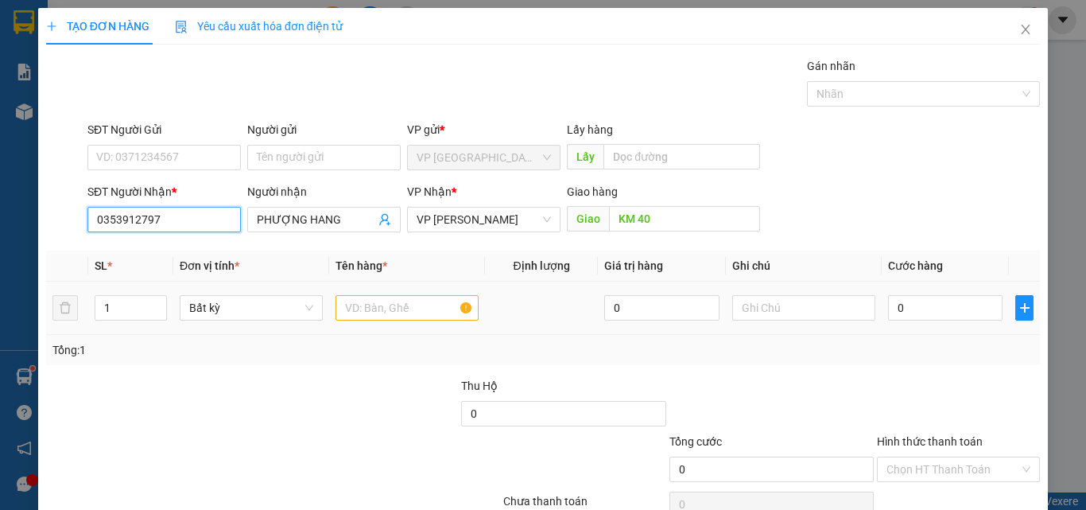
type input "0353912797"
click at [383, 307] on input "text" at bounding box center [407, 307] width 143 height 25
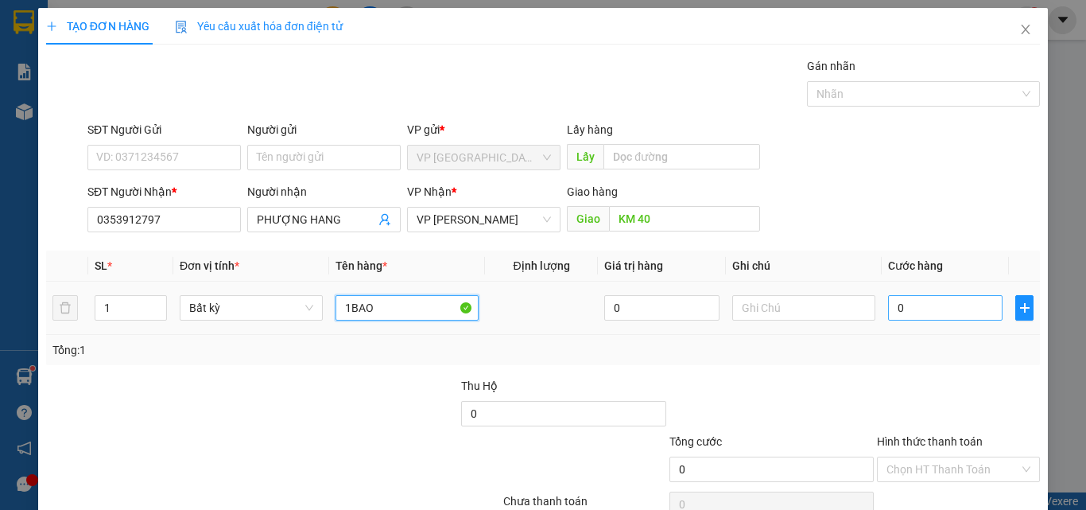
type input "1BAO"
click at [890, 305] on input "0" at bounding box center [945, 307] width 114 height 25
type input "4"
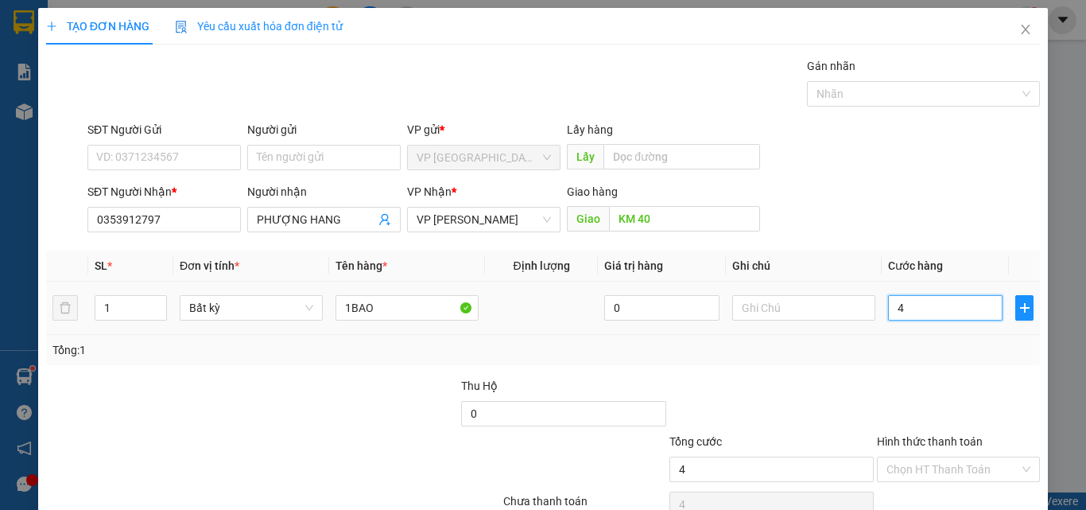
type input "40"
type input "400"
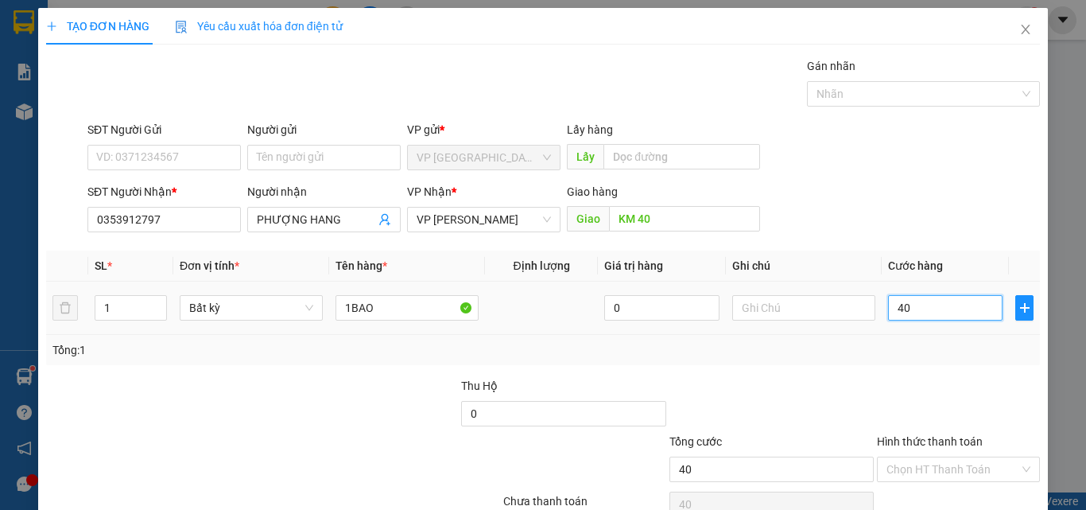
type input "400"
type input "4.000"
type input "40.000"
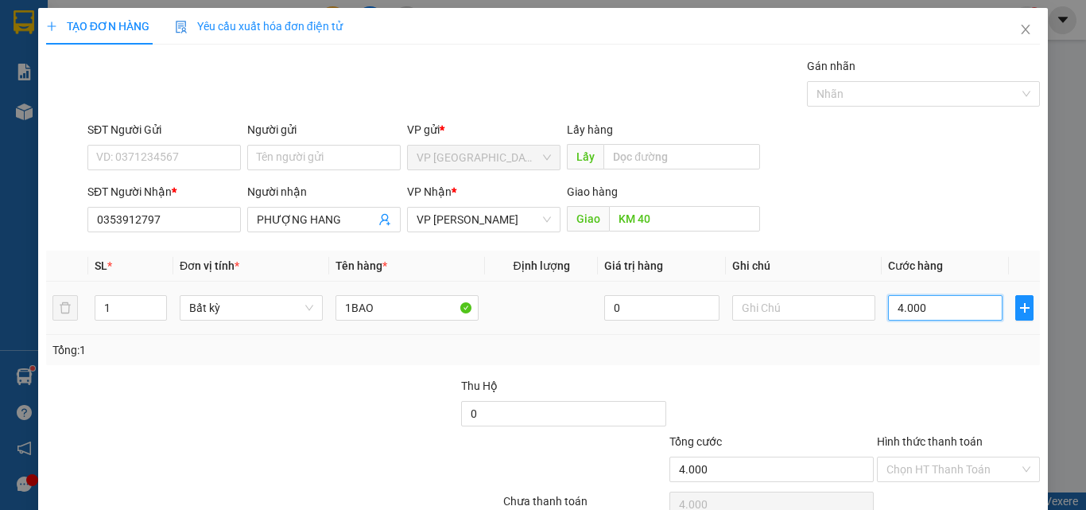
type input "40.000"
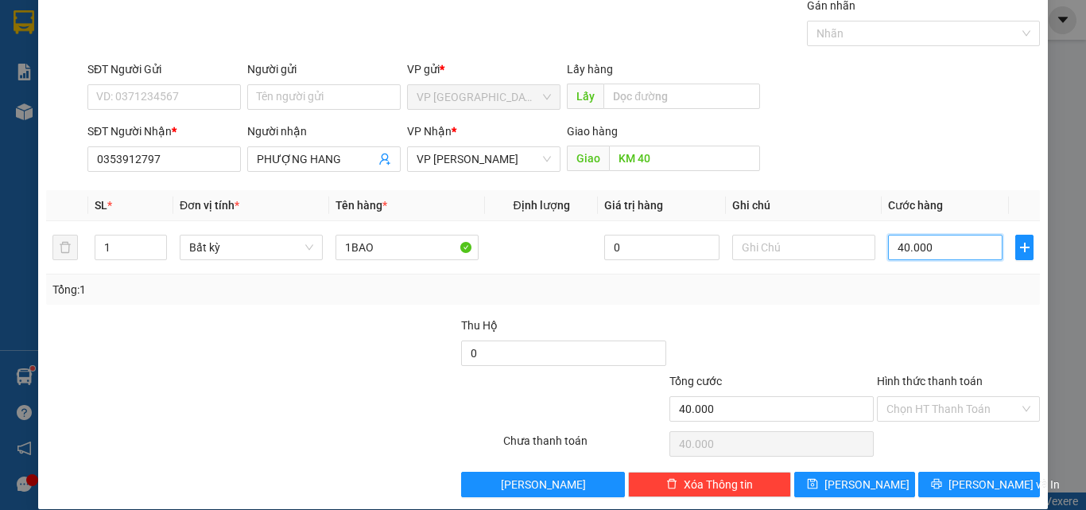
scroll to position [79, 0]
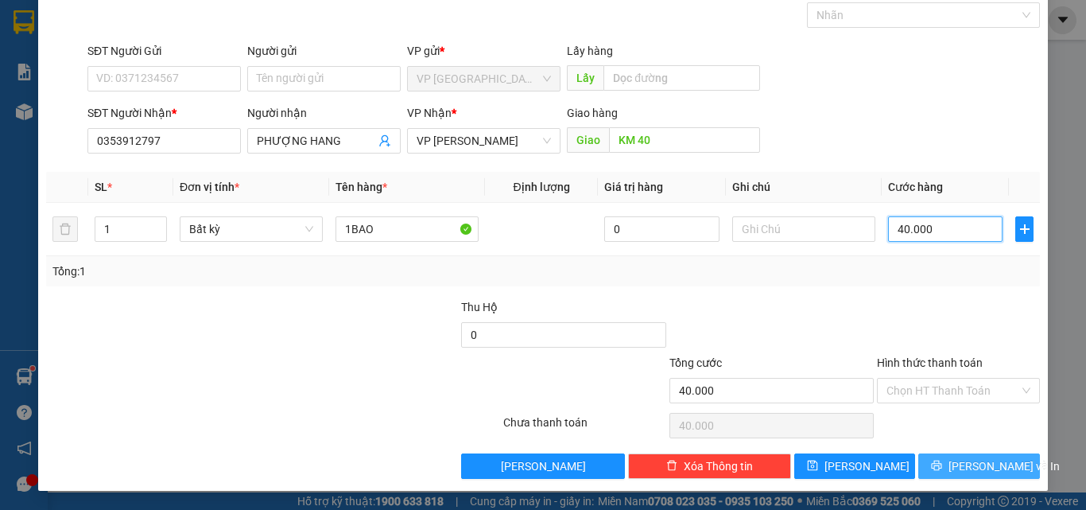
type input "40.000"
click at [972, 460] on span "[PERSON_NAME] và In" at bounding box center [1003, 465] width 111 height 17
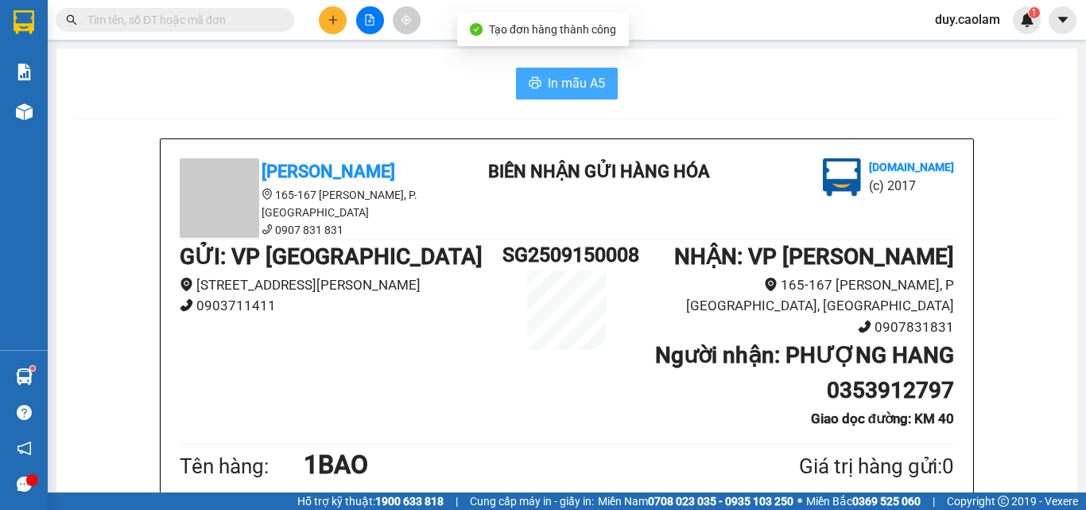
click at [573, 80] on span "In mẫu A5" at bounding box center [576, 83] width 57 height 20
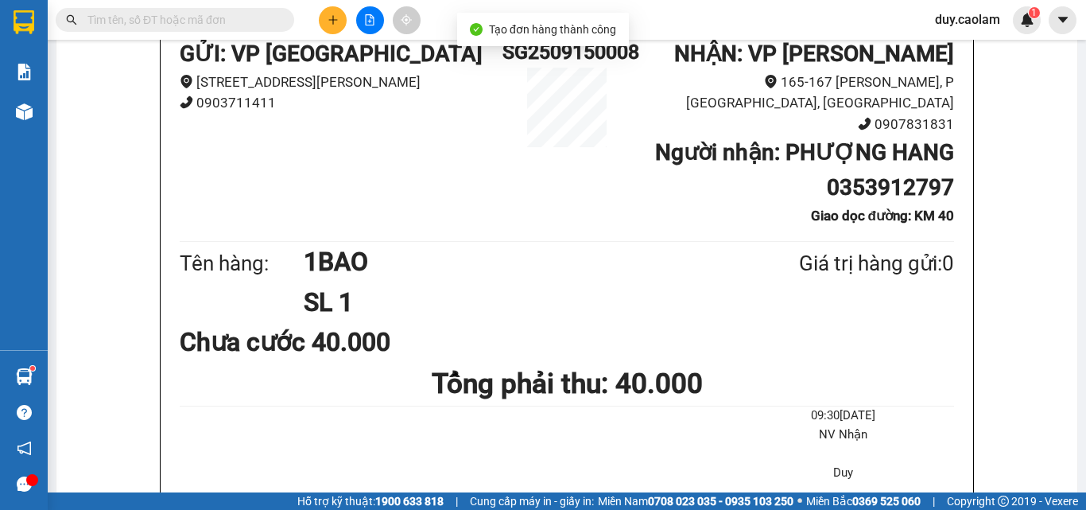
scroll to position [318, 0]
